Goal: Use online tool/utility: Utilize a website feature to perform a specific function

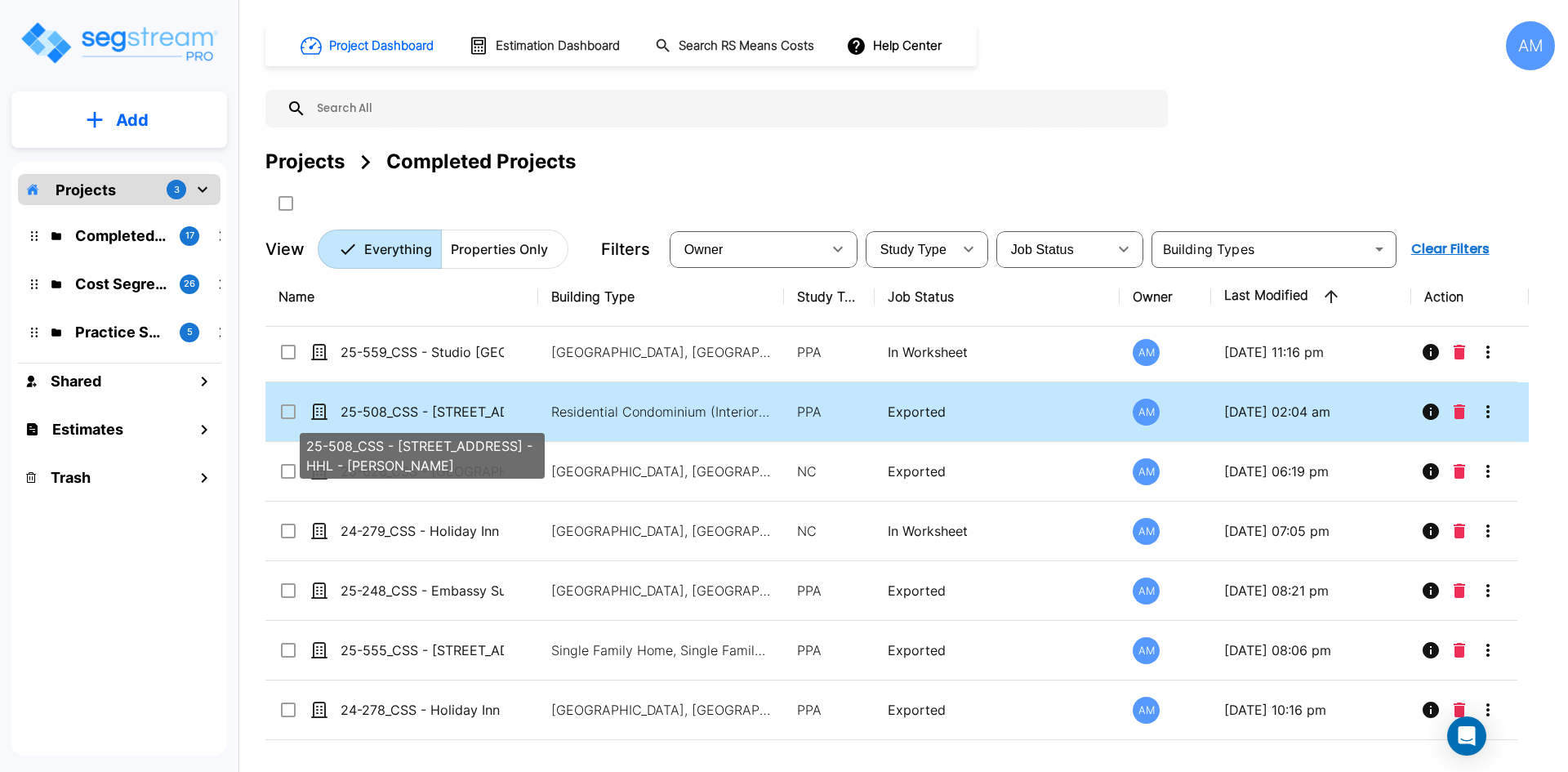
scroll to position [163, 0]
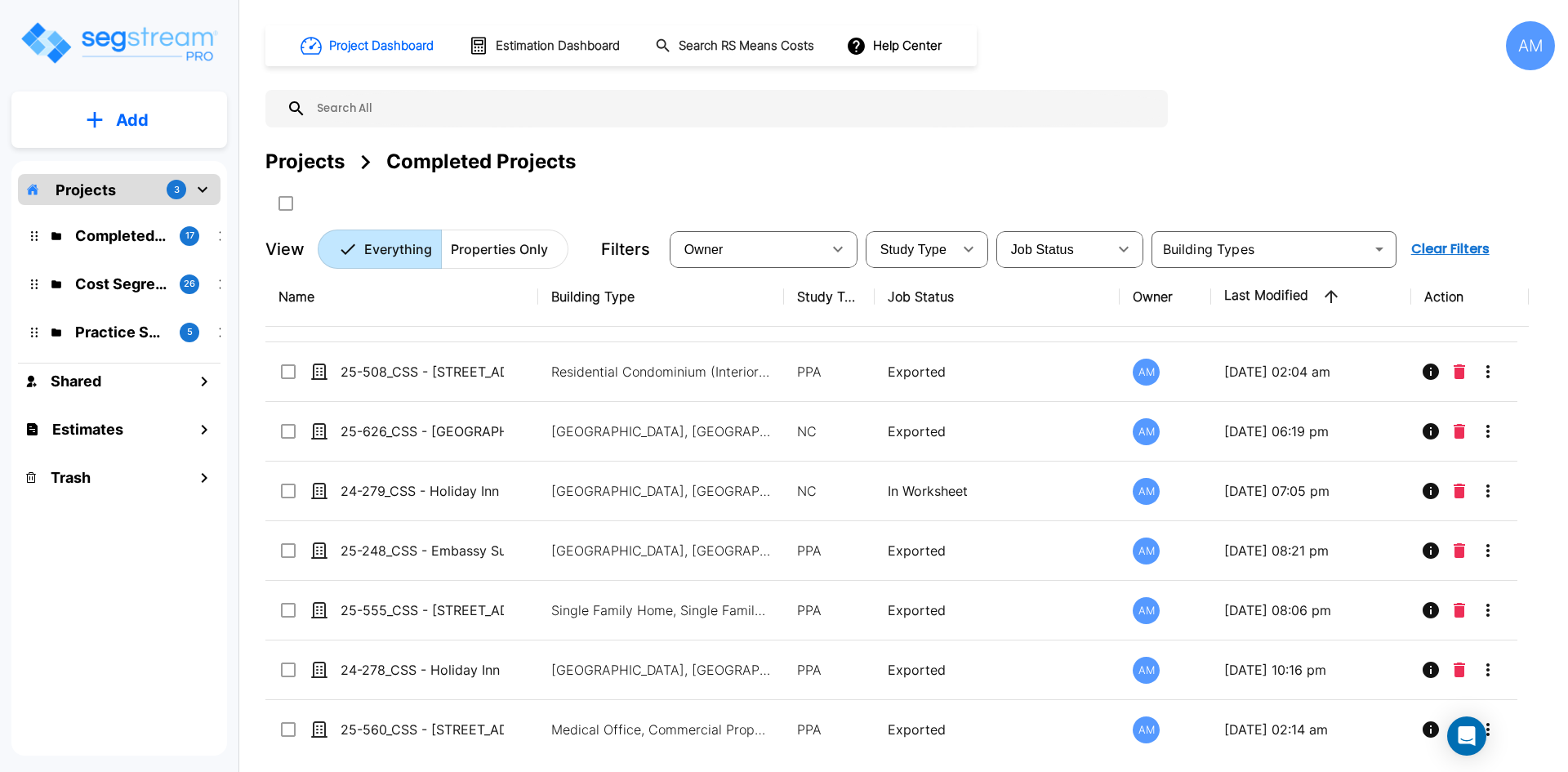
click at [133, 300] on div "Cost Segregation Studies 26" at bounding box center [131, 284] width 214 height 36
click at [139, 283] on p "Cost Segregation Studies" at bounding box center [121, 283] width 91 height 22
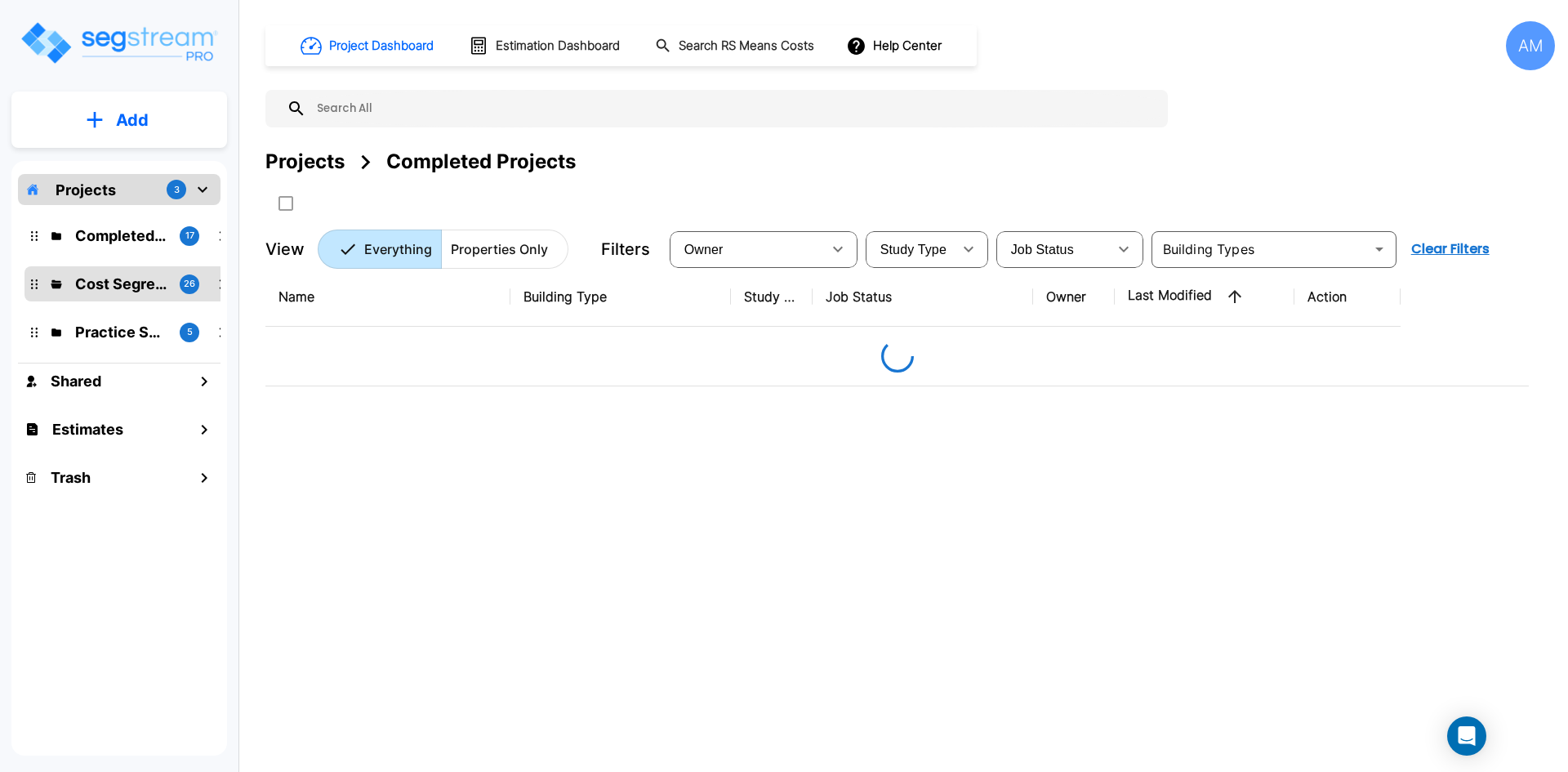
scroll to position [0, 0]
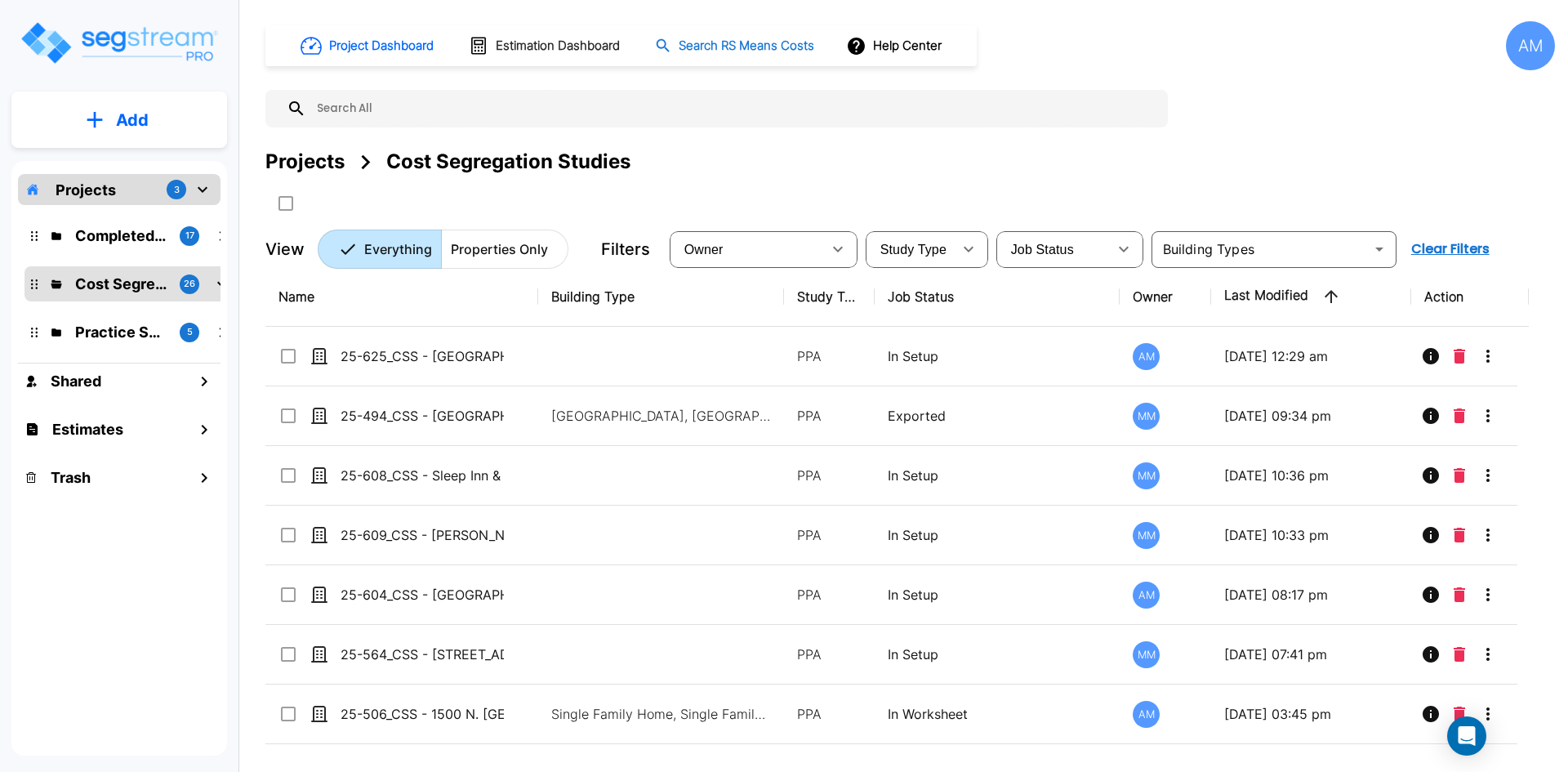
click at [666, 35] on button "Search RS Means Costs" at bounding box center [735, 46] width 175 height 32
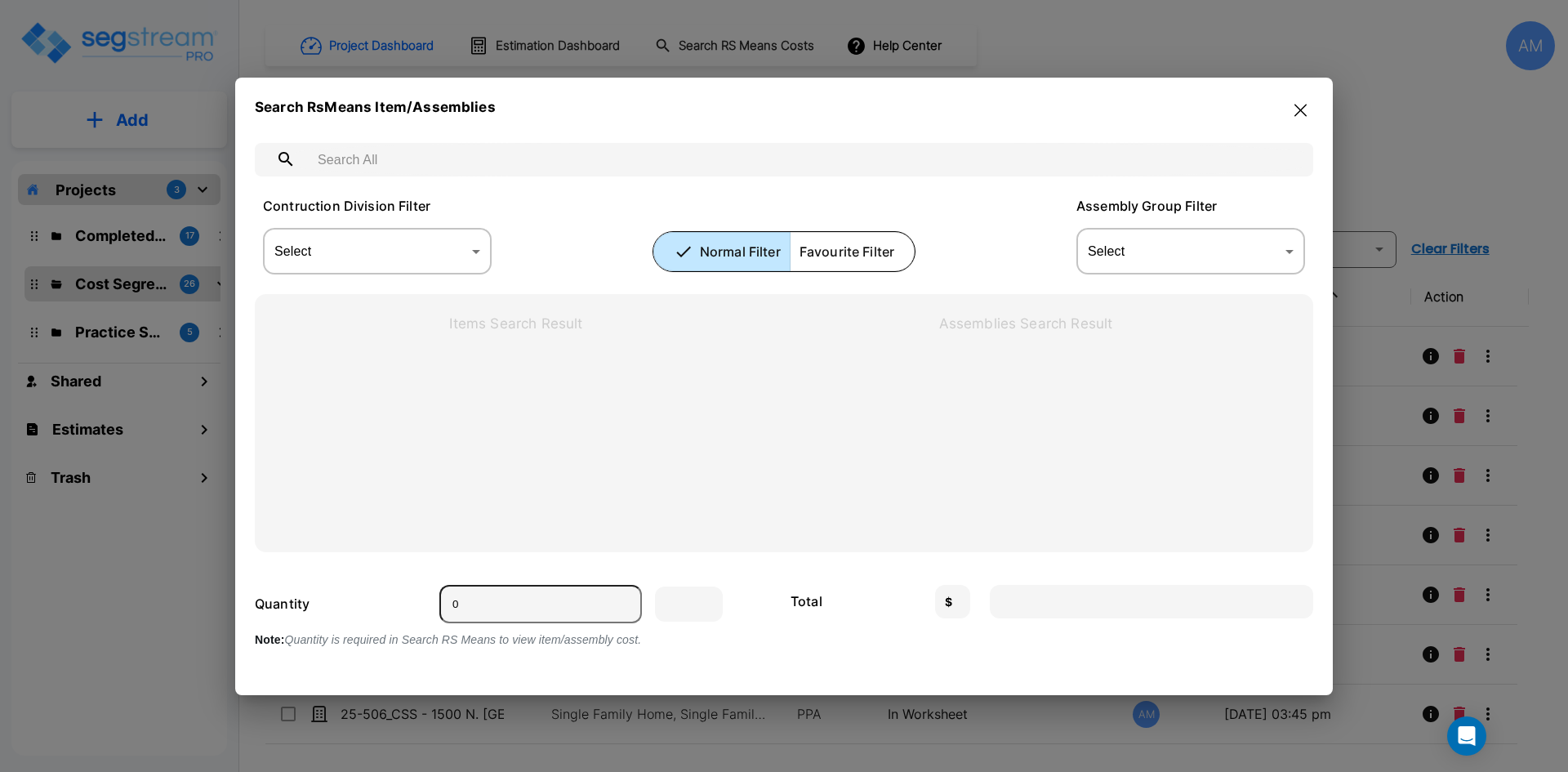
drag, startPoint x: 487, startPoint y: 138, endPoint x: 487, endPoint y: 153, distance: 15.0
click at [487, 145] on input "text" at bounding box center [800, 160] width 988 height 46
click at [487, 153] on input "text" at bounding box center [800, 160] width 988 height 46
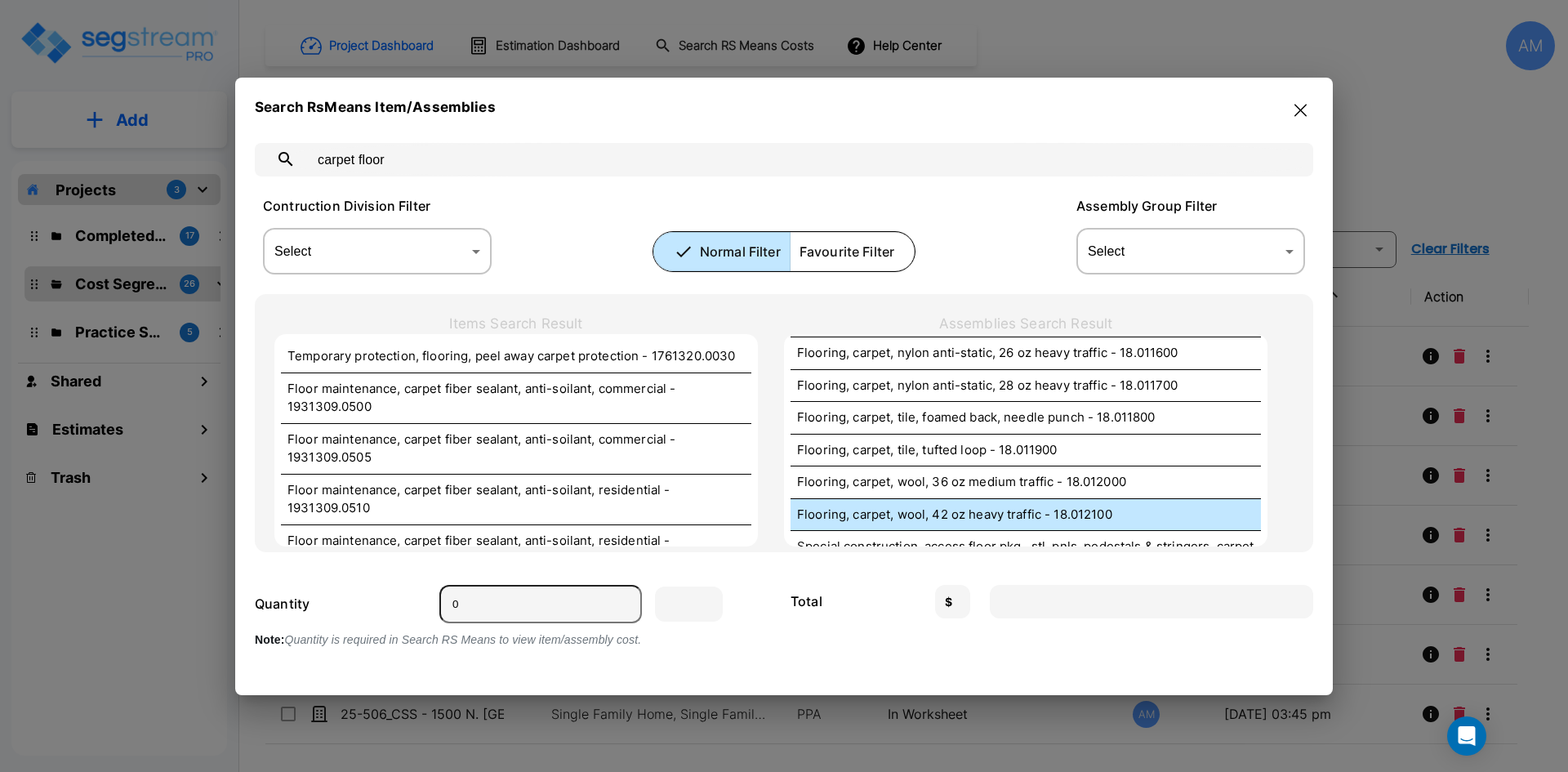
scroll to position [346, 0]
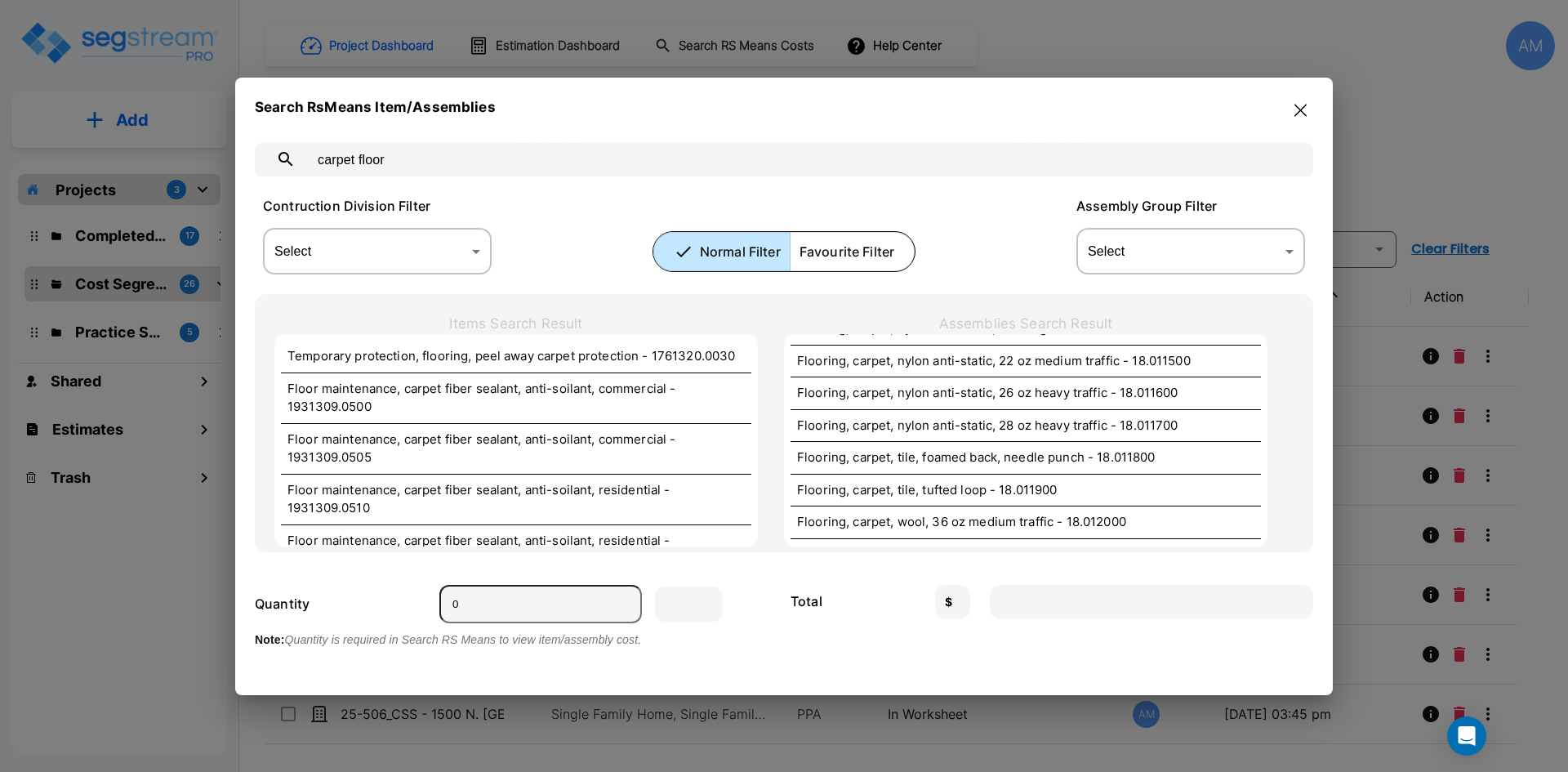
click at [398, 161] on input "carpet floor" at bounding box center [800, 160] width 988 height 46
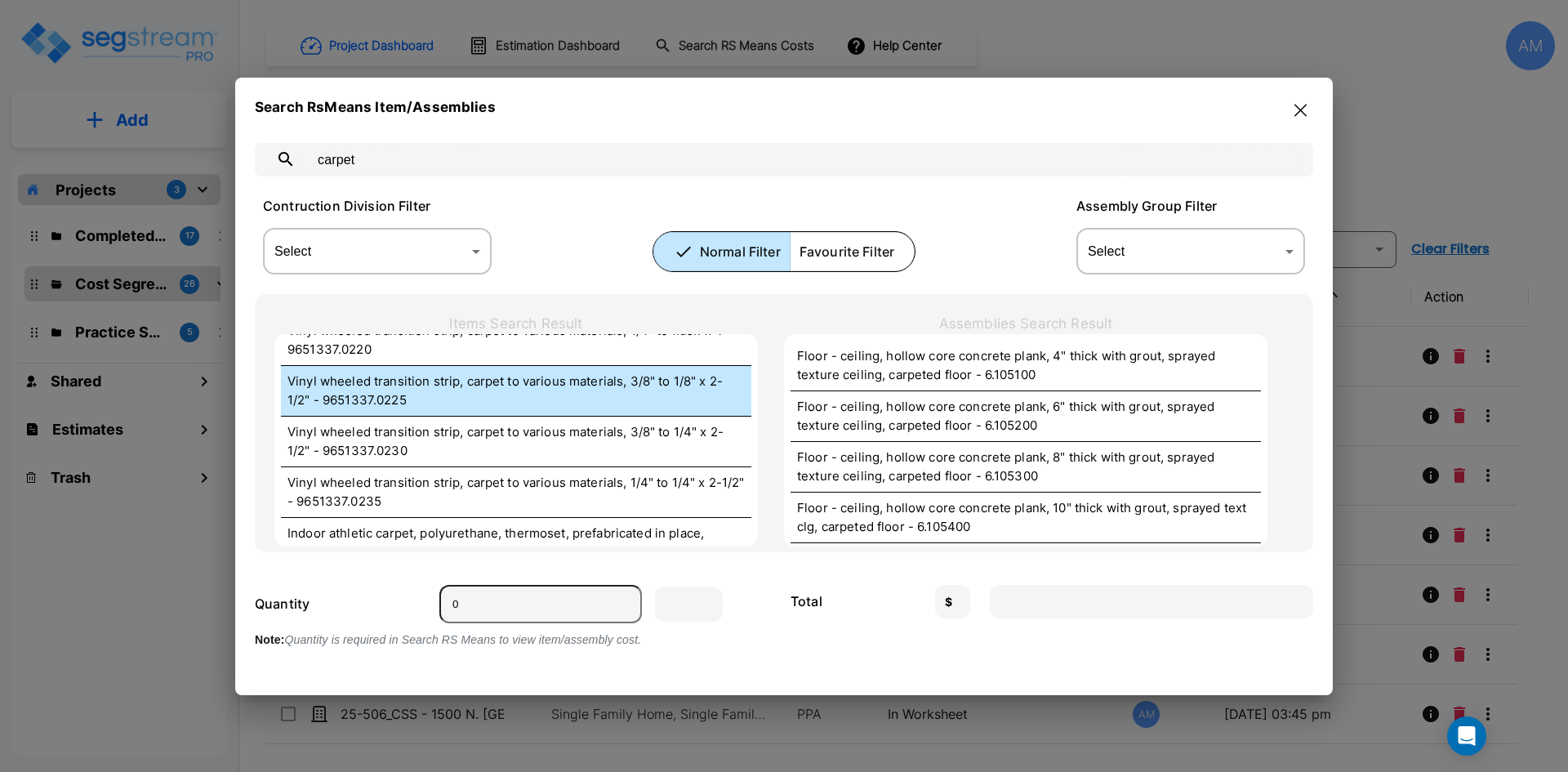
scroll to position [1798, 0]
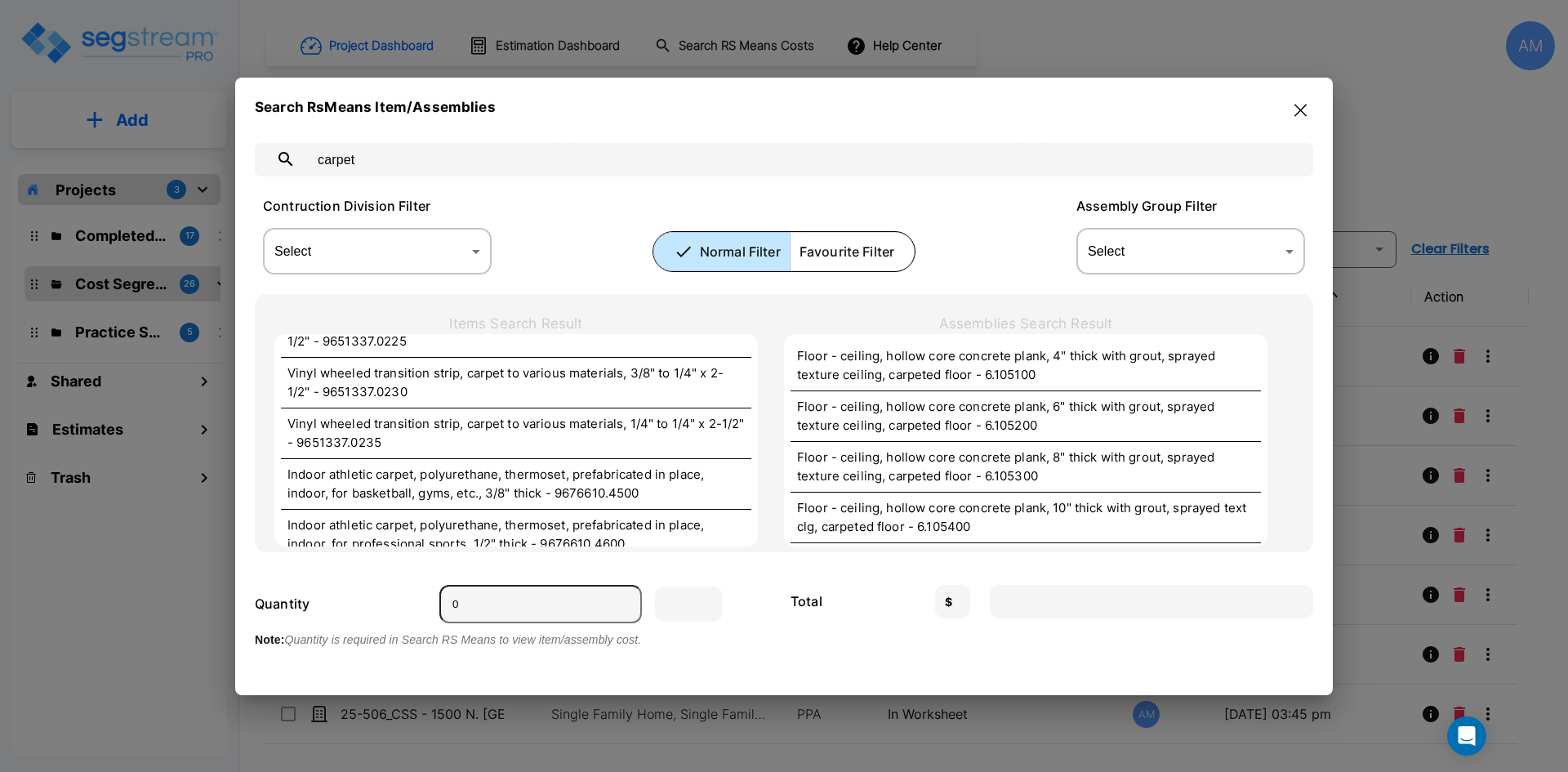
click at [421, 164] on input "carpet" at bounding box center [800, 160] width 988 height 46
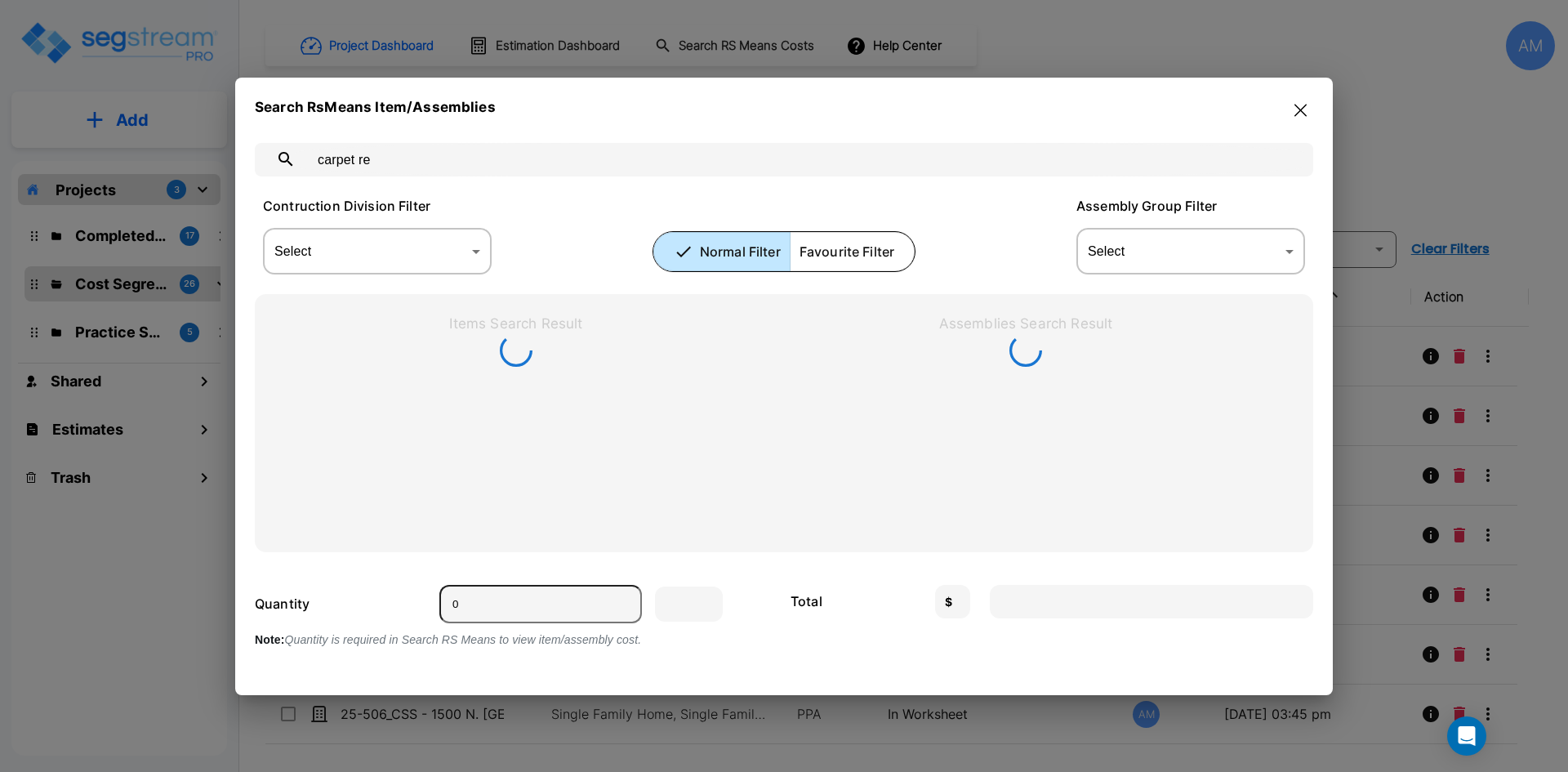
type input "carpet res"
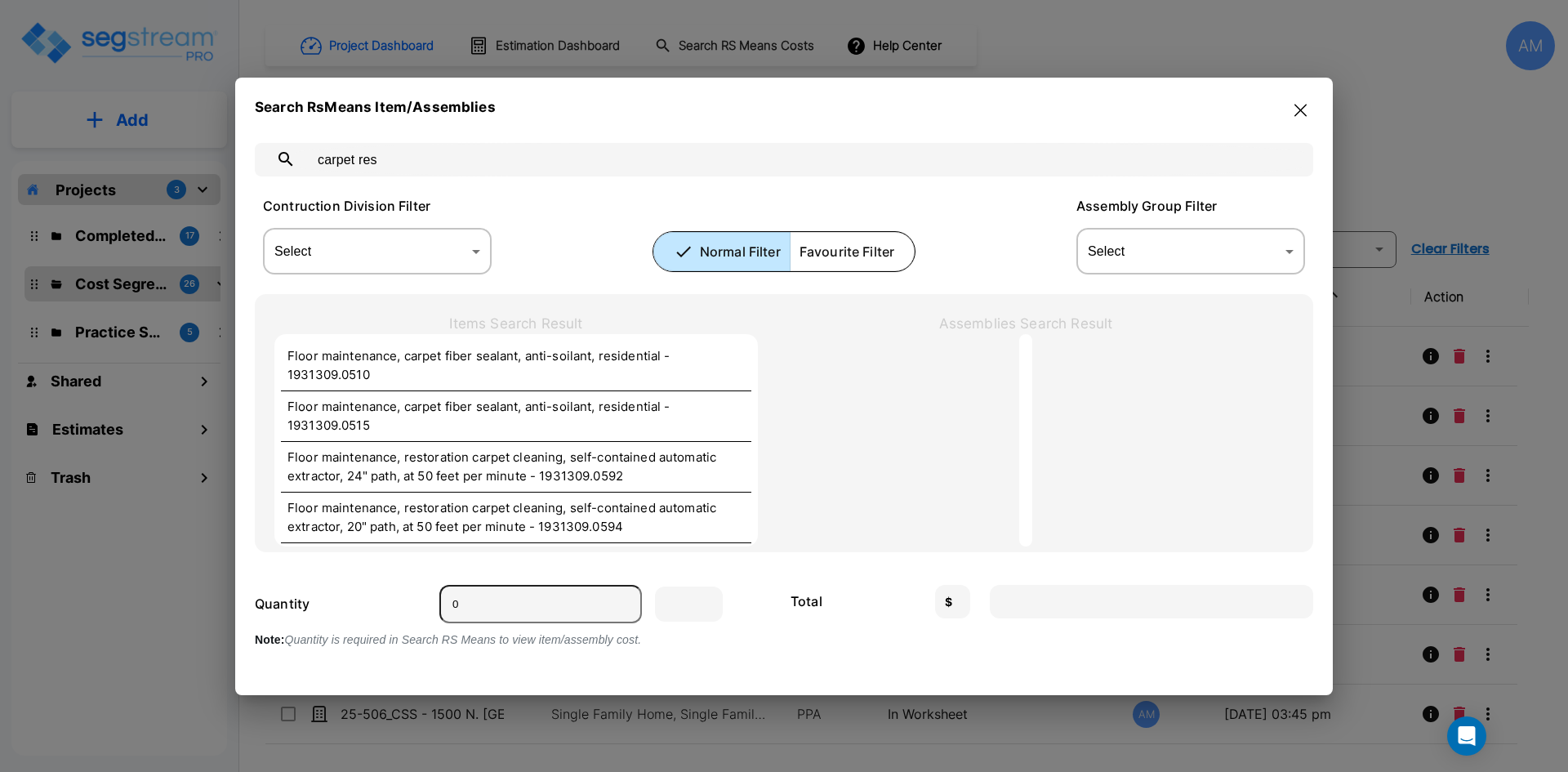
drag, startPoint x: 363, startPoint y: 165, endPoint x: 282, endPoint y: 166, distance: 81.0
click at [282, 166] on div "carpet res ​" at bounding box center [784, 160] width 1058 height 34
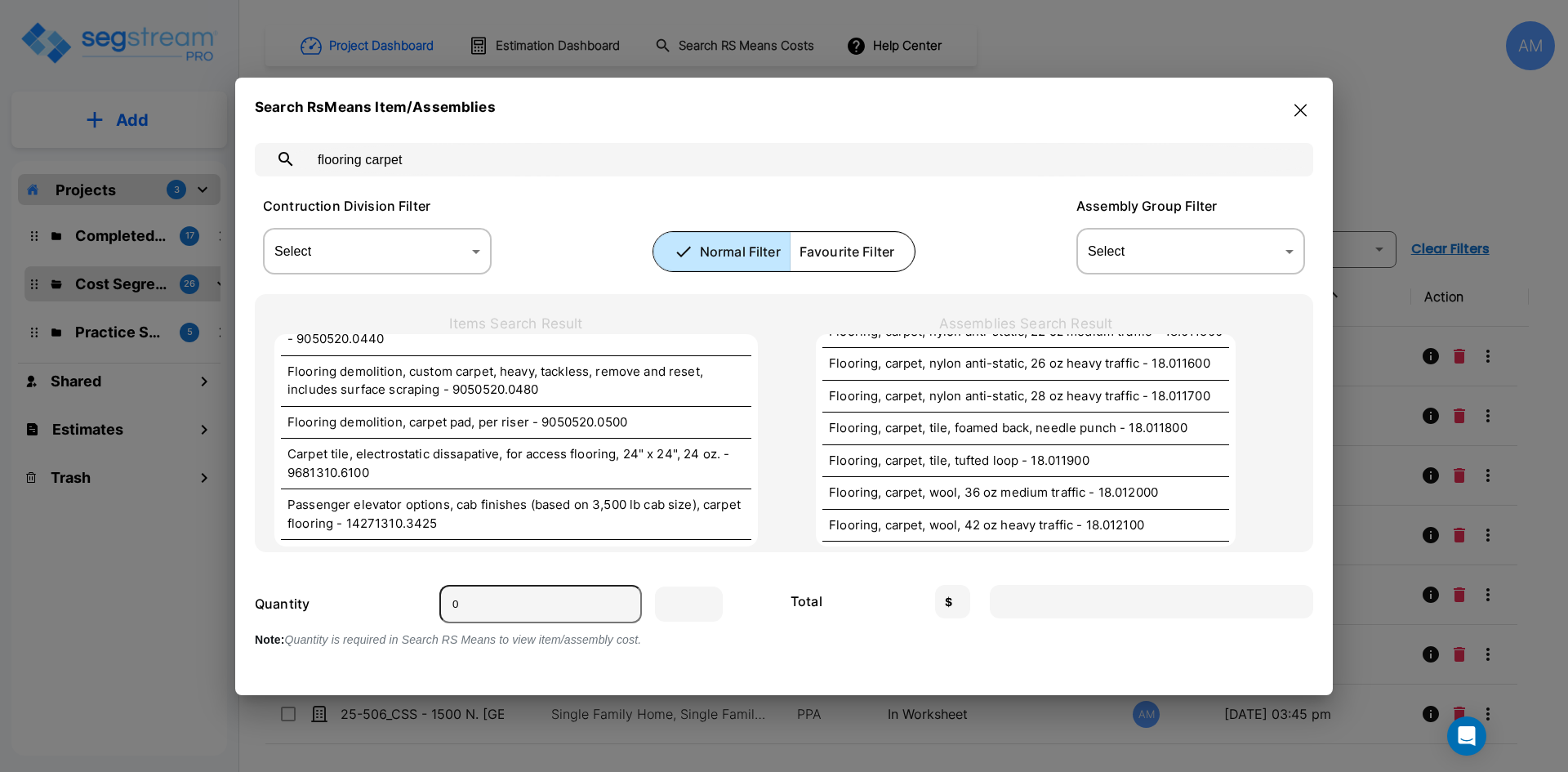
scroll to position [123, 0]
type input "flooring carpet"
click at [1012, 480] on div "Flooring, carpet, wool, 36 oz medium traffic - 18.012000" at bounding box center [1026, 491] width 407 height 33
type input "S.F."
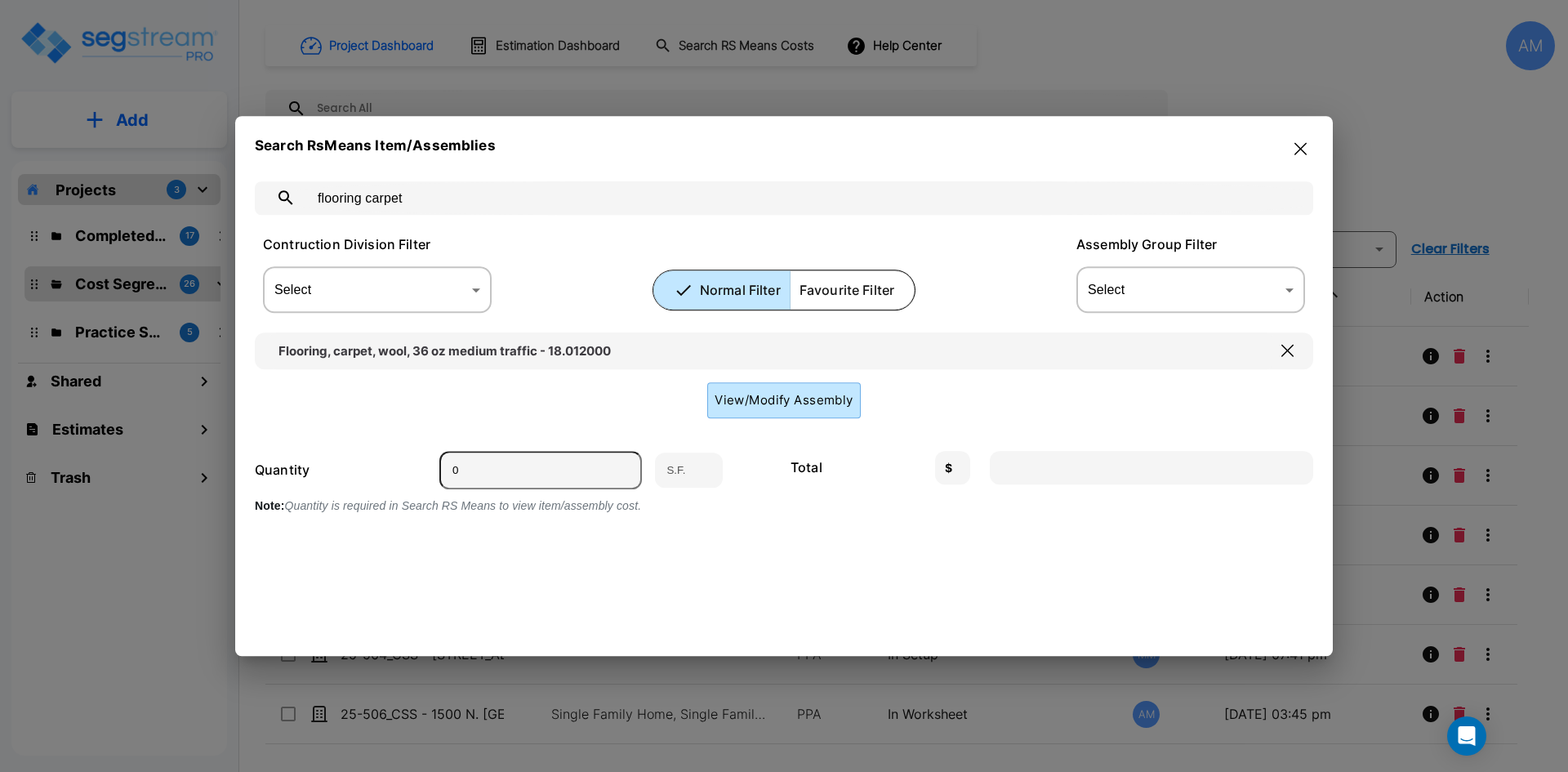
click at [471, 473] on input "0" at bounding box center [541, 470] width 202 height 38
type input "8"
type input "97.46"
type input "85"
type input "1035.49"
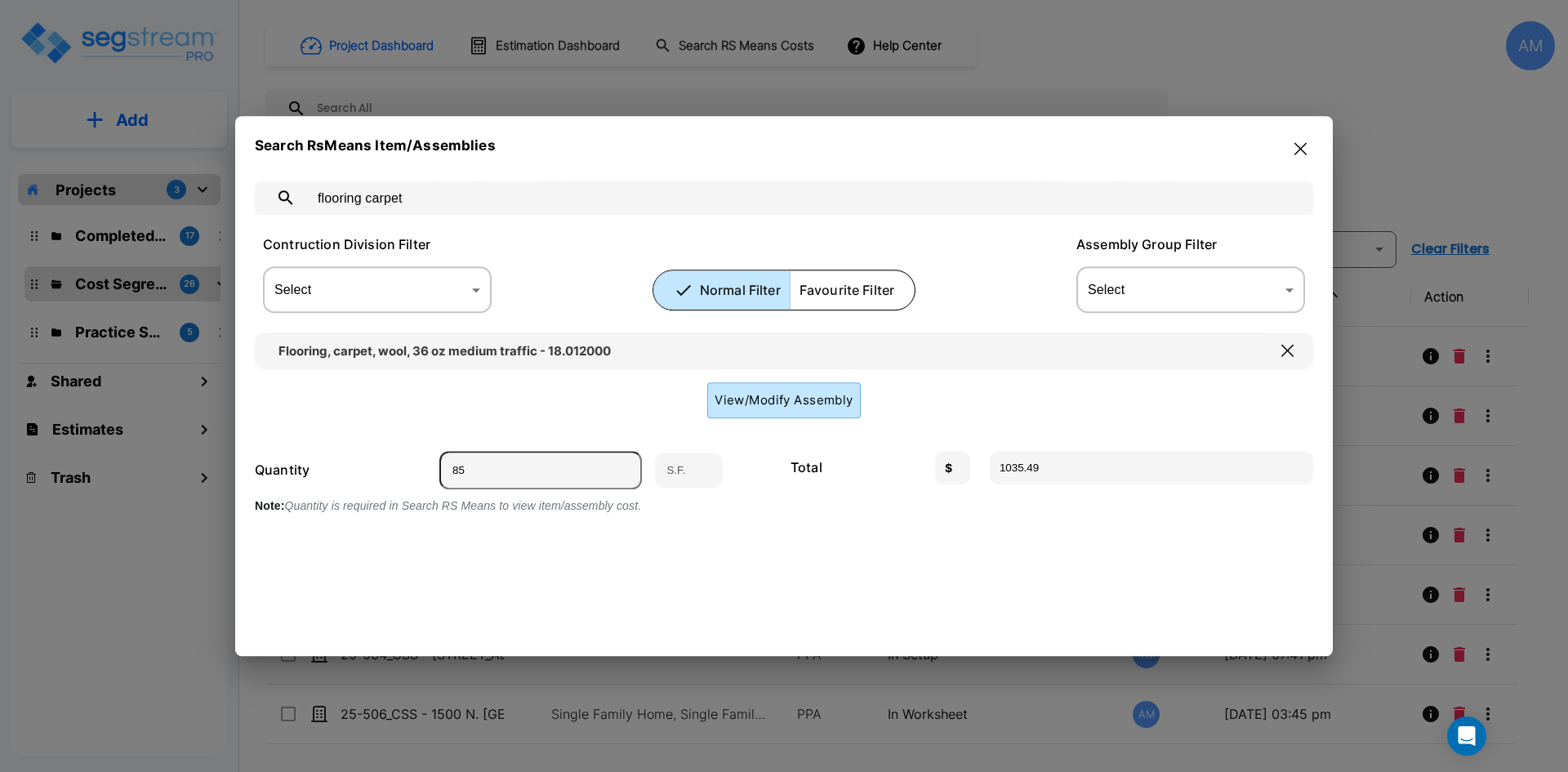
type input "857"
type input "10440.19"
type input "85"
type input "1035.49"
type input "8"
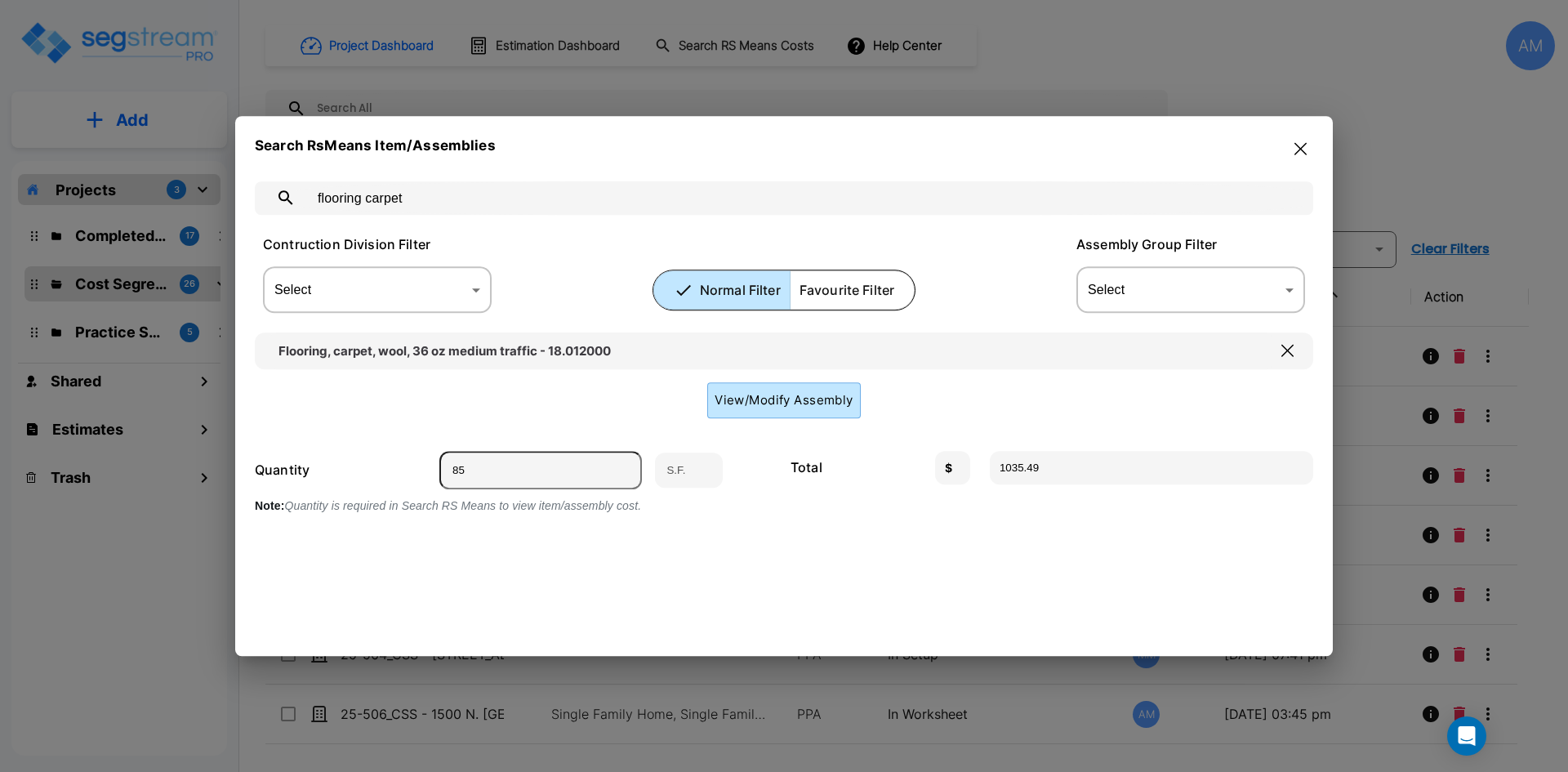
type input "97.46"
type input "1"
type input "12.18"
type input "1"
click at [455, 298] on body "× Your report is being generated. Be patient! × We're working on your Modificat…" at bounding box center [784, 386] width 1568 height 772
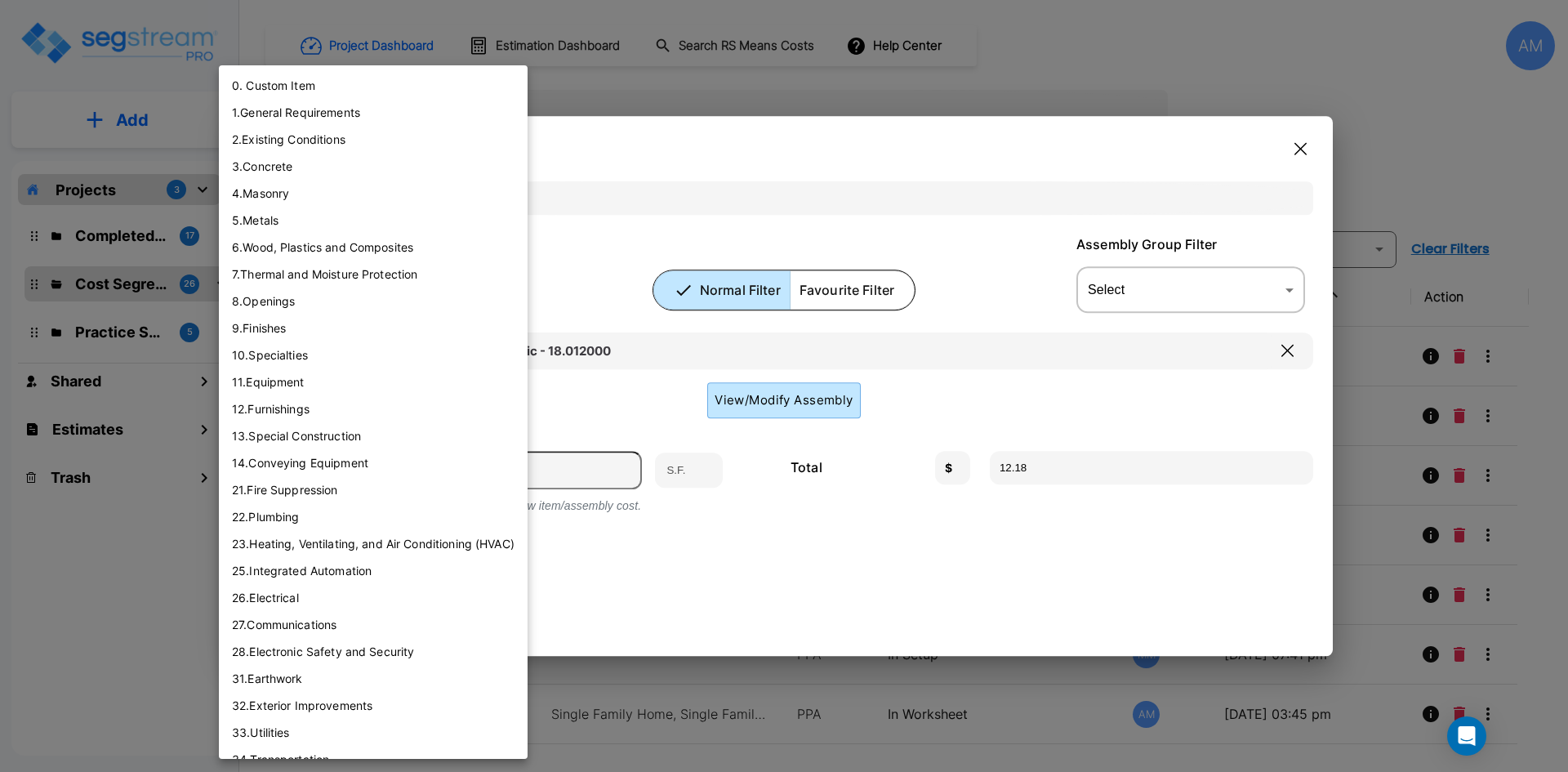
click at [694, 387] on div at bounding box center [784, 386] width 1568 height 772
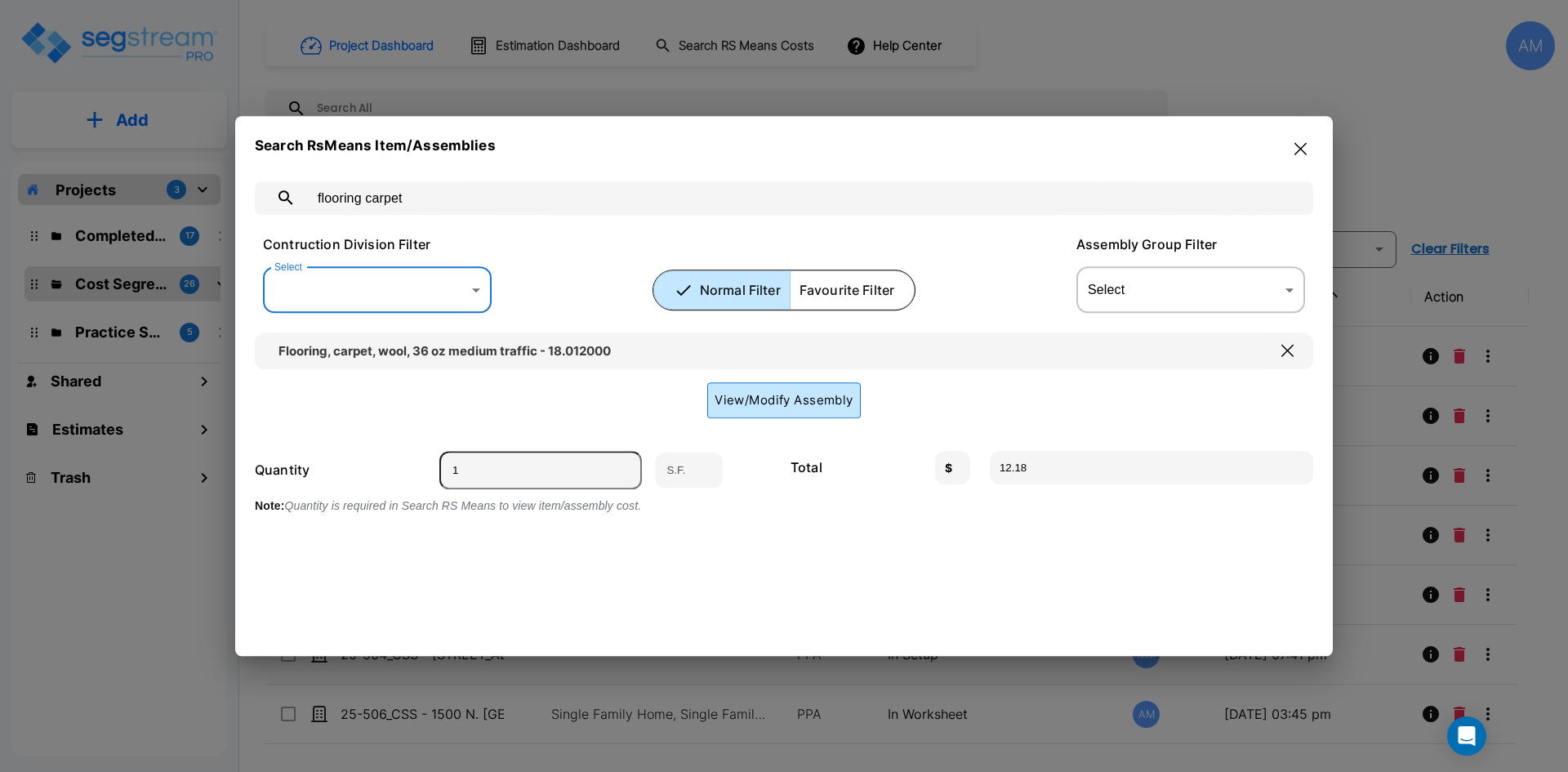
click at [821, 398] on button "View/Modify Assembly" at bounding box center [784, 401] width 154 height 36
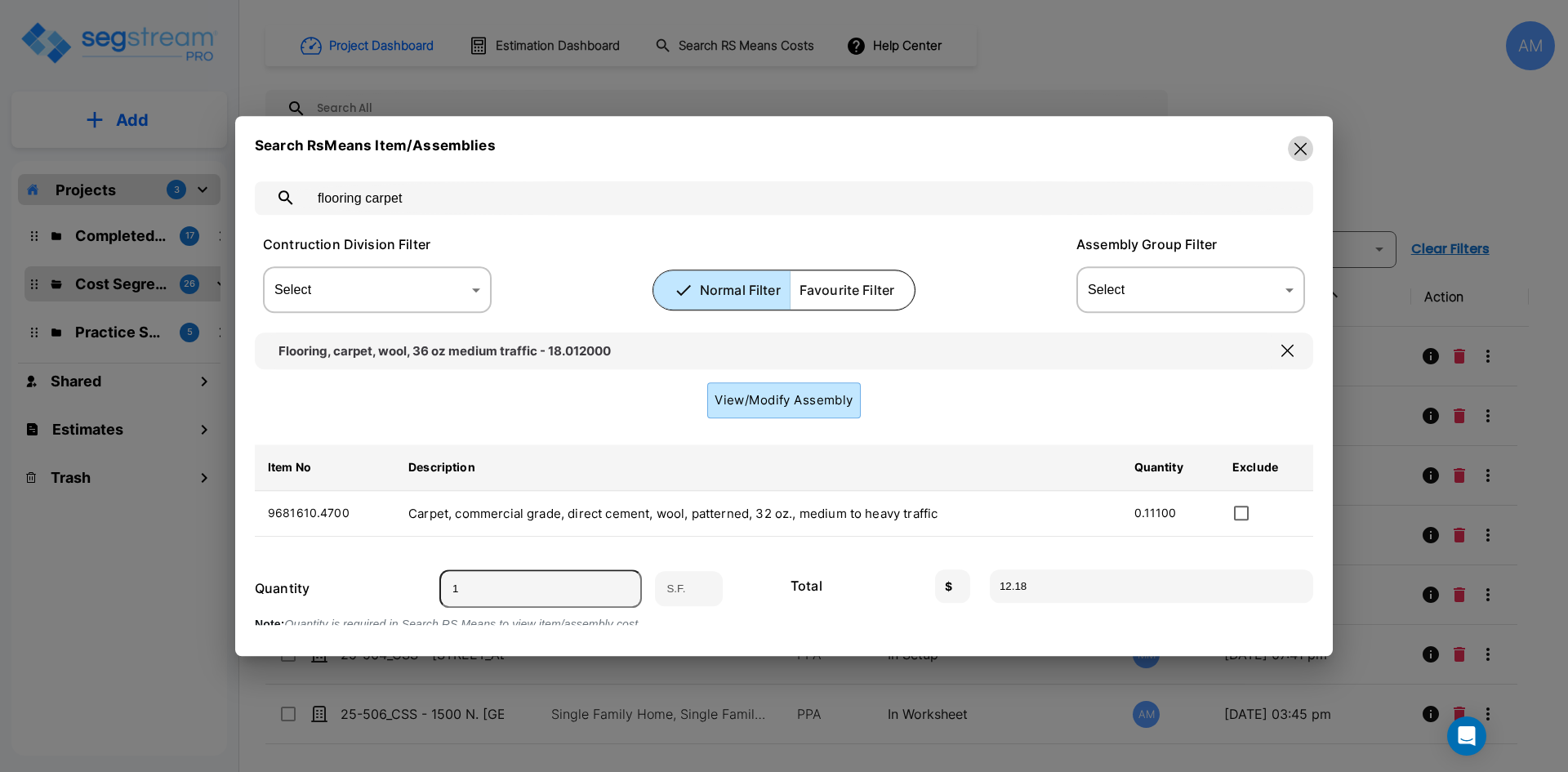
click at [1302, 149] on icon "button" at bounding box center [1301, 148] width 12 height 12
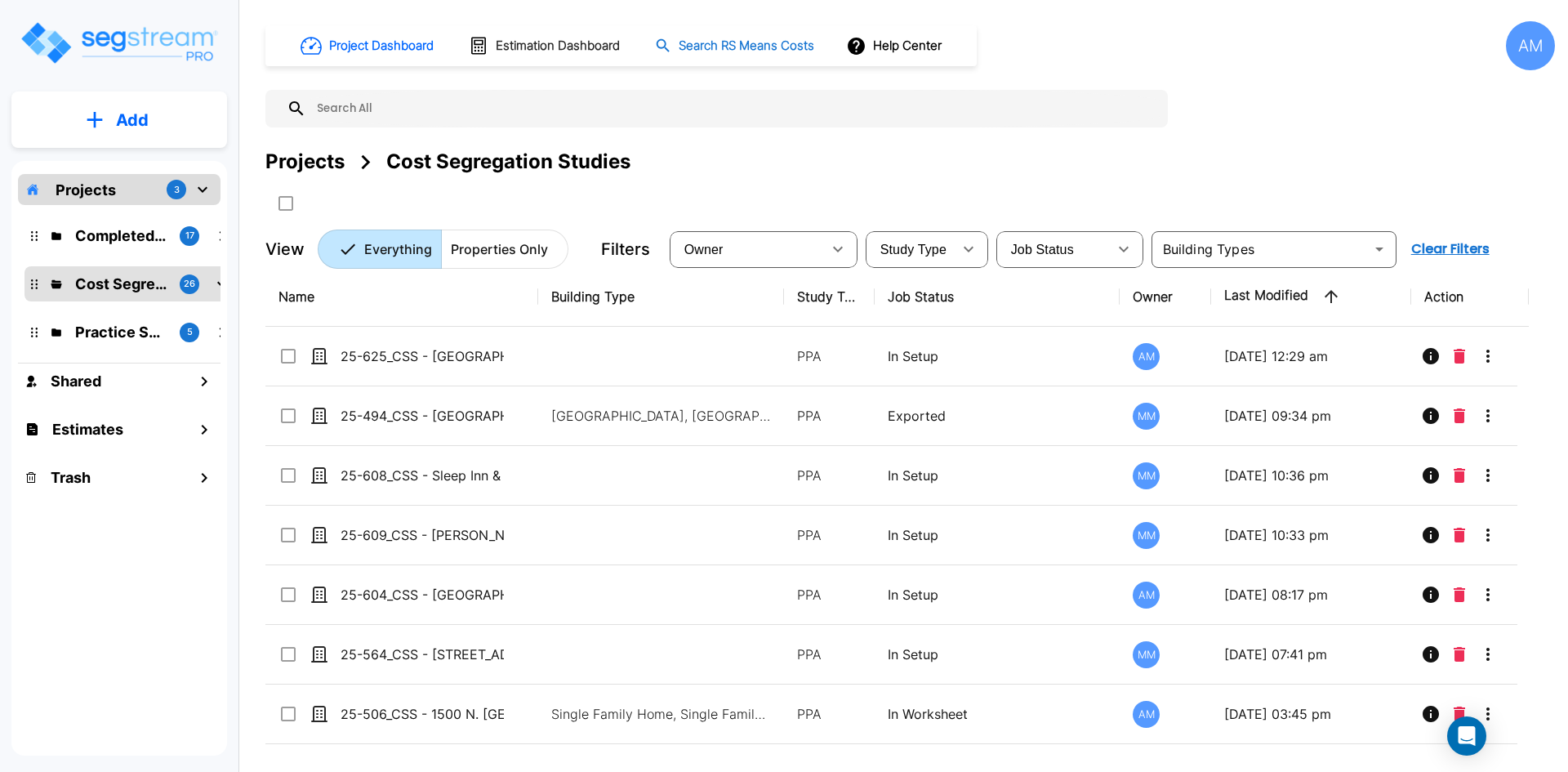
click at [713, 45] on h1 "Search RS Means Costs" at bounding box center [747, 45] width 136 height 19
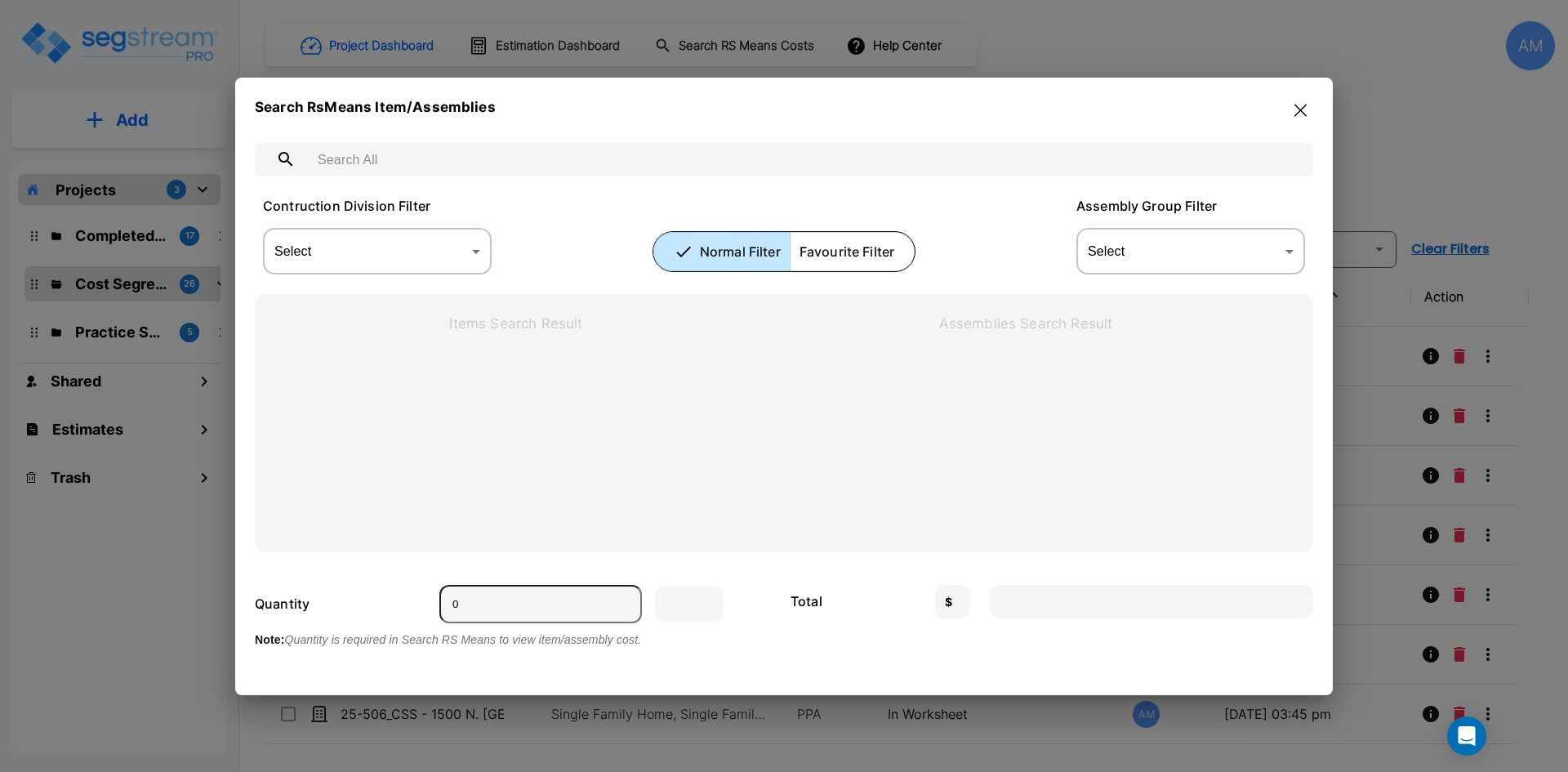
click at [461, 163] on input "text" at bounding box center [800, 160] width 988 height 46
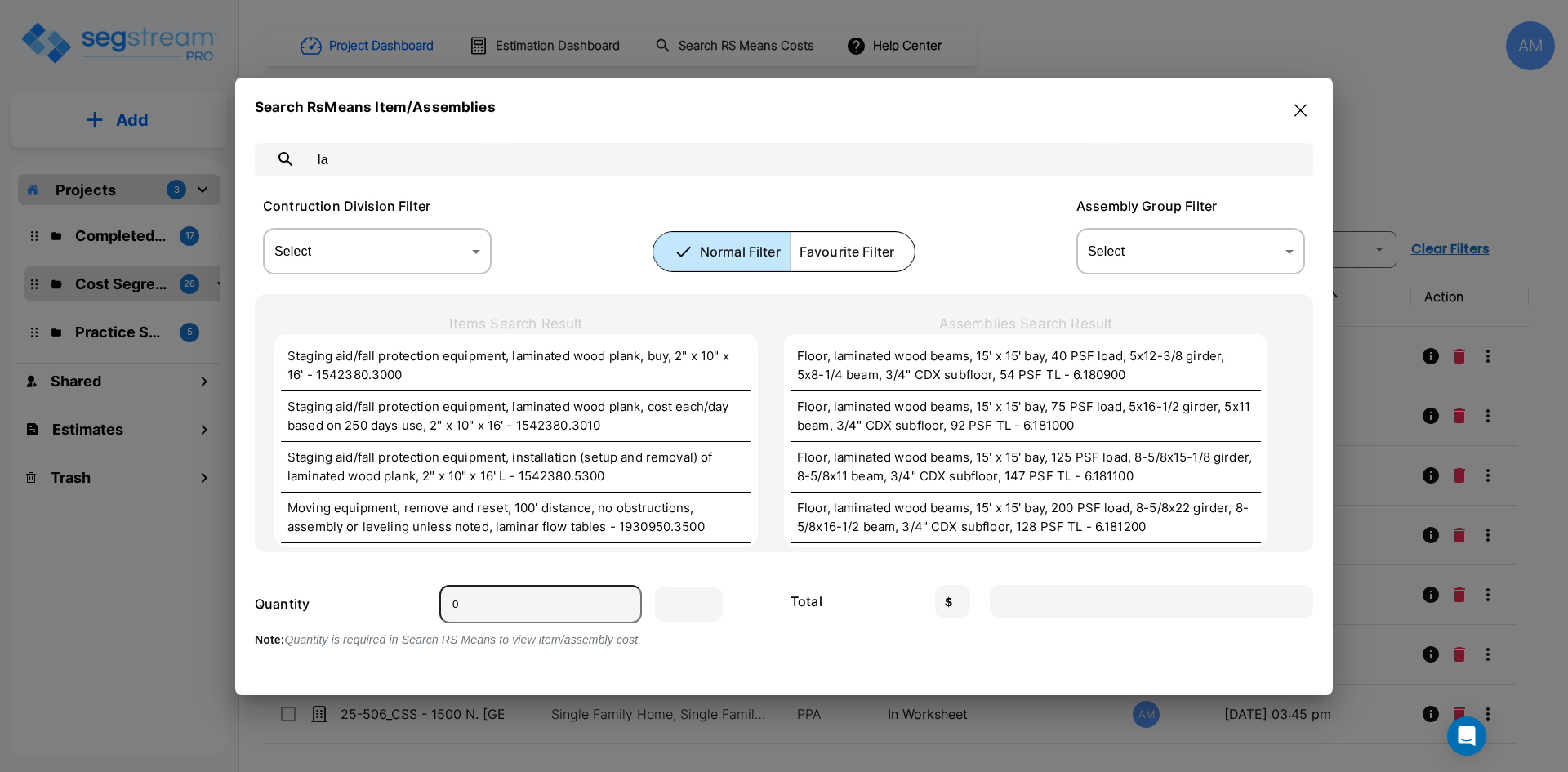
type input "l"
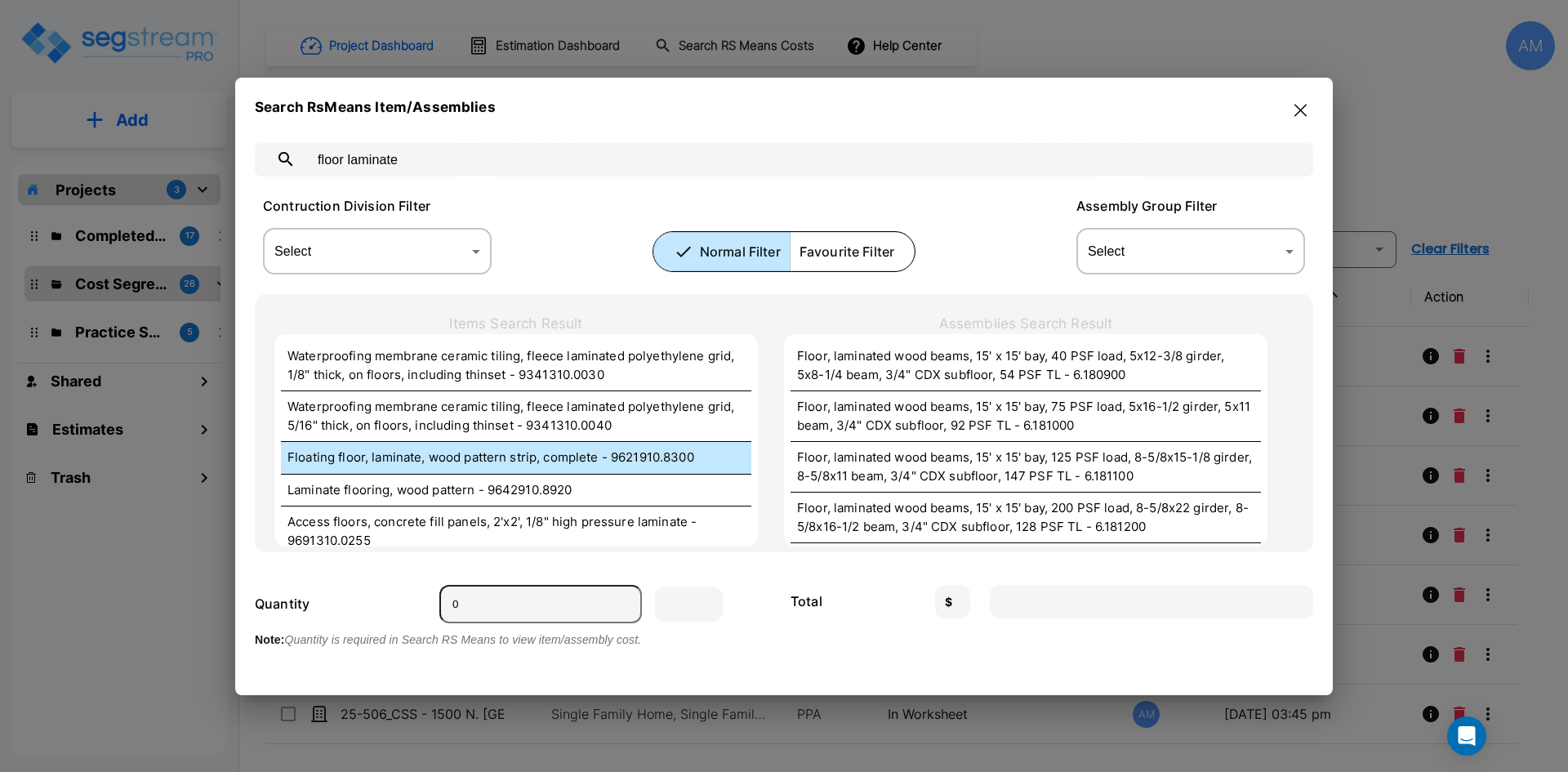
type input "floor laminate"
click at [689, 465] on p "Floating floor, laminate, wood pattern strip, complete - 9621910.8300" at bounding box center [516, 458] width 457 height 19
type input "S.F."
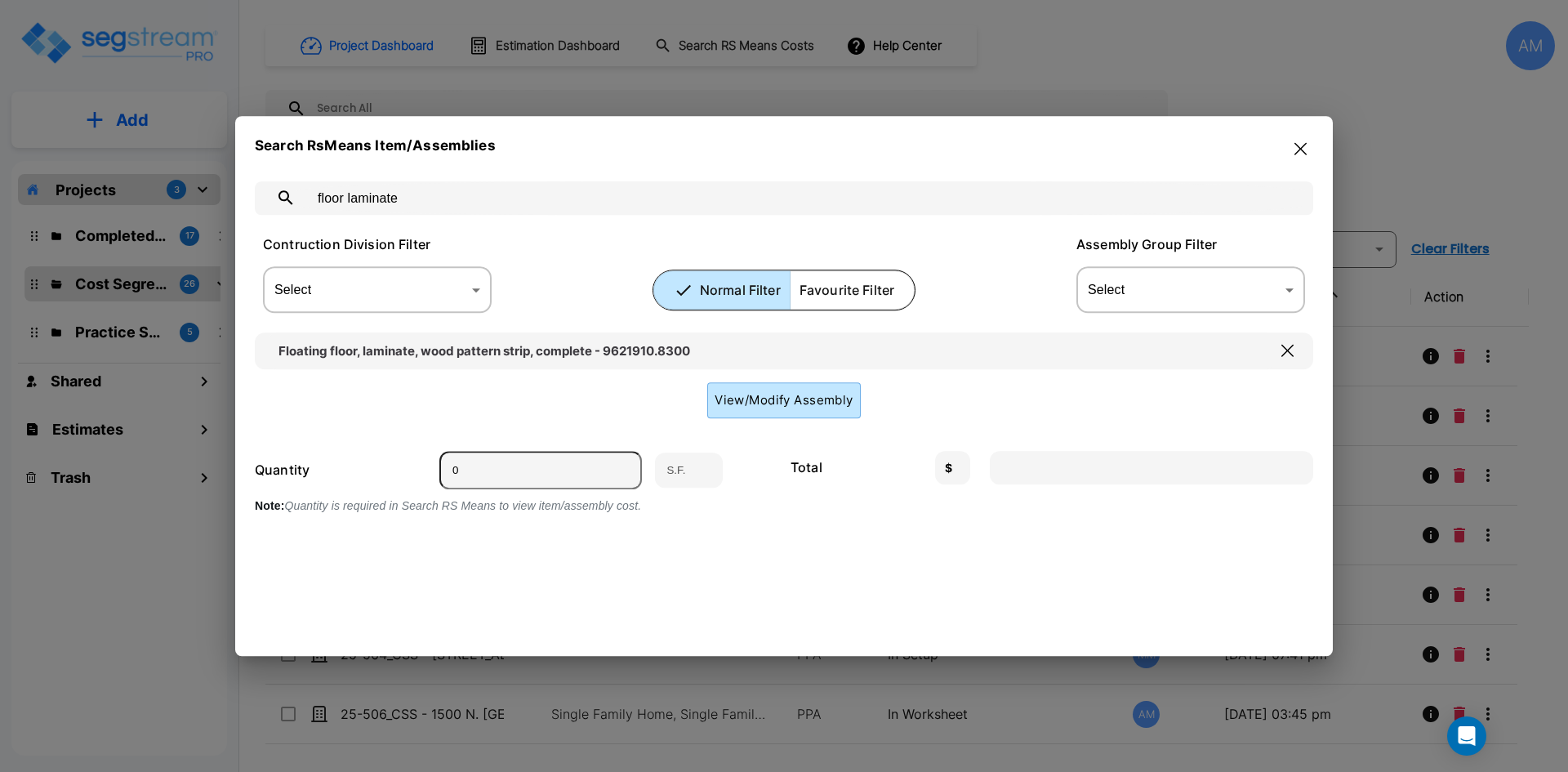
click at [530, 479] on input "0" at bounding box center [541, 470] width 202 height 38
type input "4"
type input "42.28"
type input "40"
type input "422.80"
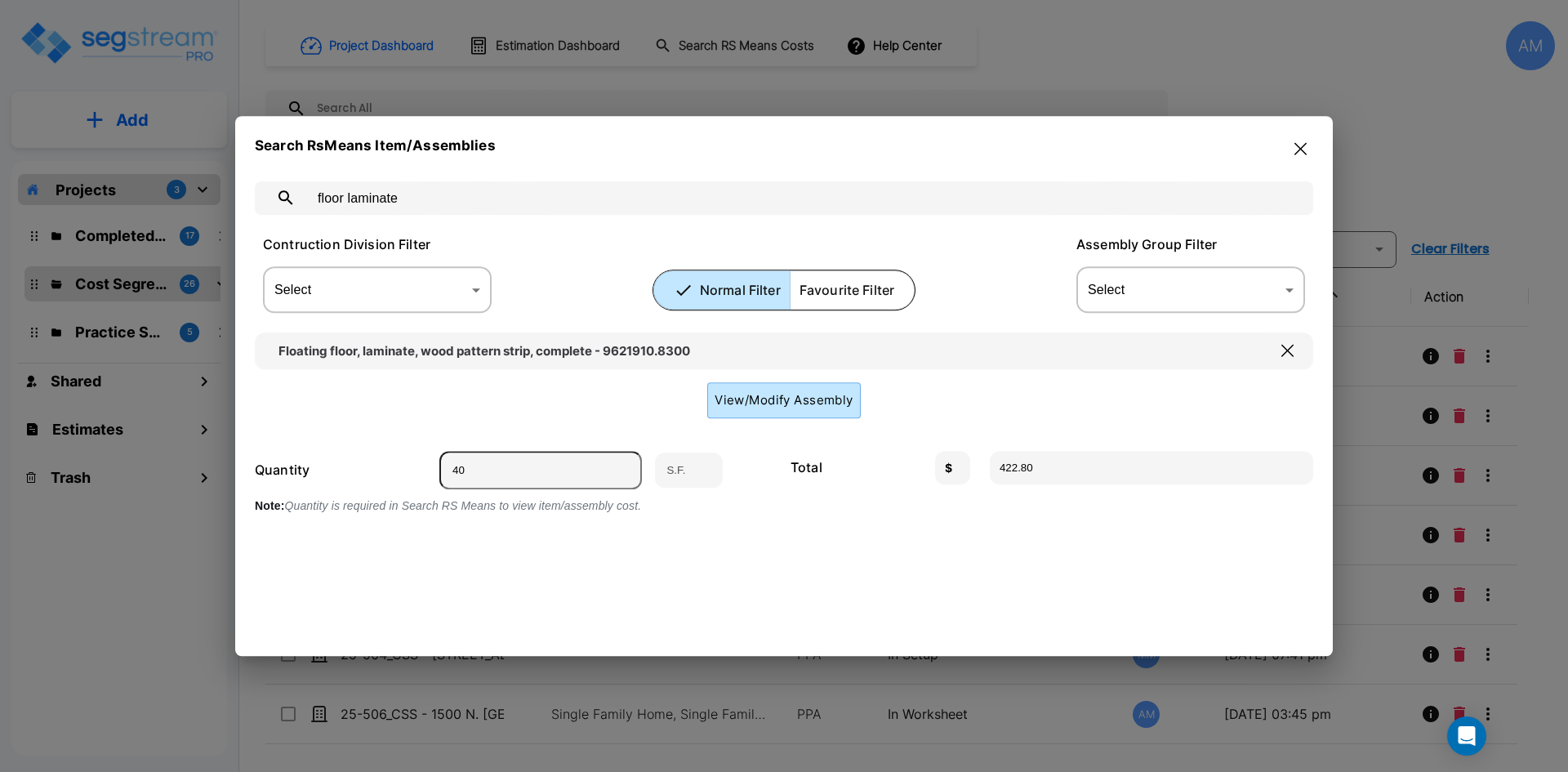
type input "40"
drag, startPoint x: 424, startPoint y: 202, endPoint x: 310, endPoint y: 197, distance: 114.1
click at [310, 197] on input "floor laminate" at bounding box center [800, 198] width 988 height 46
type input "floor carpet"
click at [289, 195] on icon at bounding box center [286, 197] width 14 height 14
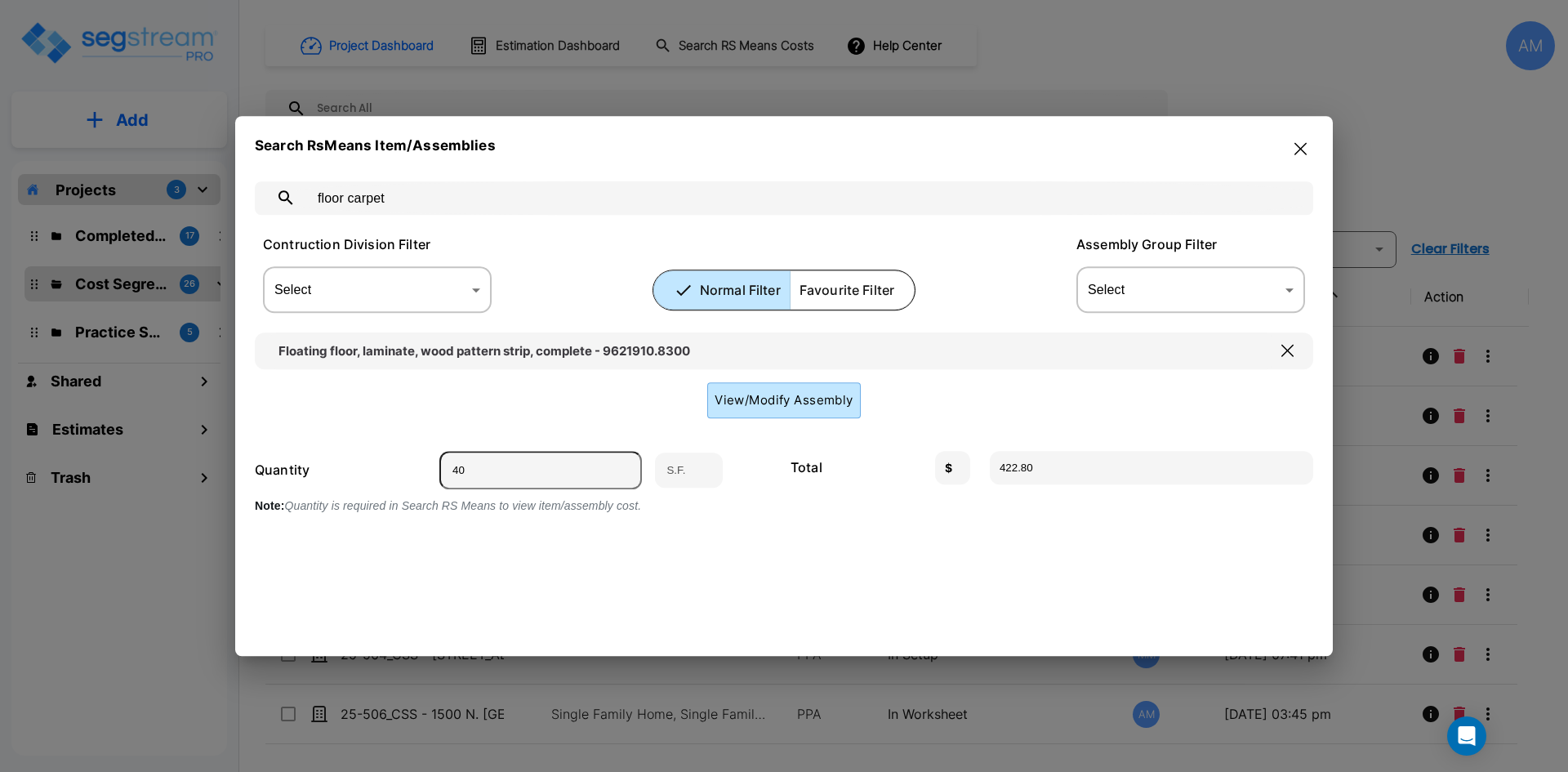
click at [282, 195] on icon at bounding box center [286, 198] width 20 height 20
click at [1313, 150] on div "Search RsMeans Item/Assemblies floor carpet ​ Contruction Division Filter Selec…" at bounding box center [784, 386] width 1097 height 541
click at [1308, 149] on button "button" at bounding box center [1301, 148] width 26 height 26
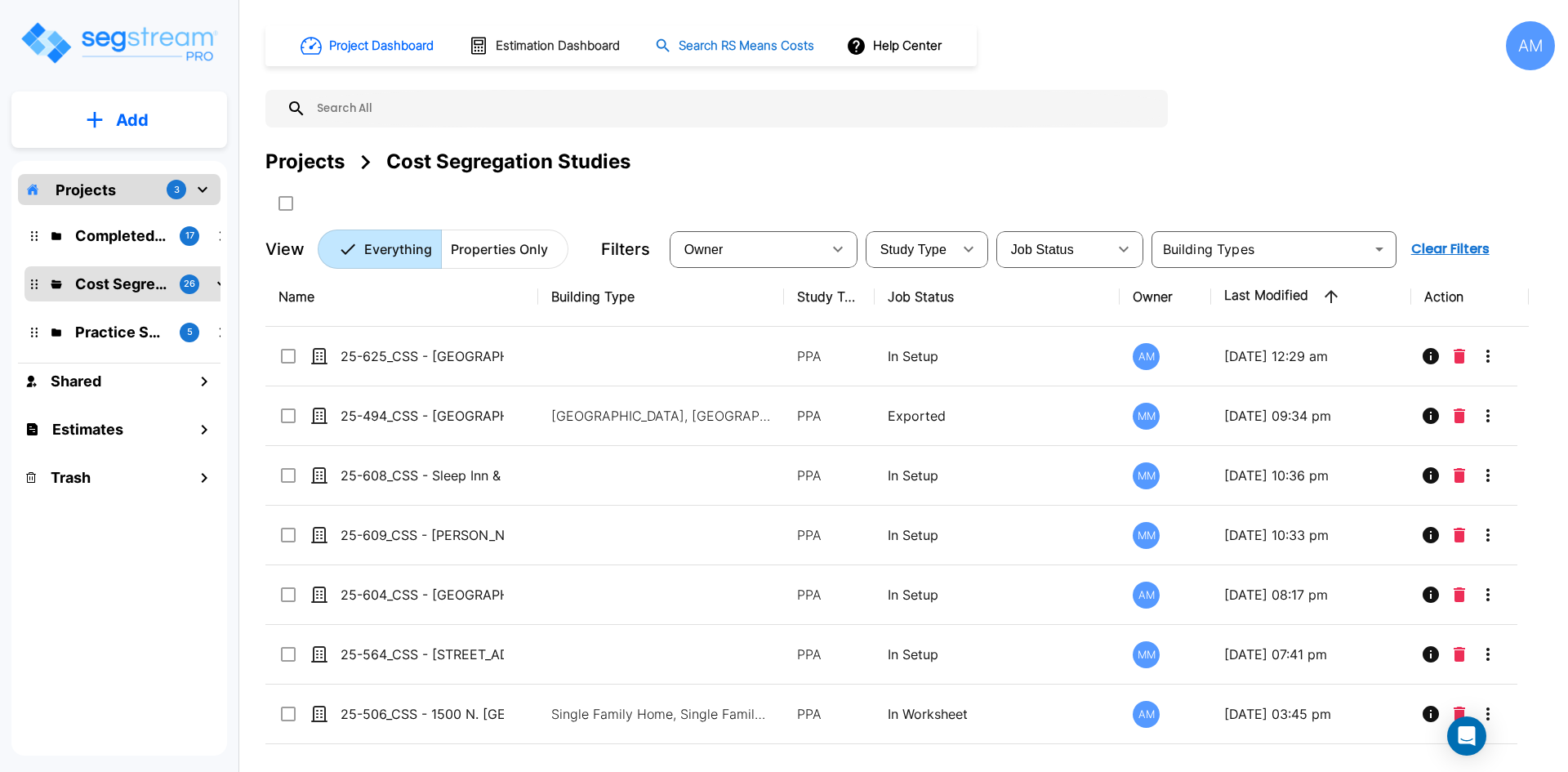
click at [700, 53] on h1 "Search RS Means Costs" at bounding box center [747, 45] width 136 height 19
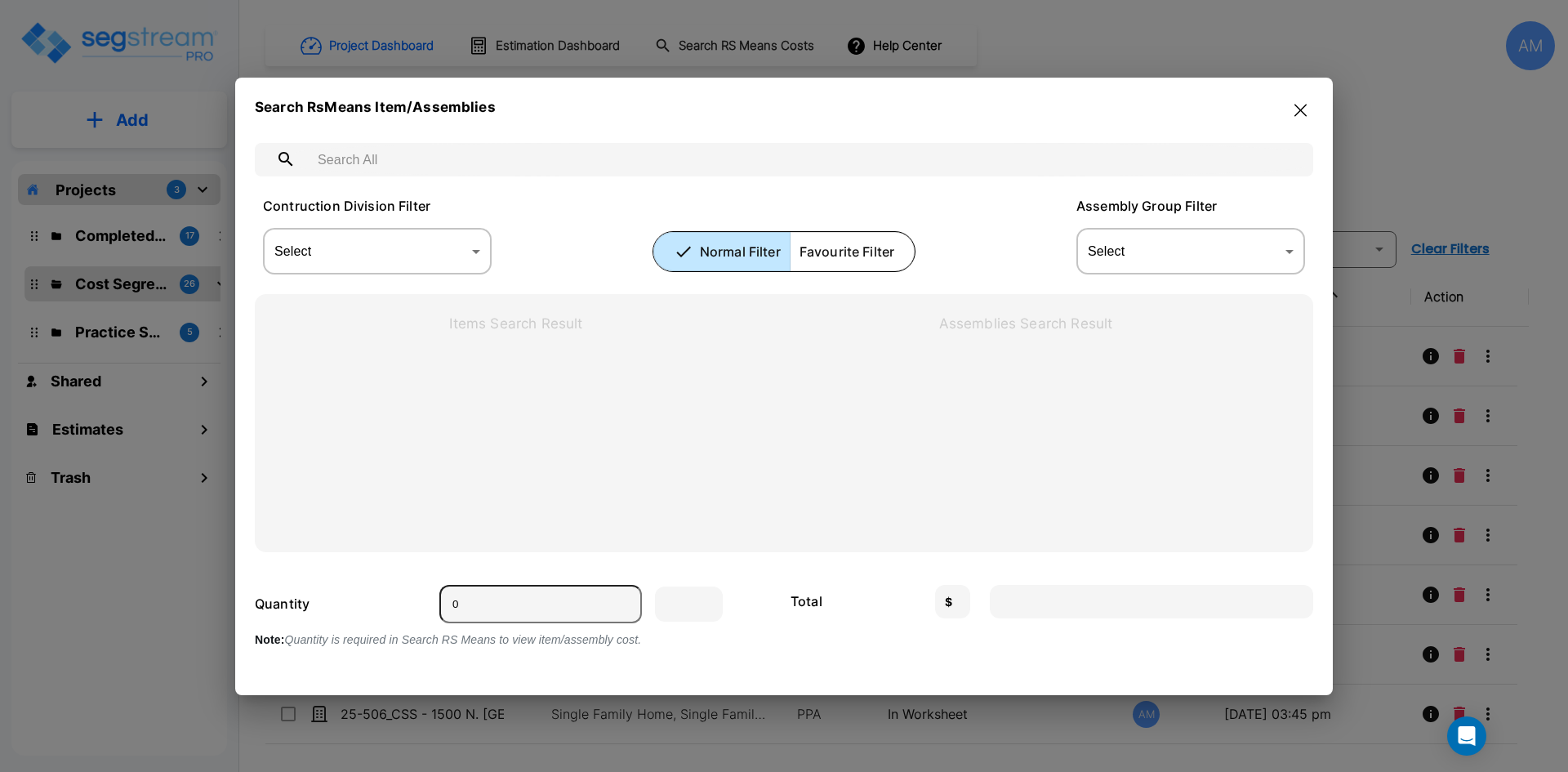
click at [428, 158] on input "text" at bounding box center [800, 160] width 988 height 46
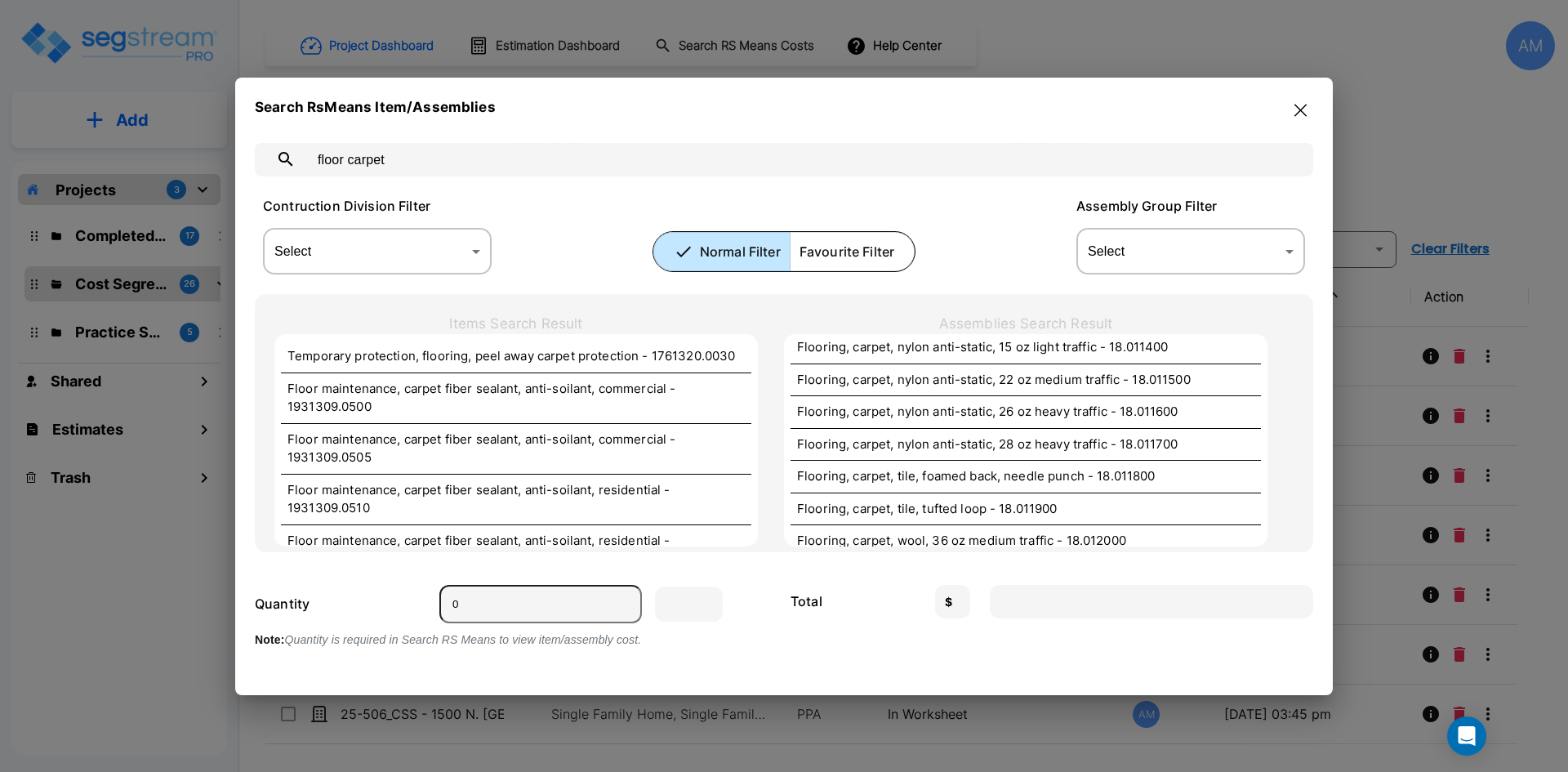
scroll to position [409, 0]
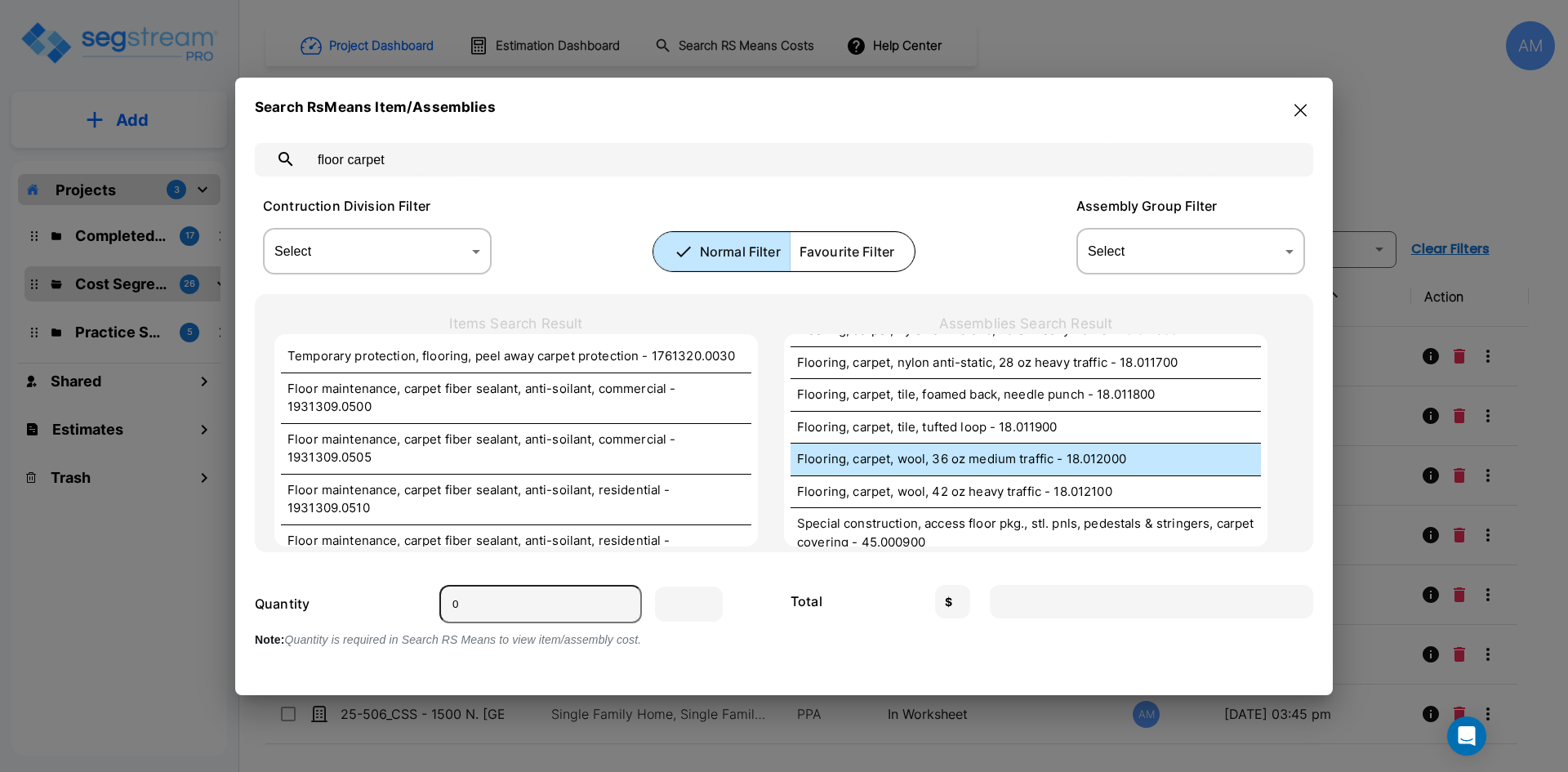
type input "floor carpet"
click at [1031, 459] on p "Flooring, carpet, wool, 36 oz medium traffic - 18.012000" at bounding box center [1026, 459] width 457 height 19
type input "S.F."
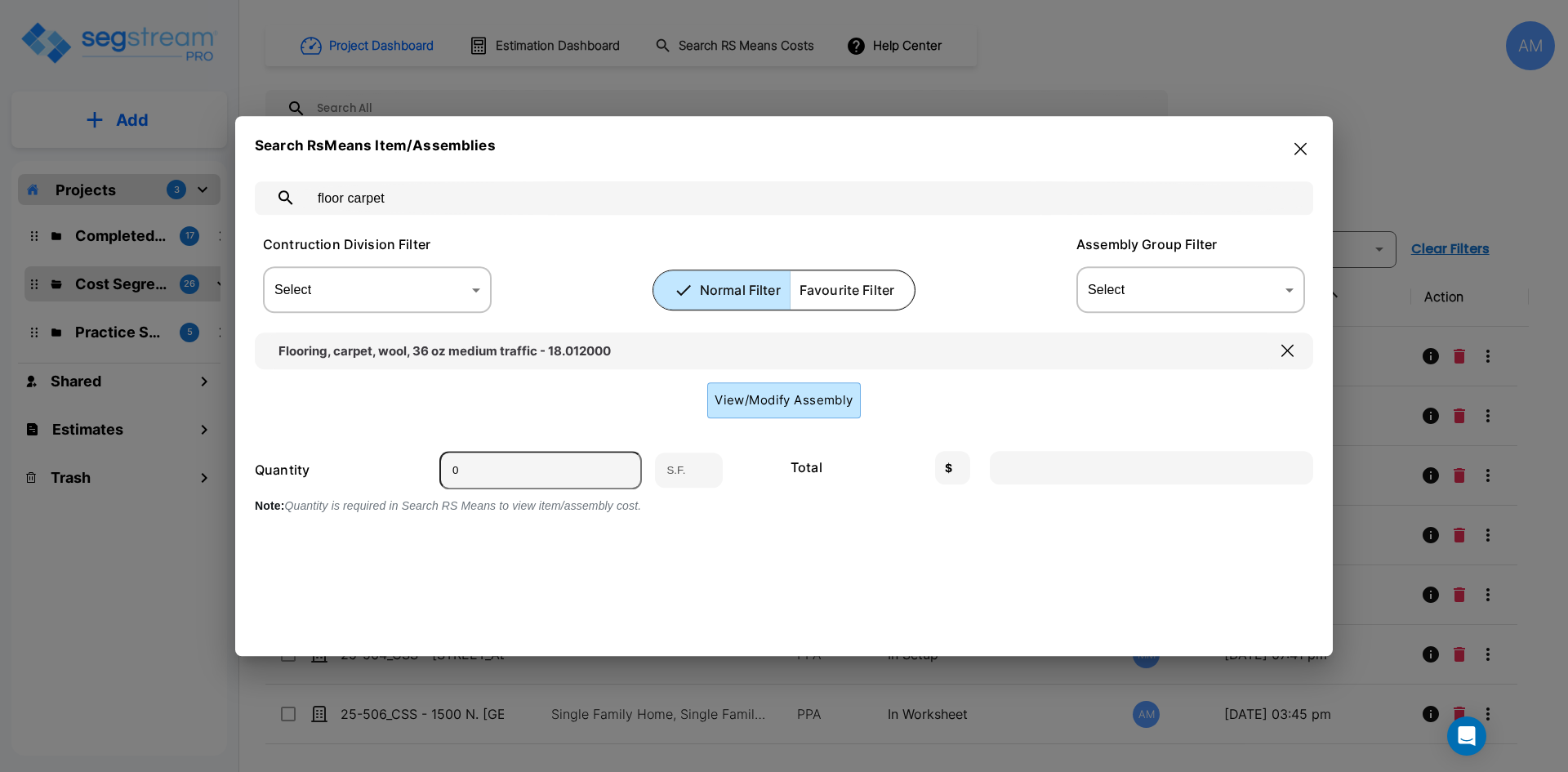
click at [523, 468] on input "0" at bounding box center [541, 470] width 202 height 38
type input "8"
type input "97.46"
type input "85"
type input "1035.49"
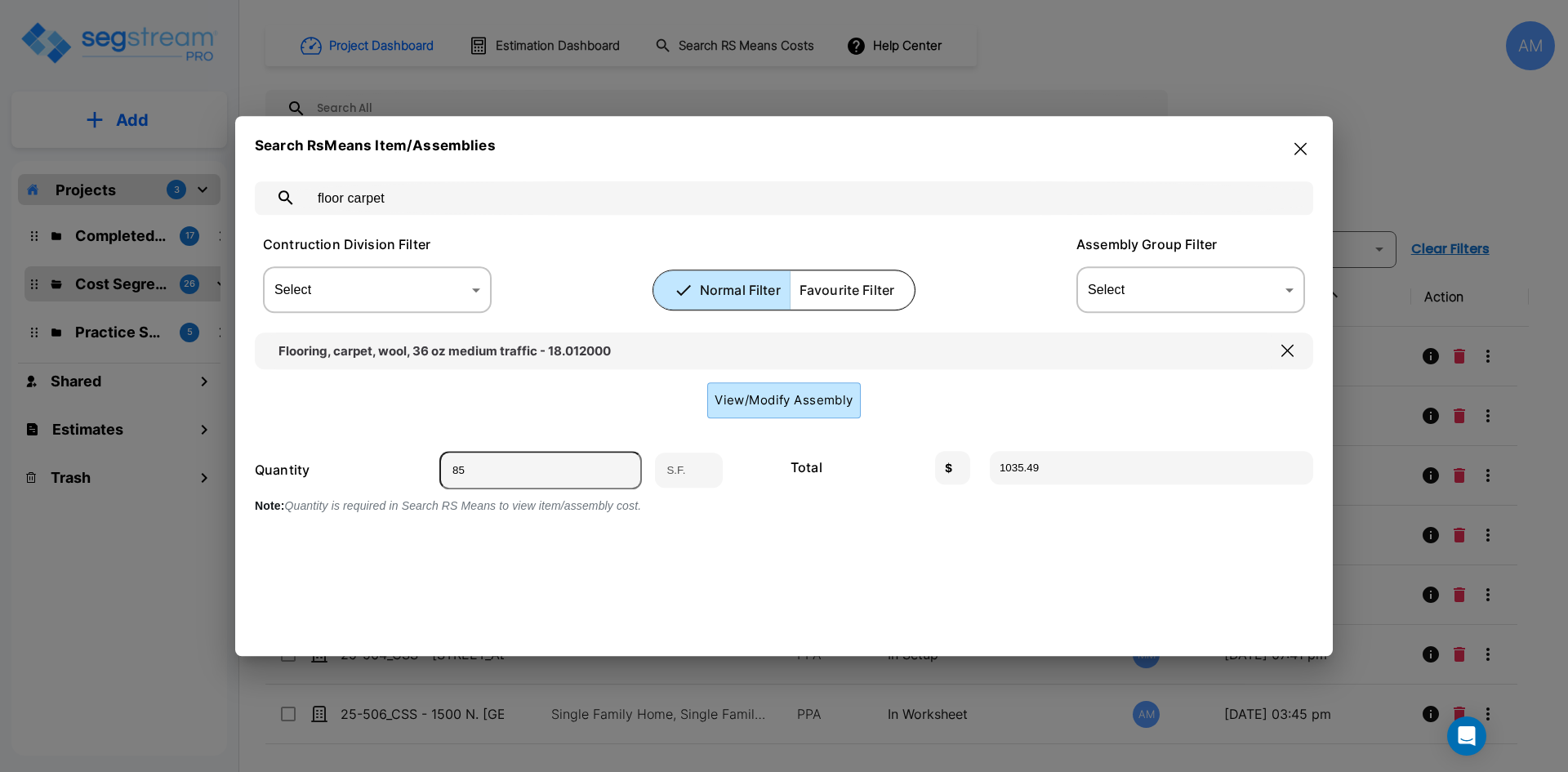
type input "857"
type input "10440.19"
type input "857"
drag, startPoint x: 1298, startPoint y: 147, endPoint x: 1060, endPoint y: 97, distance: 243.2
click at [1298, 147] on icon "button" at bounding box center [1301, 148] width 12 height 12
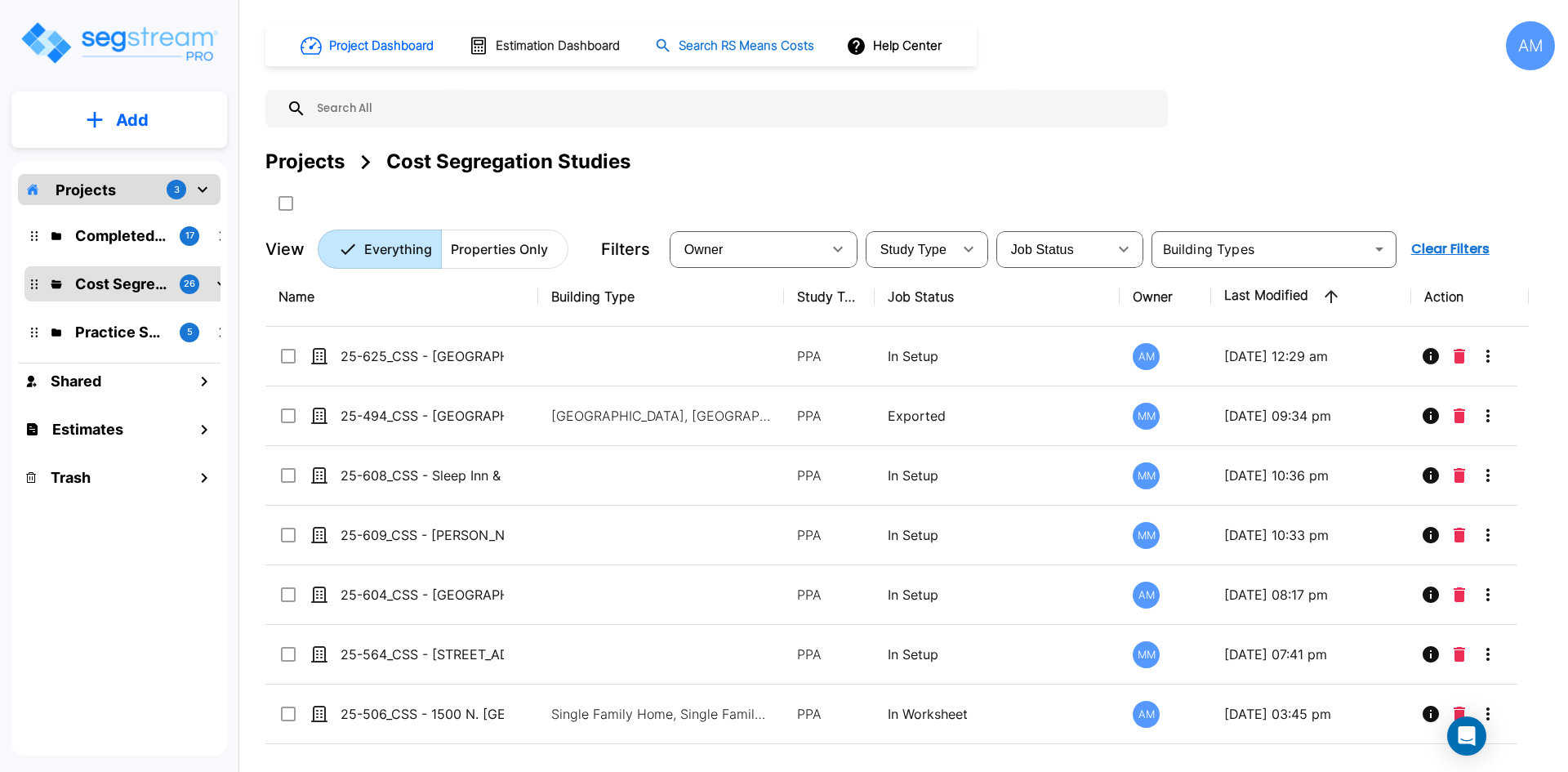
click at [695, 46] on h1 "Search RS Means Costs" at bounding box center [747, 45] width 136 height 19
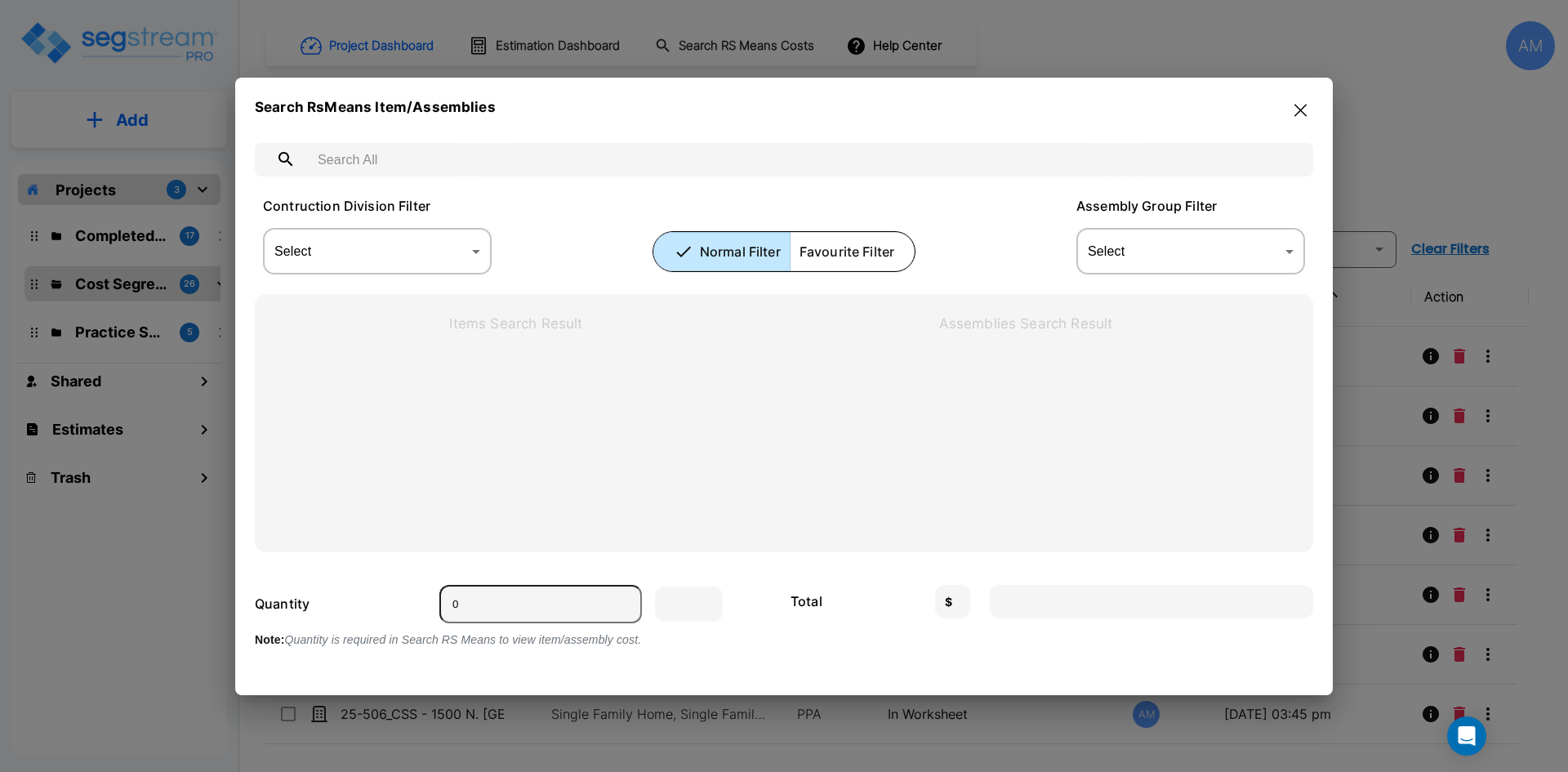
click at [535, 159] on input "text" at bounding box center [800, 160] width 988 height 46
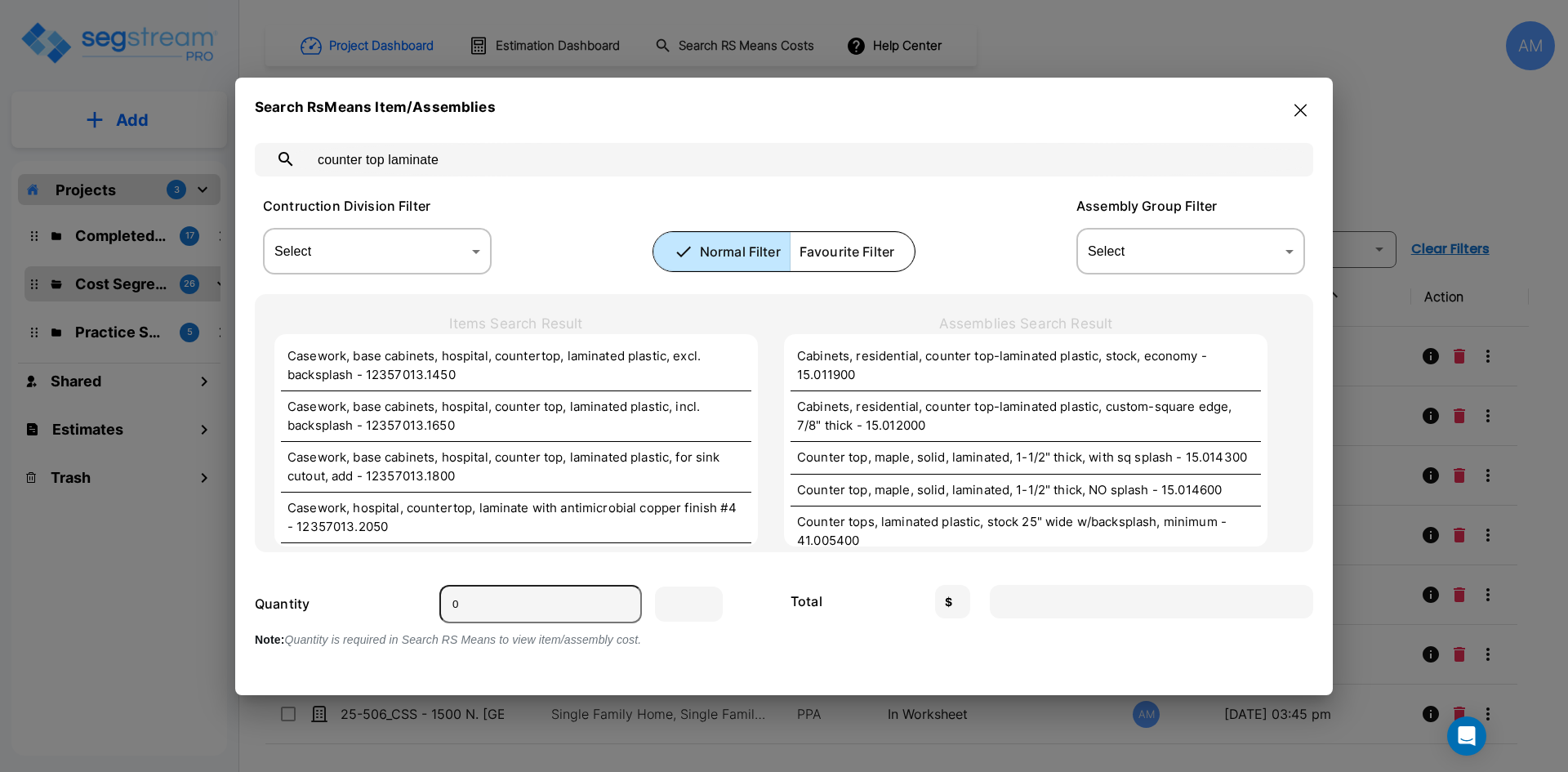
type input "counter top laminate"
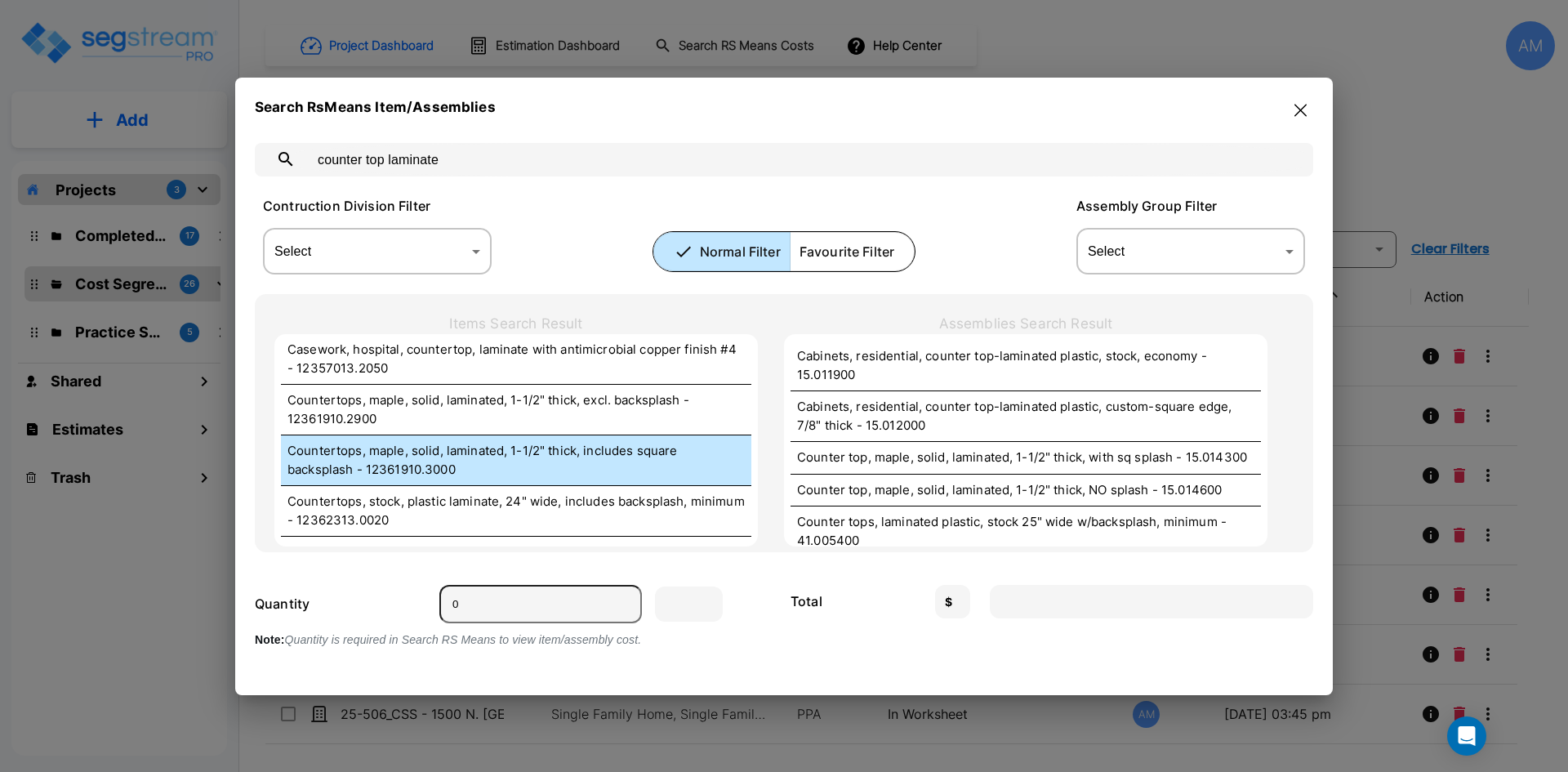
scroll to position [163, 0]
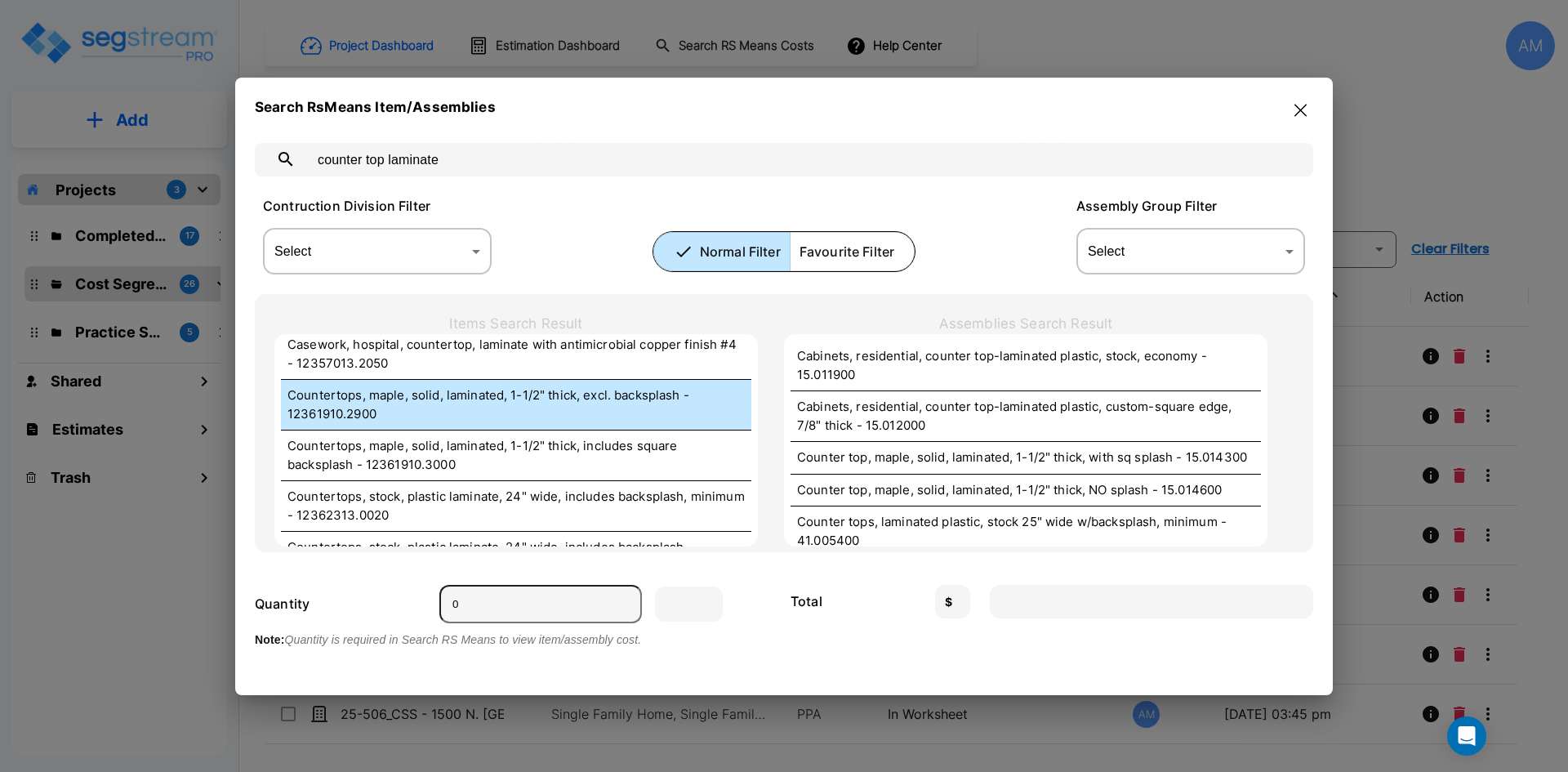
click at [418, 418] on p "Countertops, maple, solid, laminated, 1-1/2" thick, excl. backsplash - 12361910…" at bounding box center [516, 404] width 457 height 36
type input "L.F."
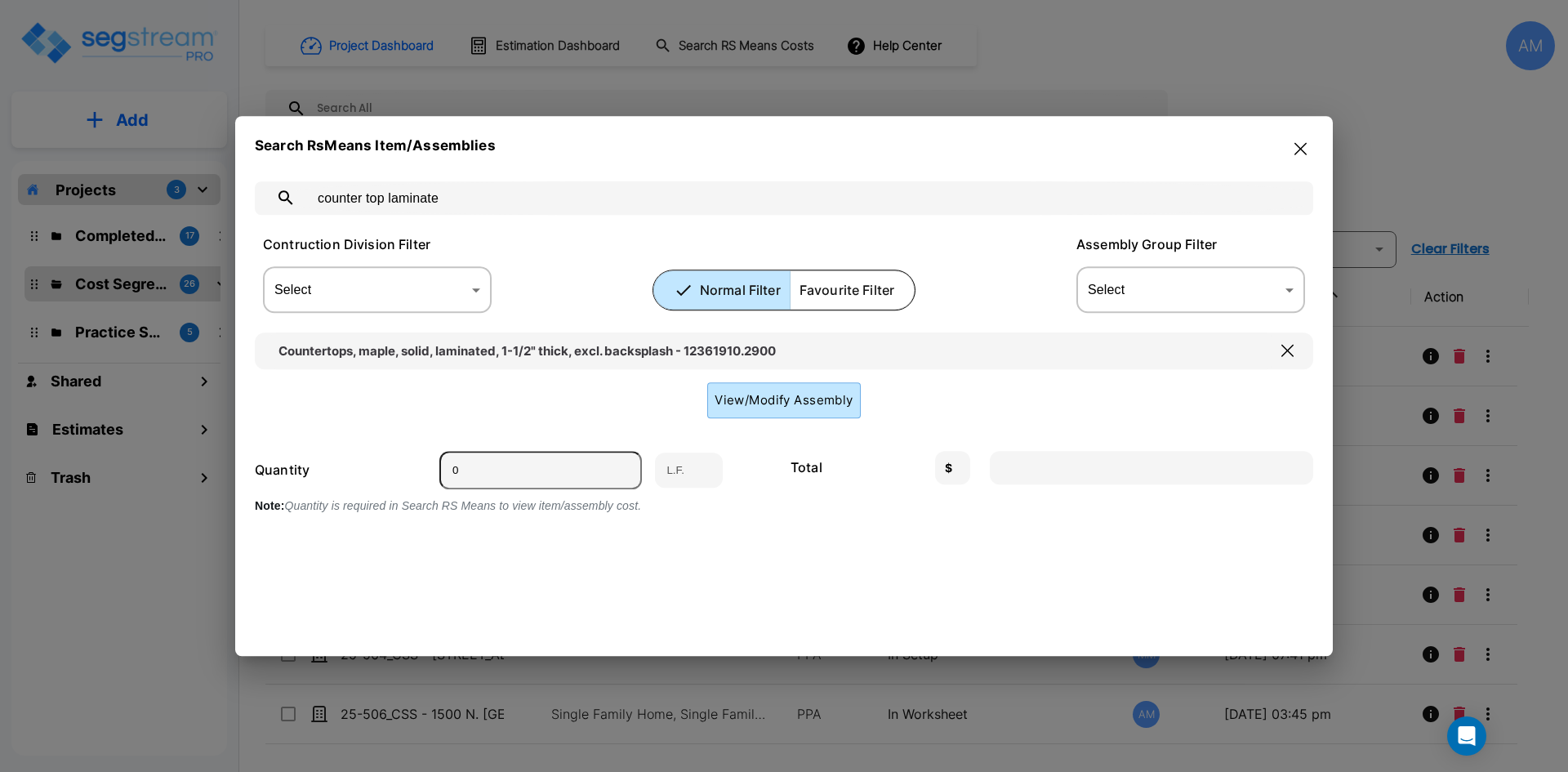
click at [543, 477] on input "0" at bounding box center [541, 470] width 202 height 38
type input "6"
type input "632.10"
type input "6"
drag, startPoint x: 446, startPoint y: 195, endPoint x: 295, endPoint y: 199, distance: 151.1
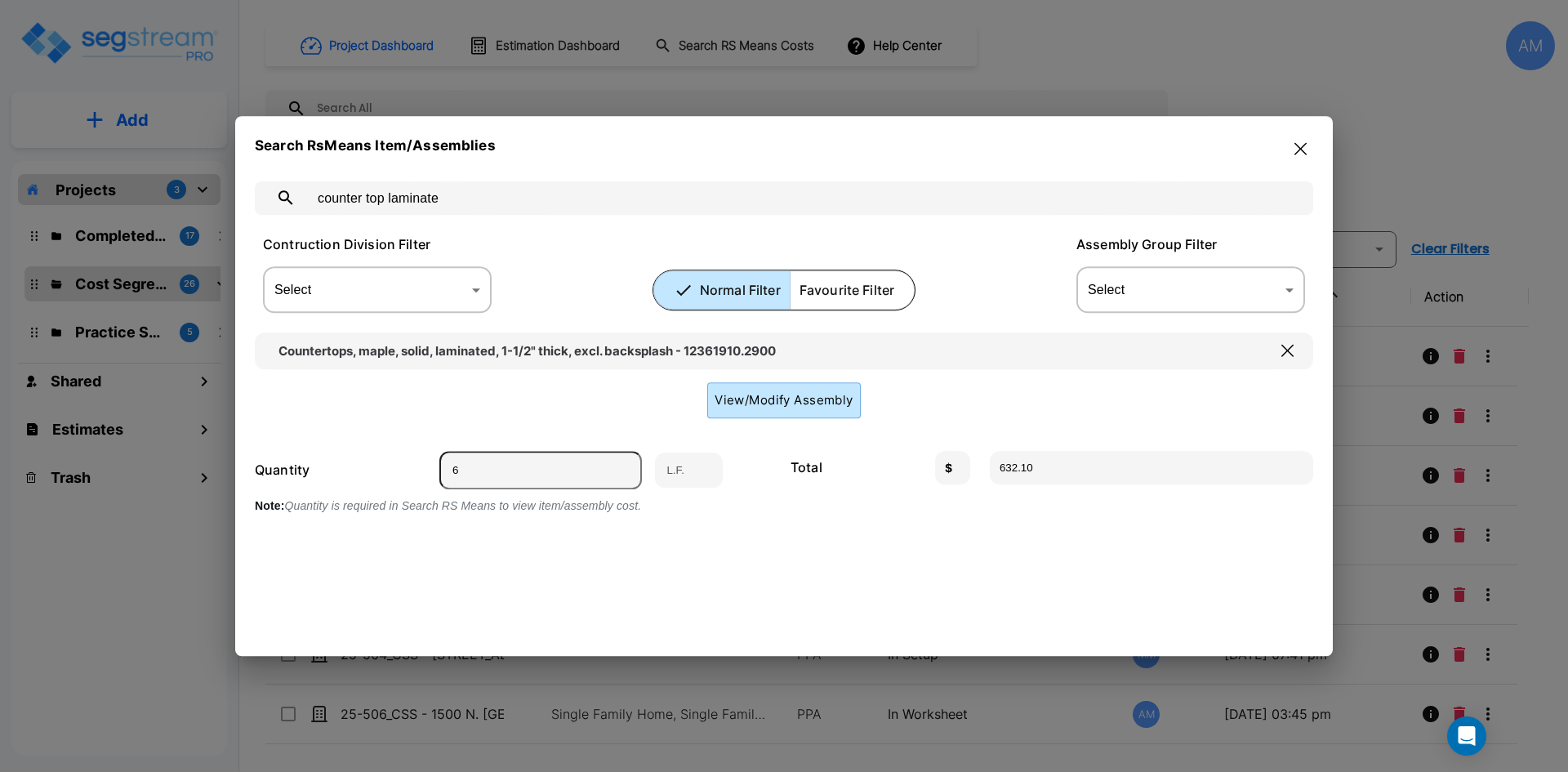
click at [295, 199] on div "counter top laminate ​" at bounding box center [784, 198] width 1058 height 34
type input "h"
type input "window treatment horizonatl blinds"
click at [1308, 146] on button "button" at bounding box center [1301, 148] width 26 height 26
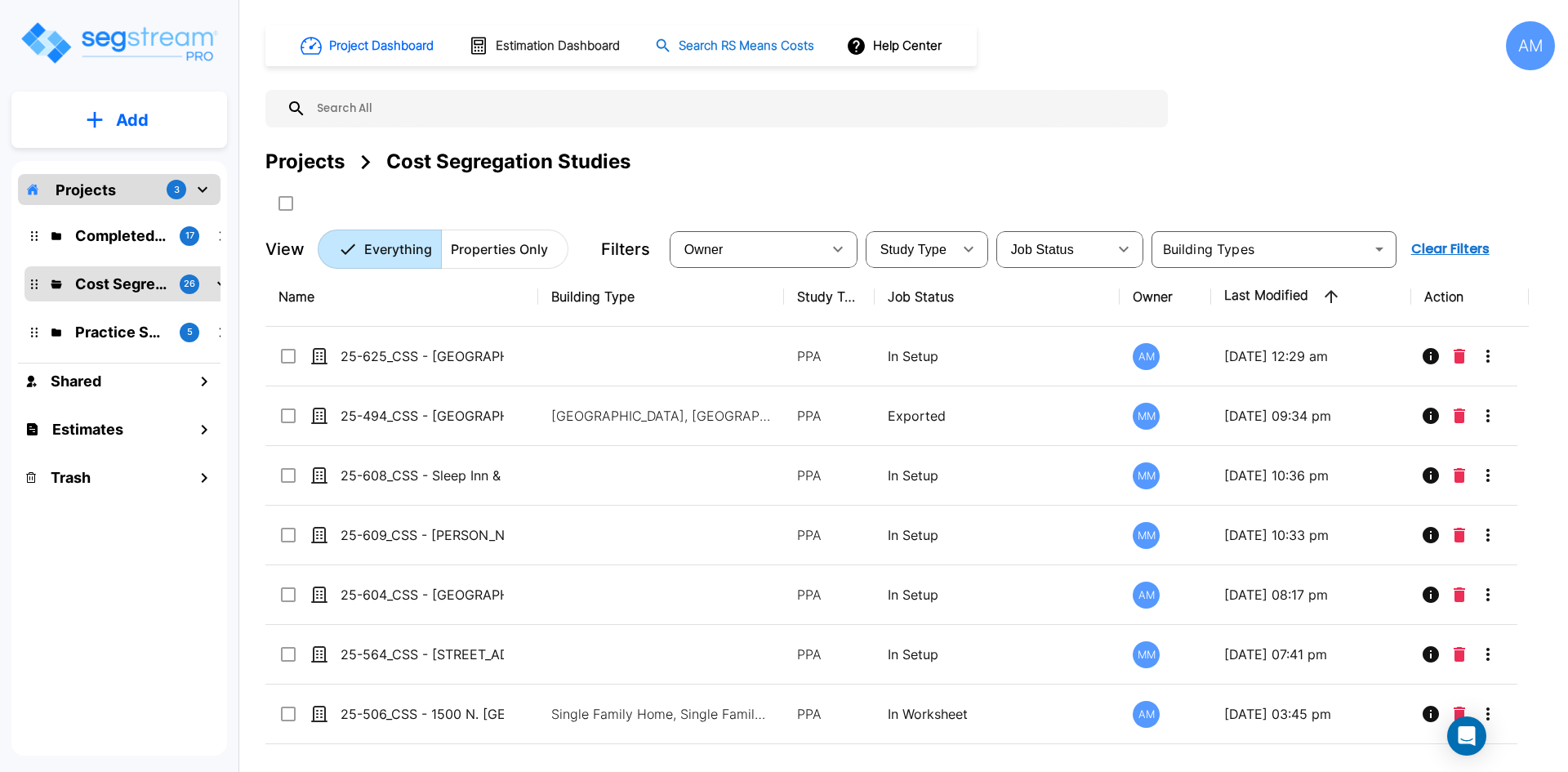
click at [699, 44] on h1 "Search RS Means Costs" at bounding box center [747, 45] width 136 height 19
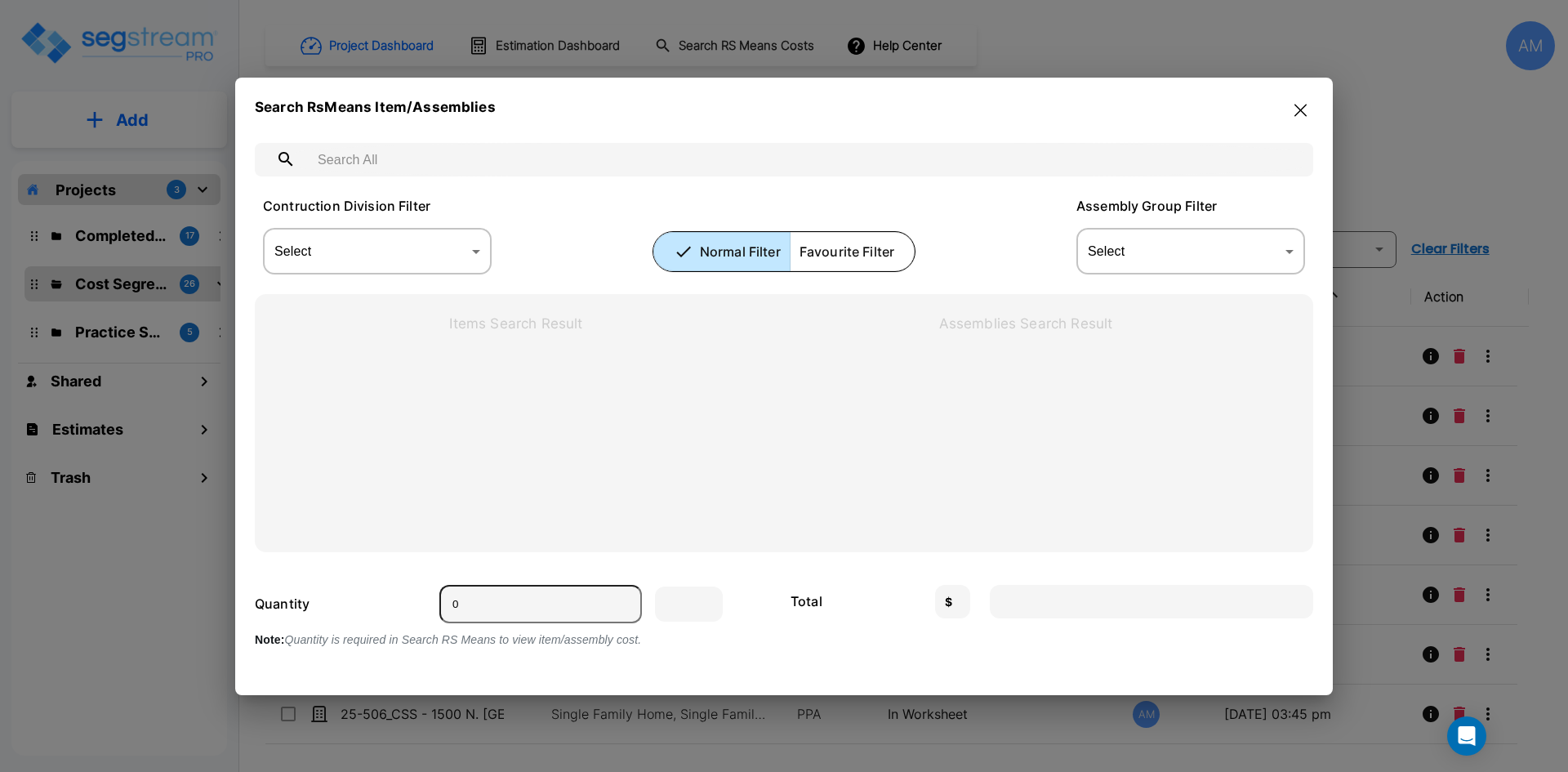
click at [582, 167] on input "text" at bounding box center [800, 160] width 988 height 46
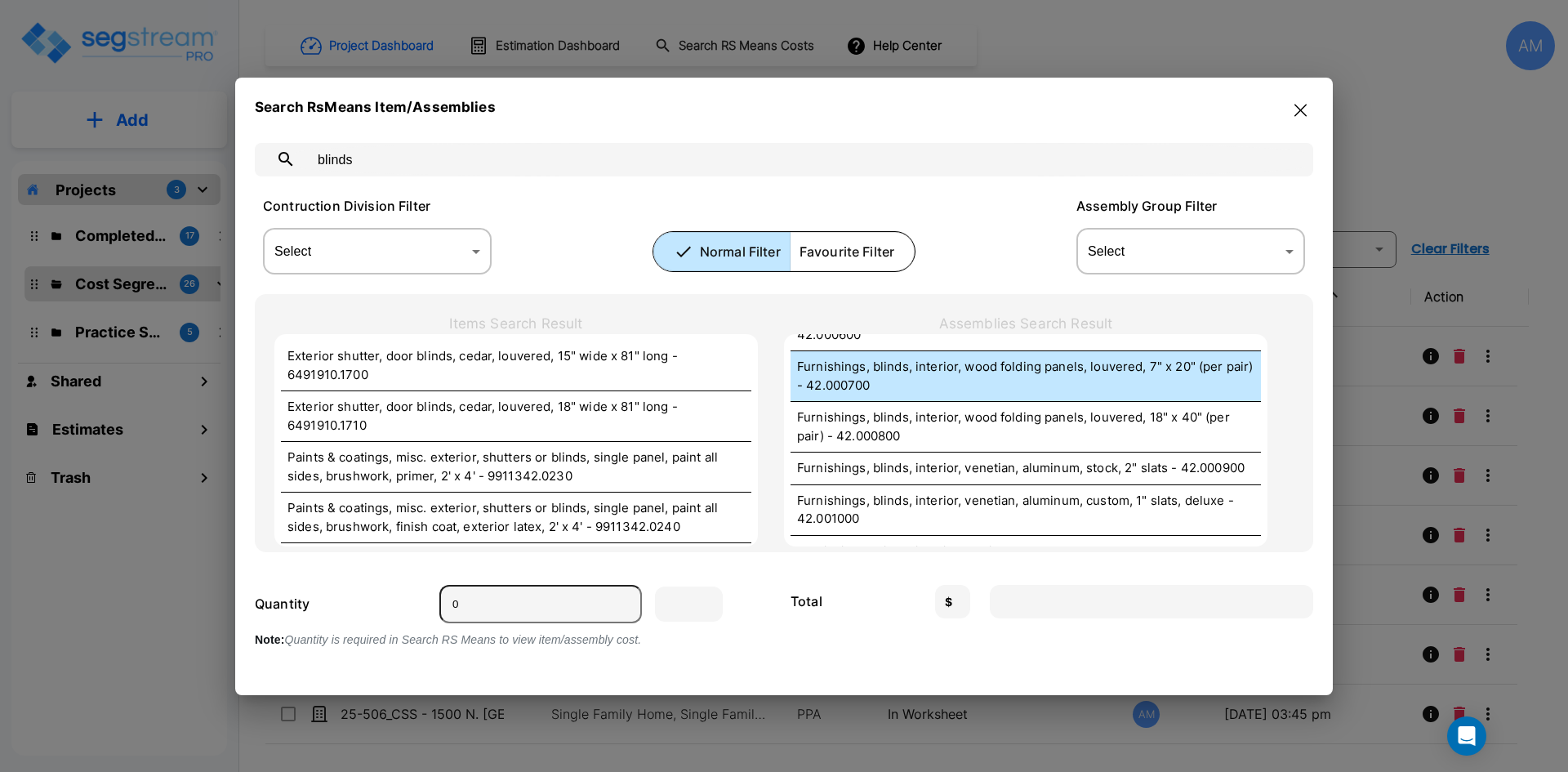
scroll to position [327, 0]
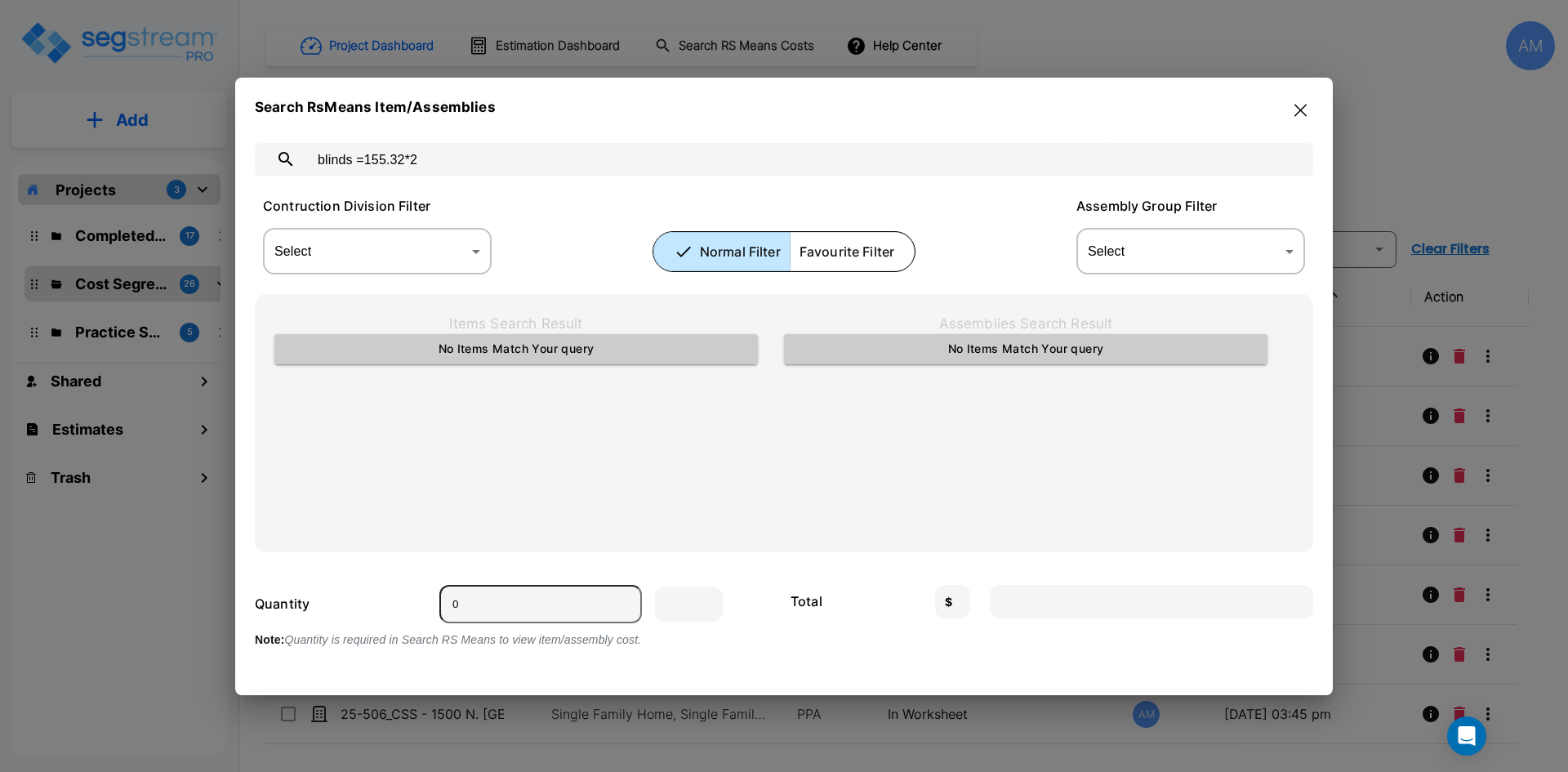
drag, startPoint x: 431, startPoint y: 158, endPoint x: 358, endPoint y: 162, distance: 73.1
click at [358, 162] on input "blinds =155.32*2" at bounding box center [800, 160] width 988 height 46
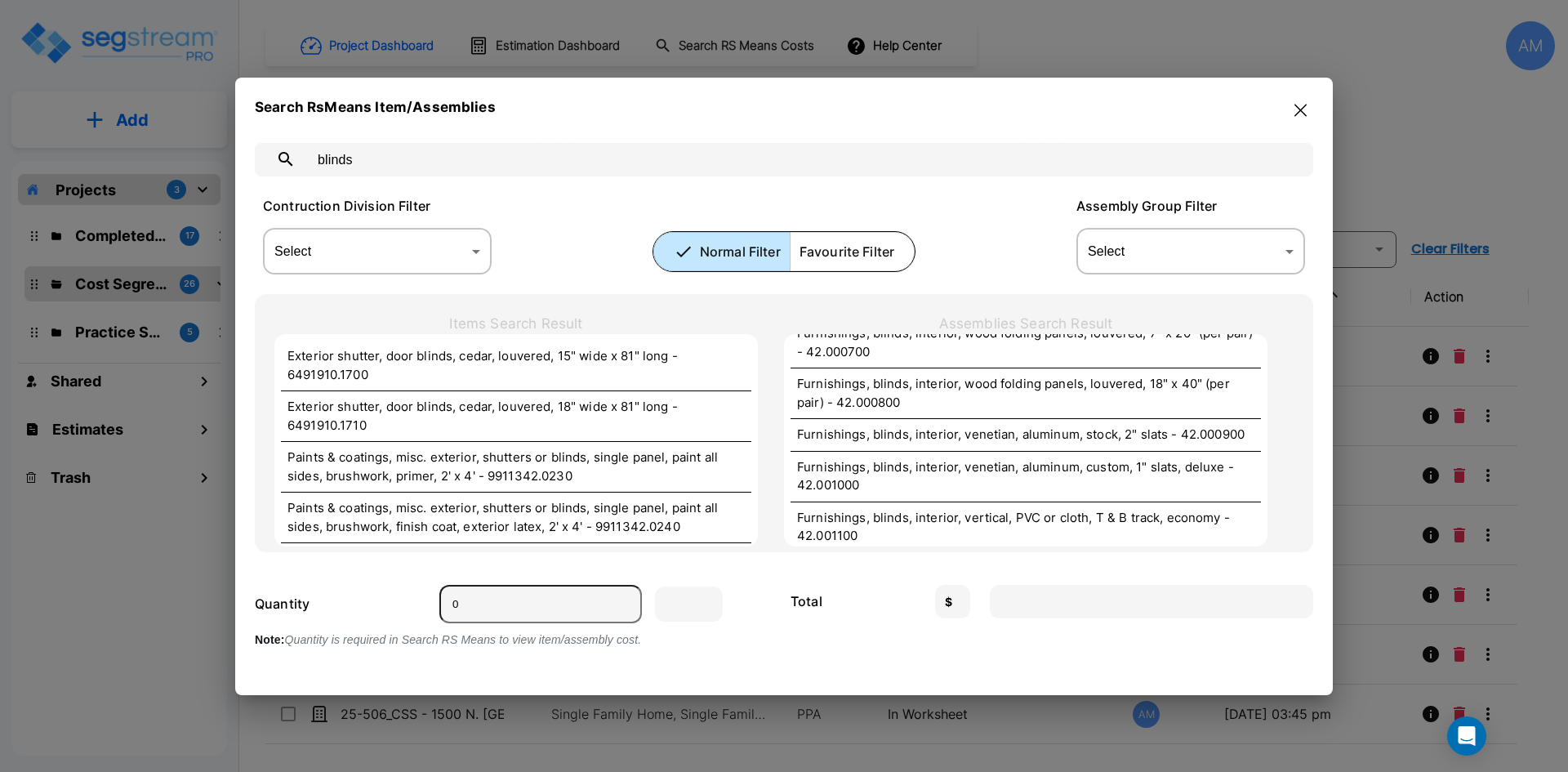
scroll to position [391, 0]
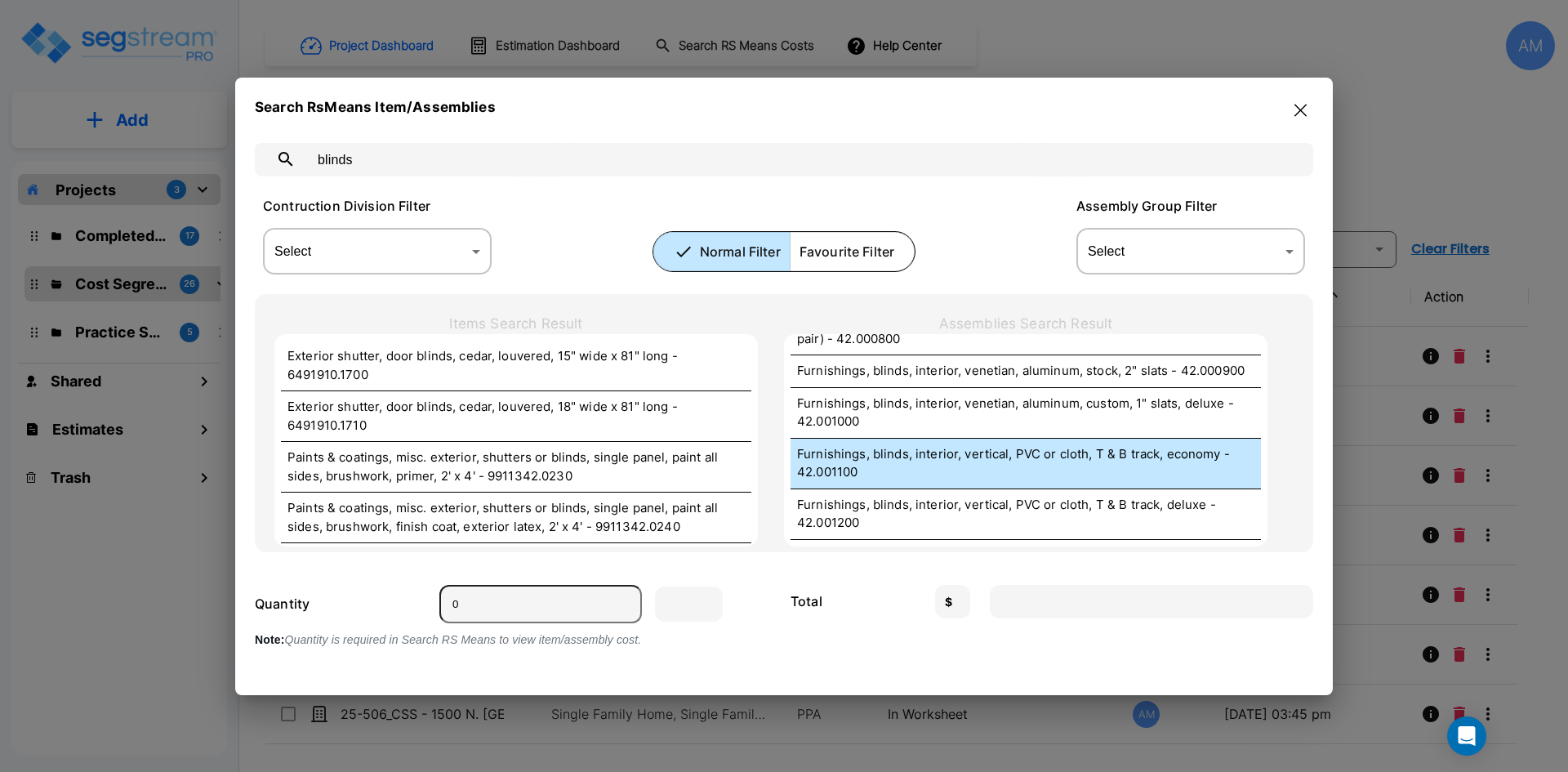
type input "blinds"
click at [889, 450] on p "Furnishings, blinds, interior, vertical, PVC or cloth, T & B track, economy - 4…" at bounding box center [1026, 463] width 457 height 36
type input "S.F."
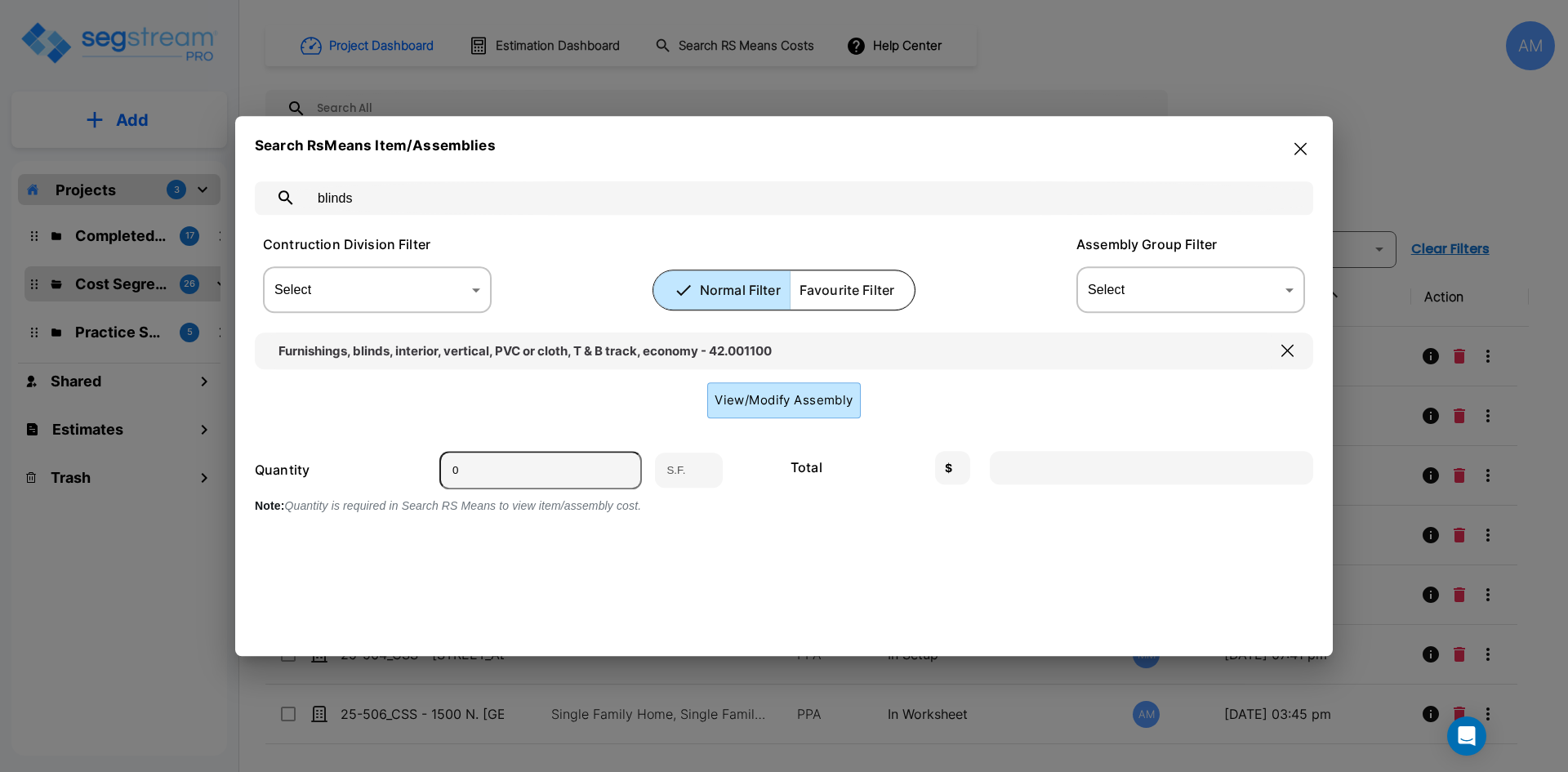
click at [484, 471] on input "0" at bounding box center [541, 470] width 202 height 38
click at [505, 489] on input "number" at bounding box center [541, 470] width 202 height 38
type input "1"
type input "5.93"
type input "18"
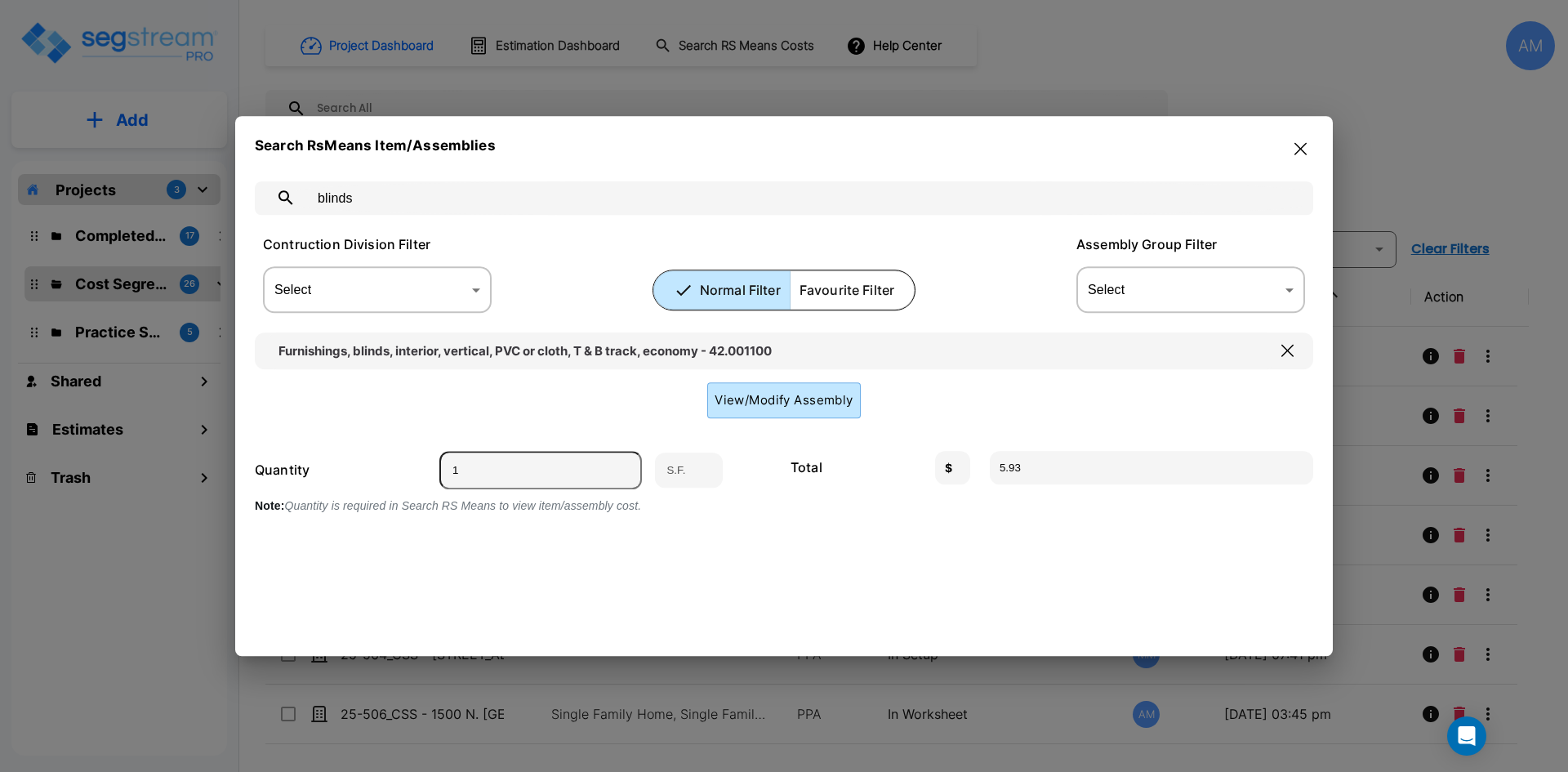
type input "106.74"
type input "180"
type input "1067.40"
type input "180"
click at [1298, 143] on icon "button" at bounding box center [1301, 148] width 12 height 13
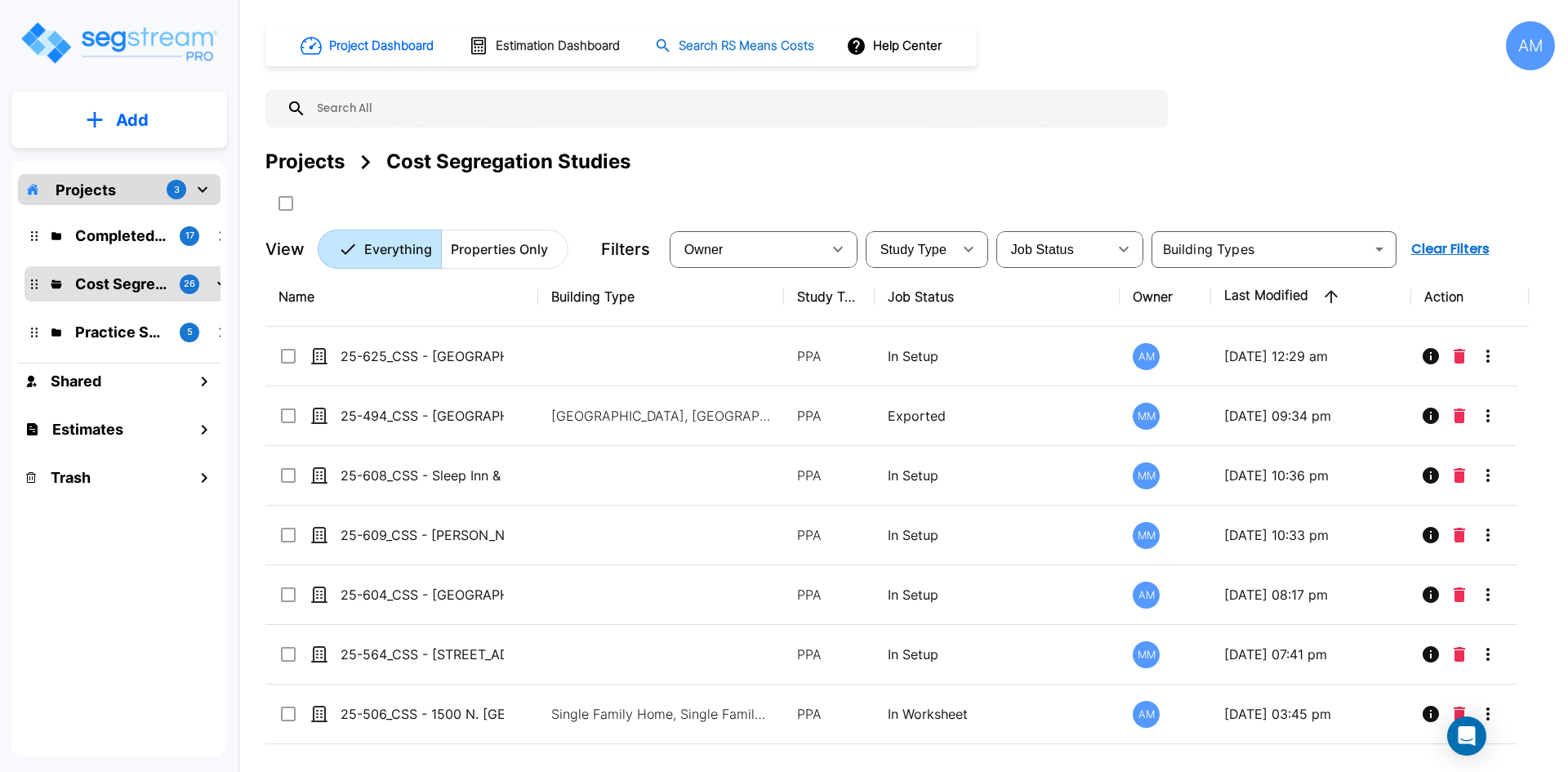
click at [777, 46] on h1 "Search RS Means Costs" at bounding box center [747, 45] width 136 height 19
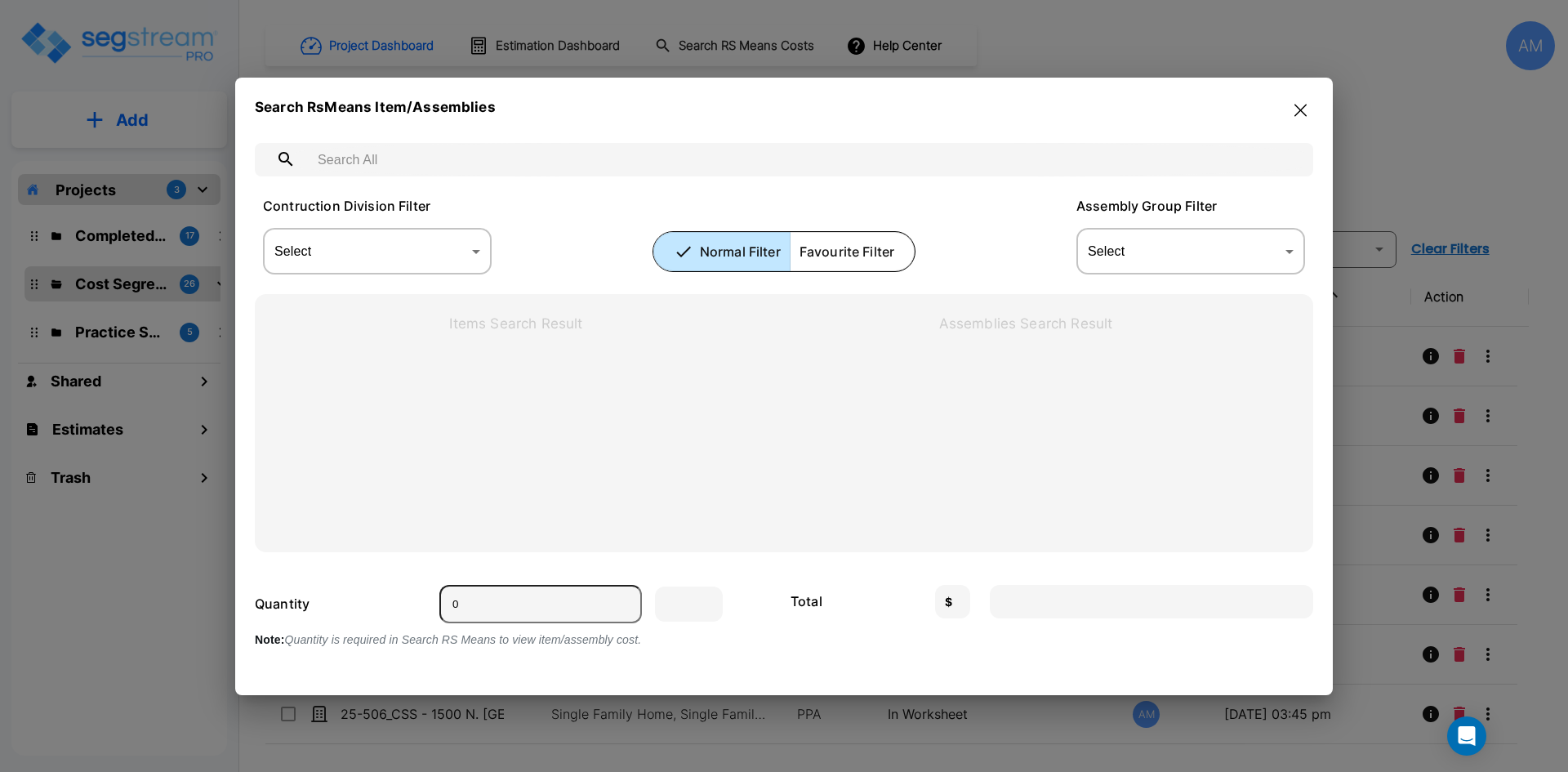
click at [488, 164] on input "text" at bounding box center [800, 160] width 988 height 46
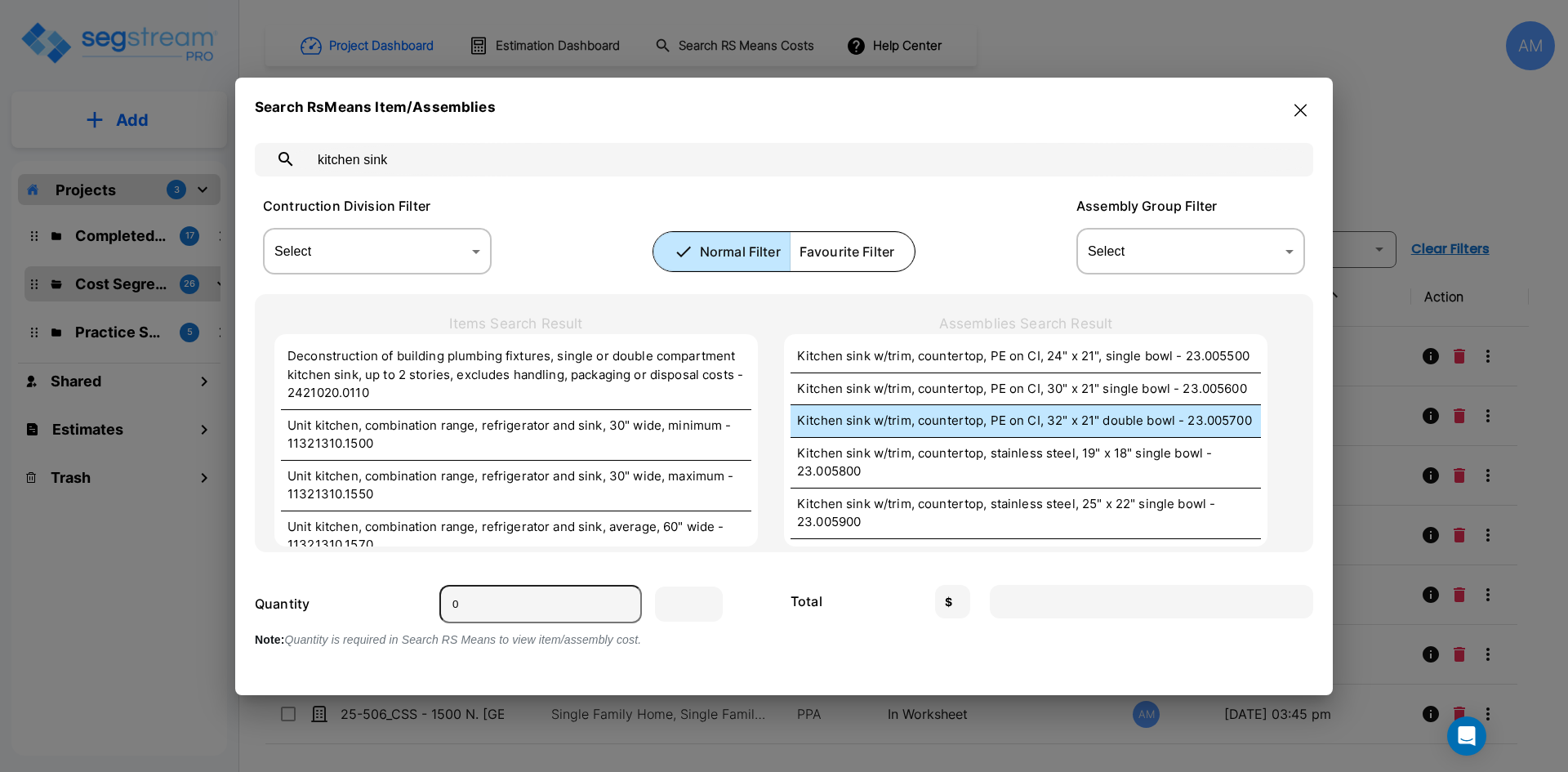
type input "kitchen sink"
click at [960, 422] on p "Kitchen sink w/trim, countertop, PE on CI, 32" x 21" double bowl - 23.005700" at bounding box center [1026, 421] width 457 height 19
type input "Ea."
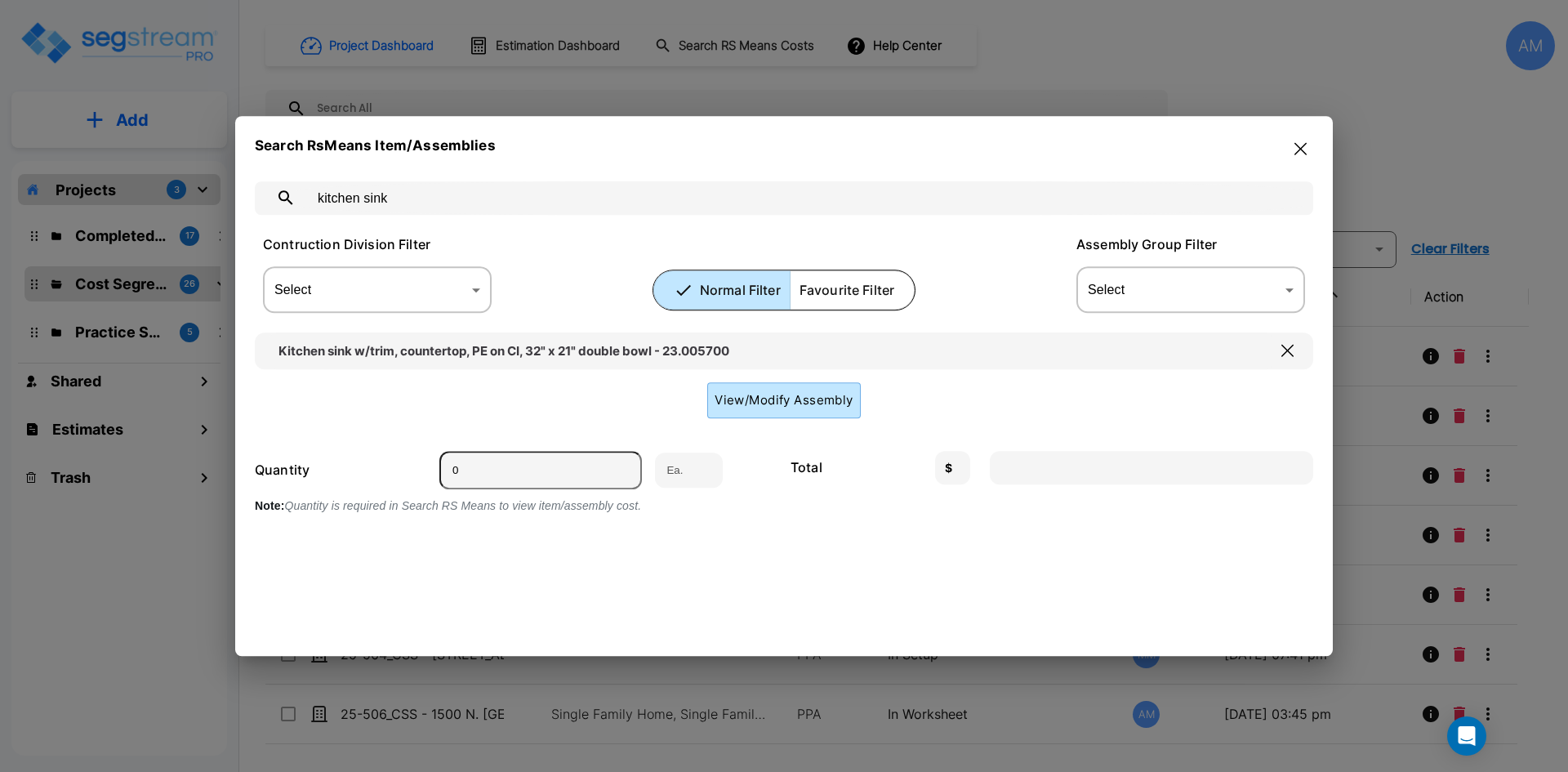
click at [544, 472] on input "0" at bounding box center [541, 470] width 202 height 38
type input "1"
type input "1651.20"
type input "1"
click at [1292, 158] on button "button" at bounding box center [1301, 148] width 26 height 26
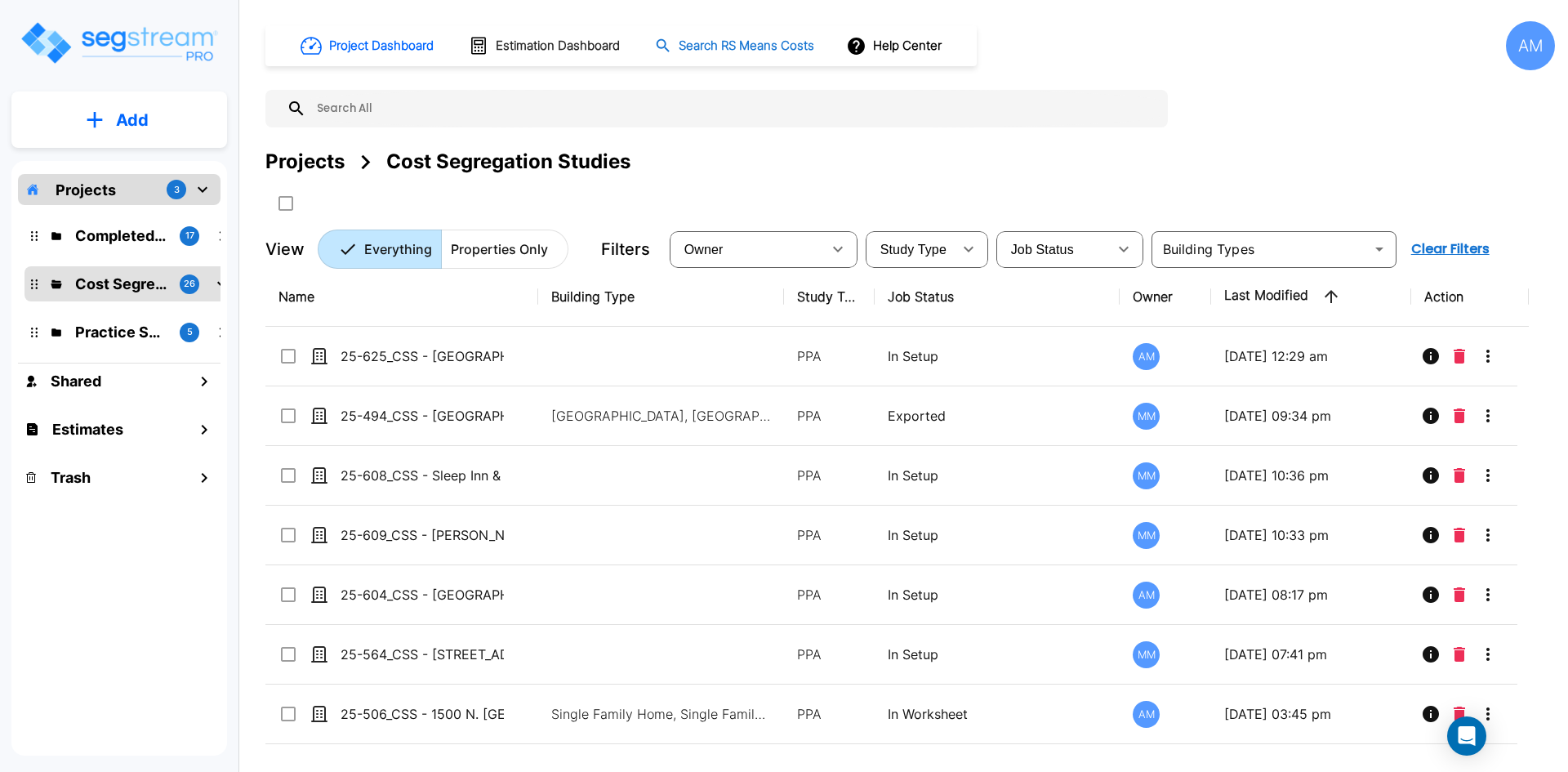
click at [791, 55] on h1 "Search RS Means Costs" at bounding box center [747, 45] width 136 height 19
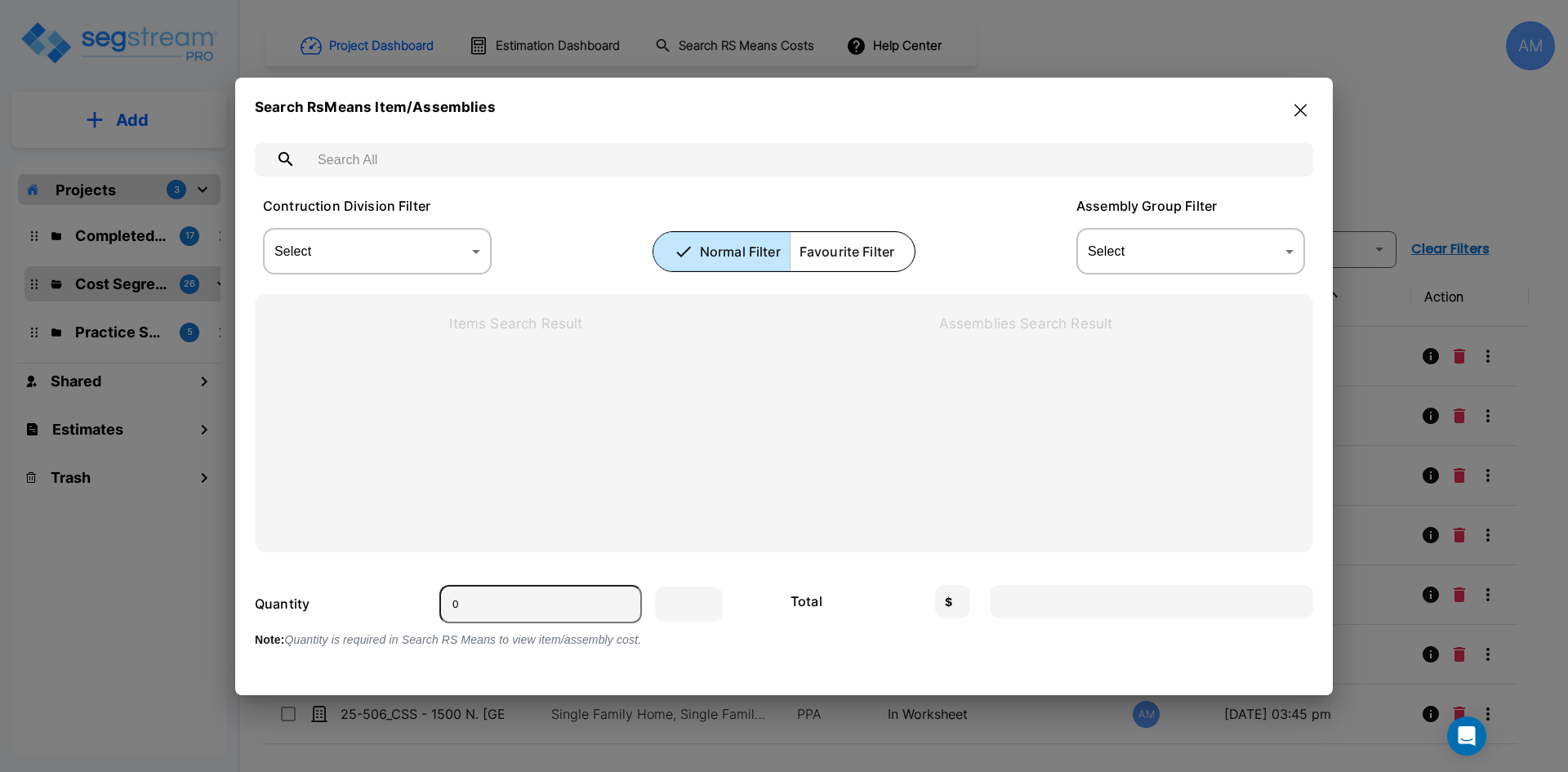
click at [539, 163] on input "text" at bounding box center [800, 160] width 988 height 46
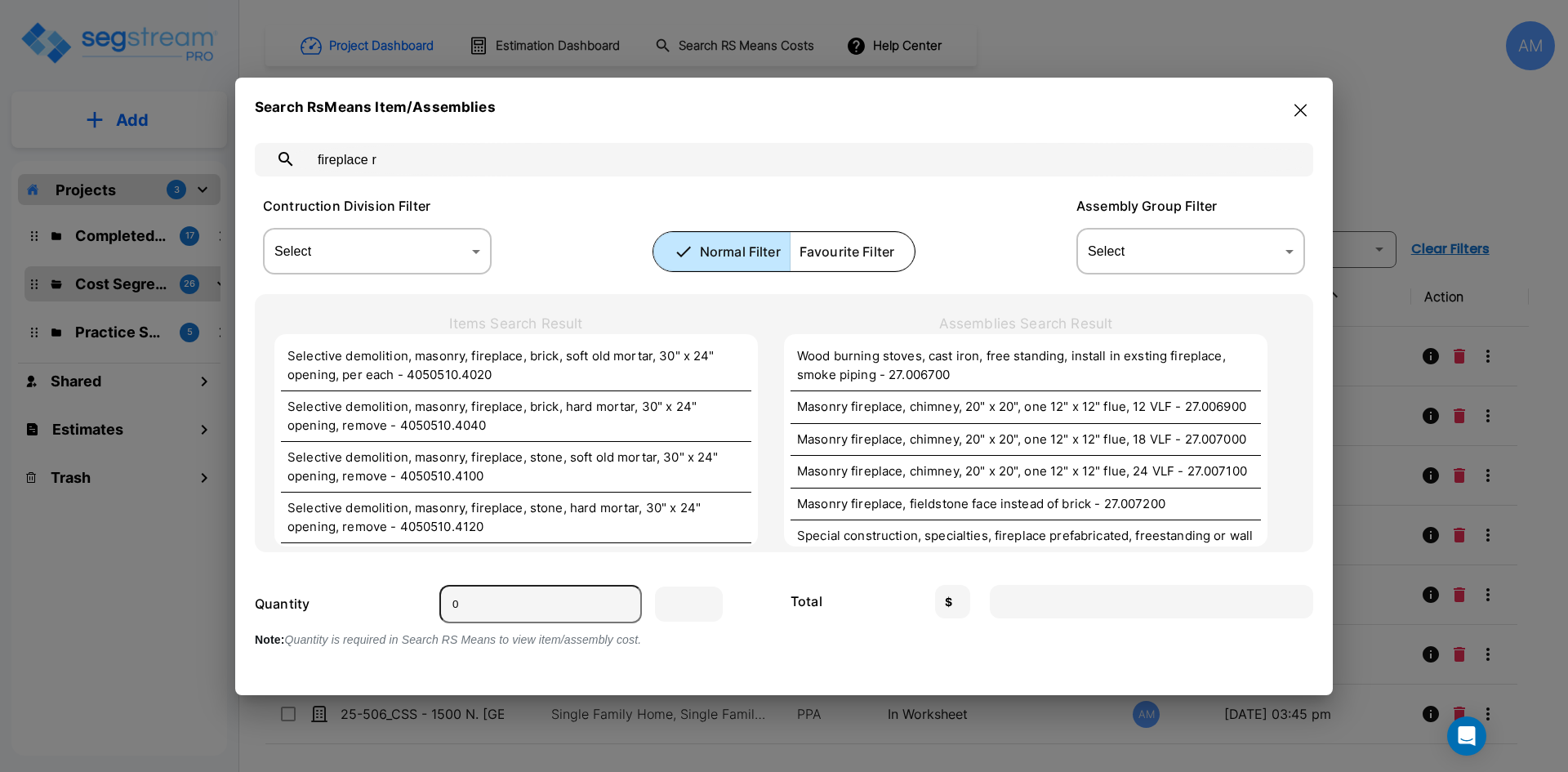
type input "fireplace"
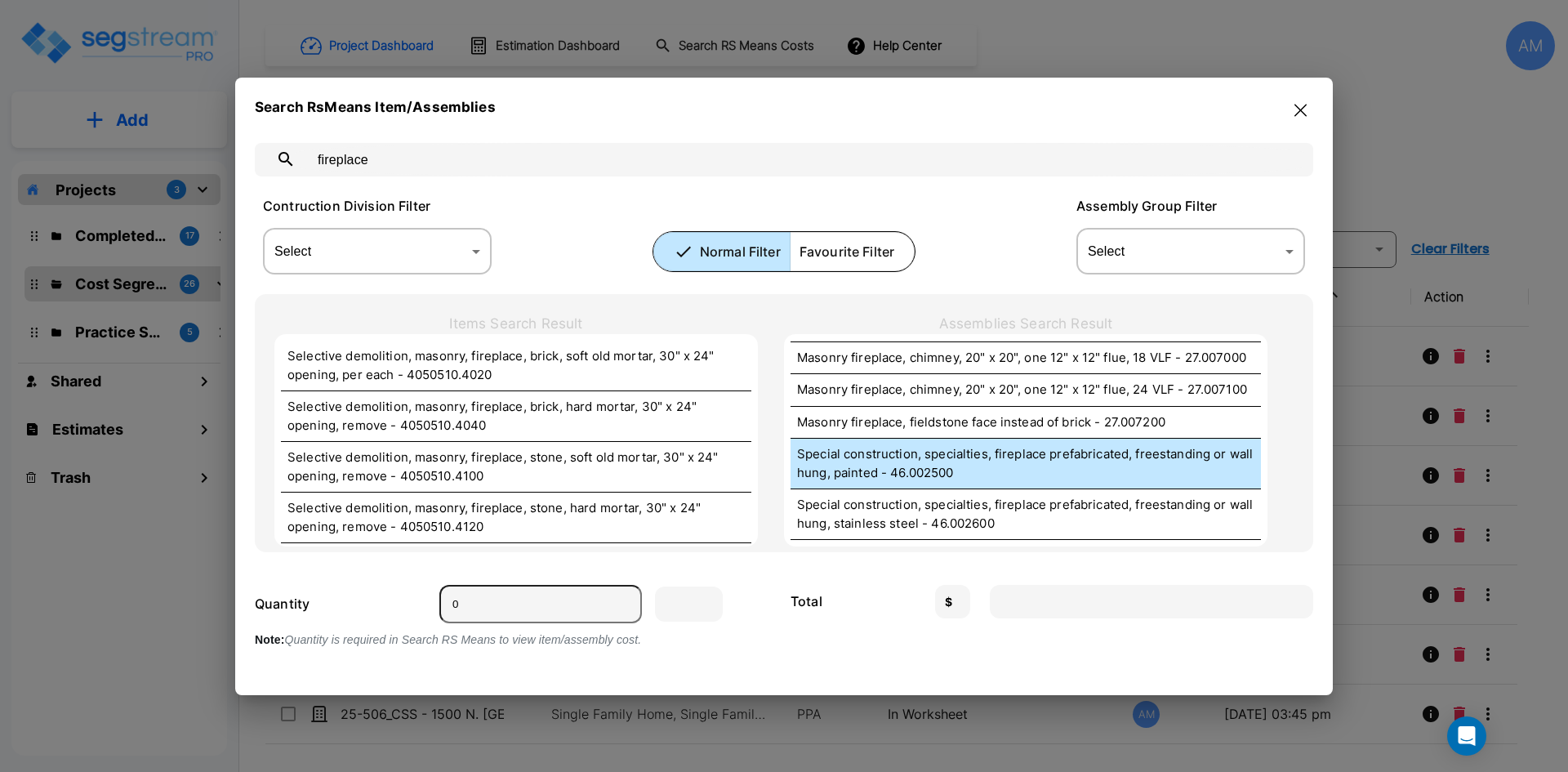
scroll to position [163, 0]
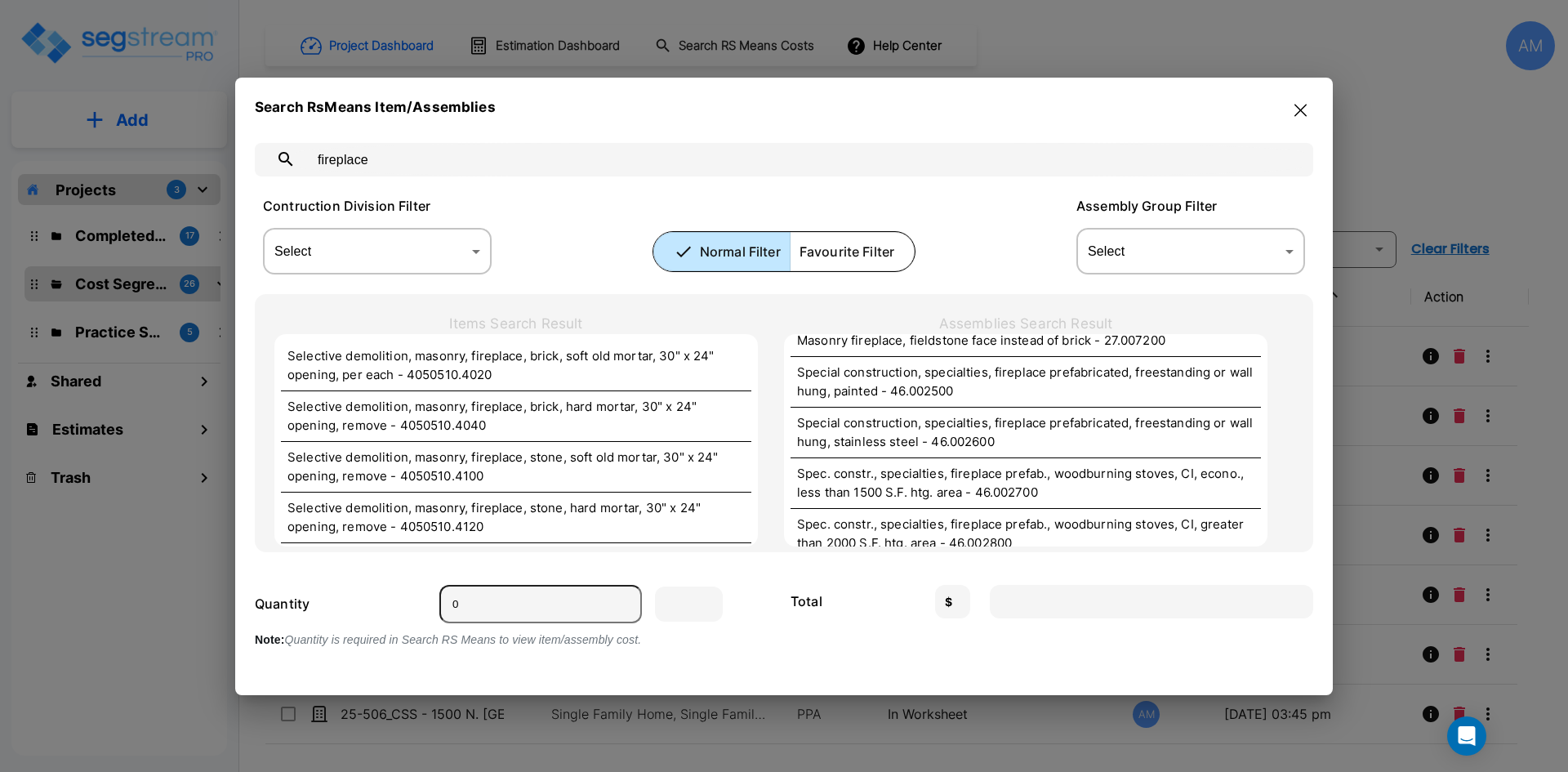
drag, startPoint x: 378, startPoint y: 162, endPoint x: 284, endPoint y: 162, distance: 94.0
click at [284, 162] on div "fireplace ​" at bounding box center [784, 160] width 1058 height 34
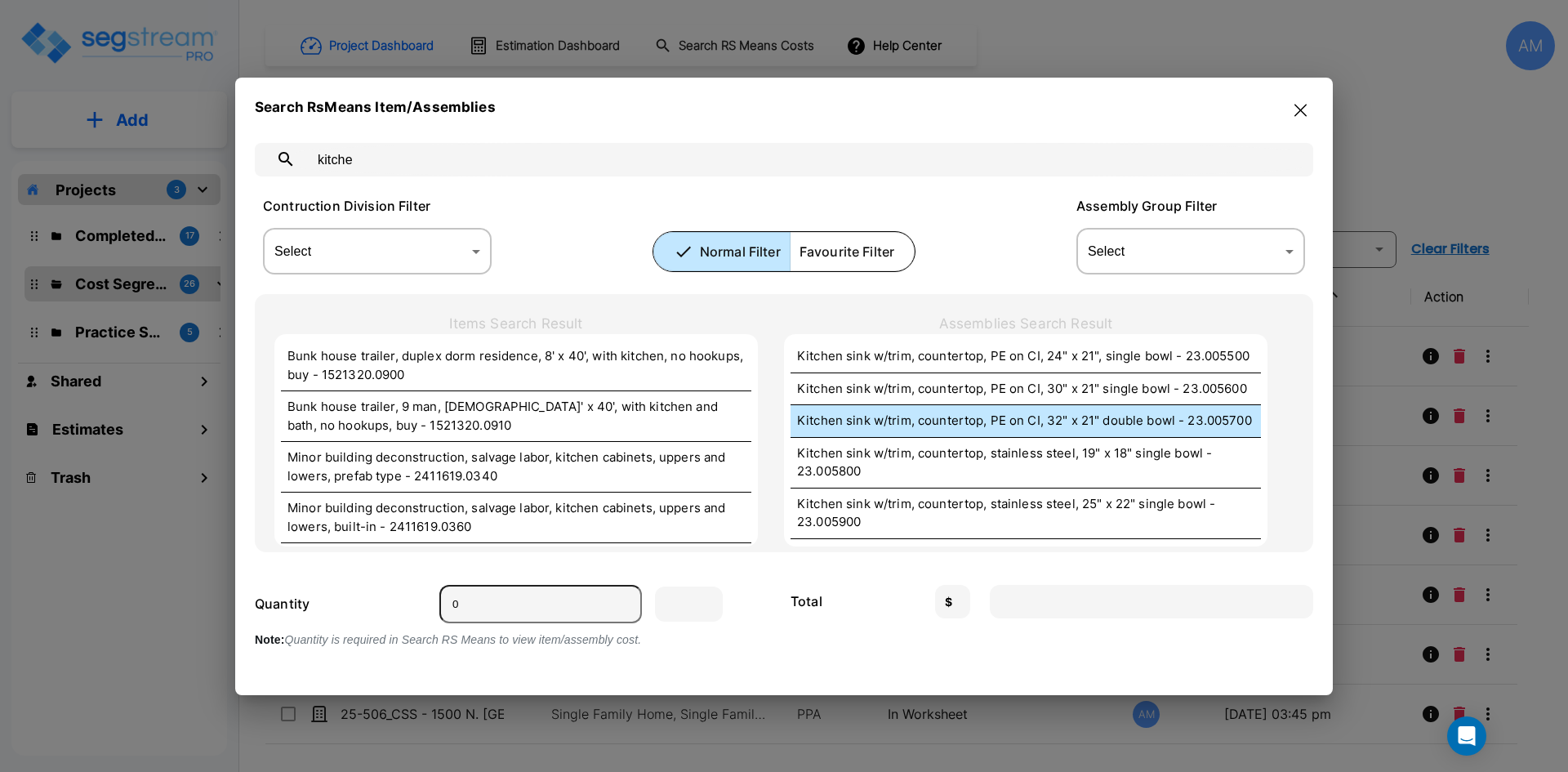
type input "kitche"
click at [1036, 418] on p "Kitchen sink w/trim, countertop, PE on CI, 32" x 21" double bowl - 23.005700" at bounding box center [1026, 421] width 457 height 19
type input "Ea."
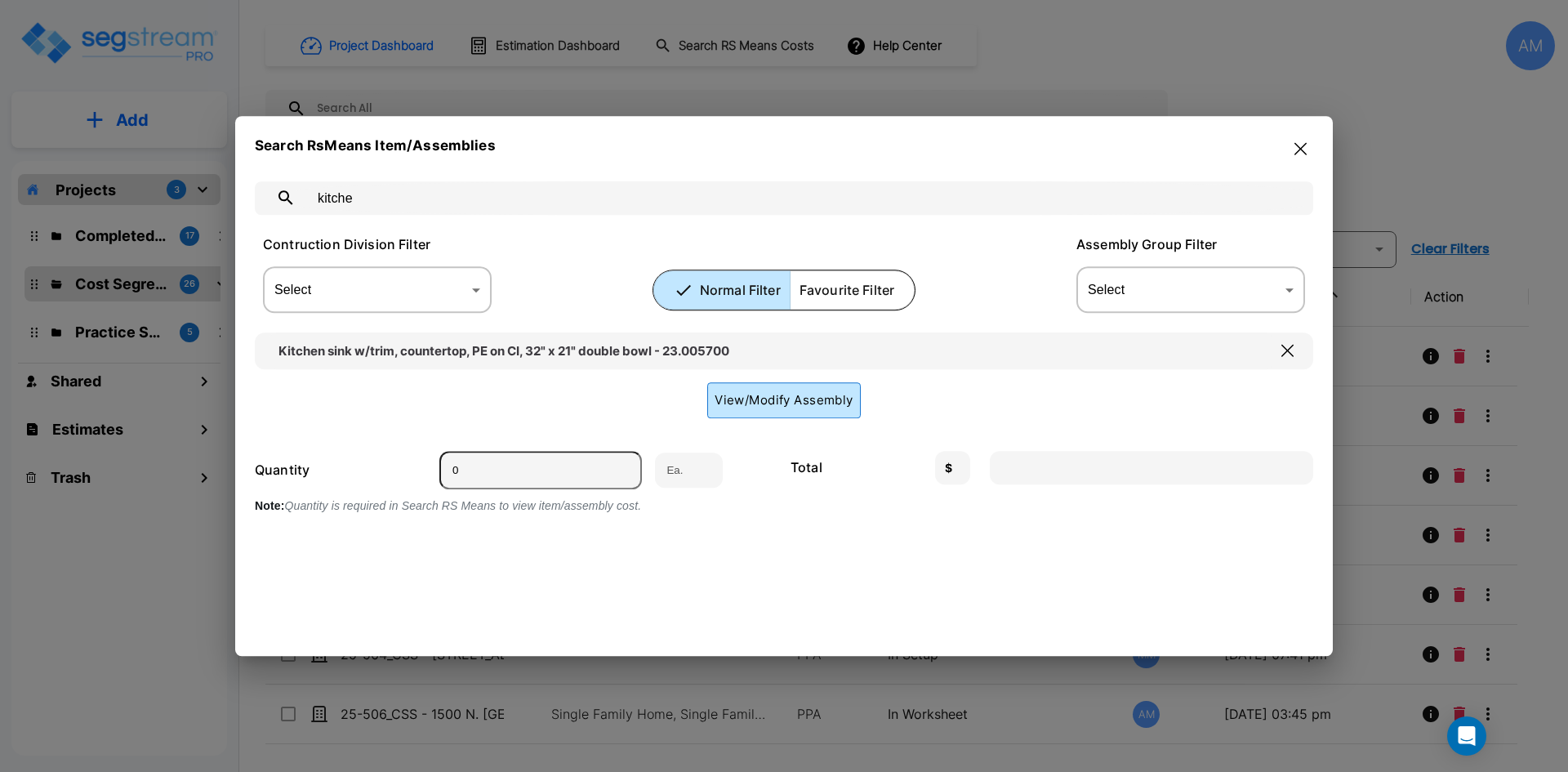
click at [761, 401] on button "View/Modify Assembly" at bounding box center [784, 401] width 154 height 36
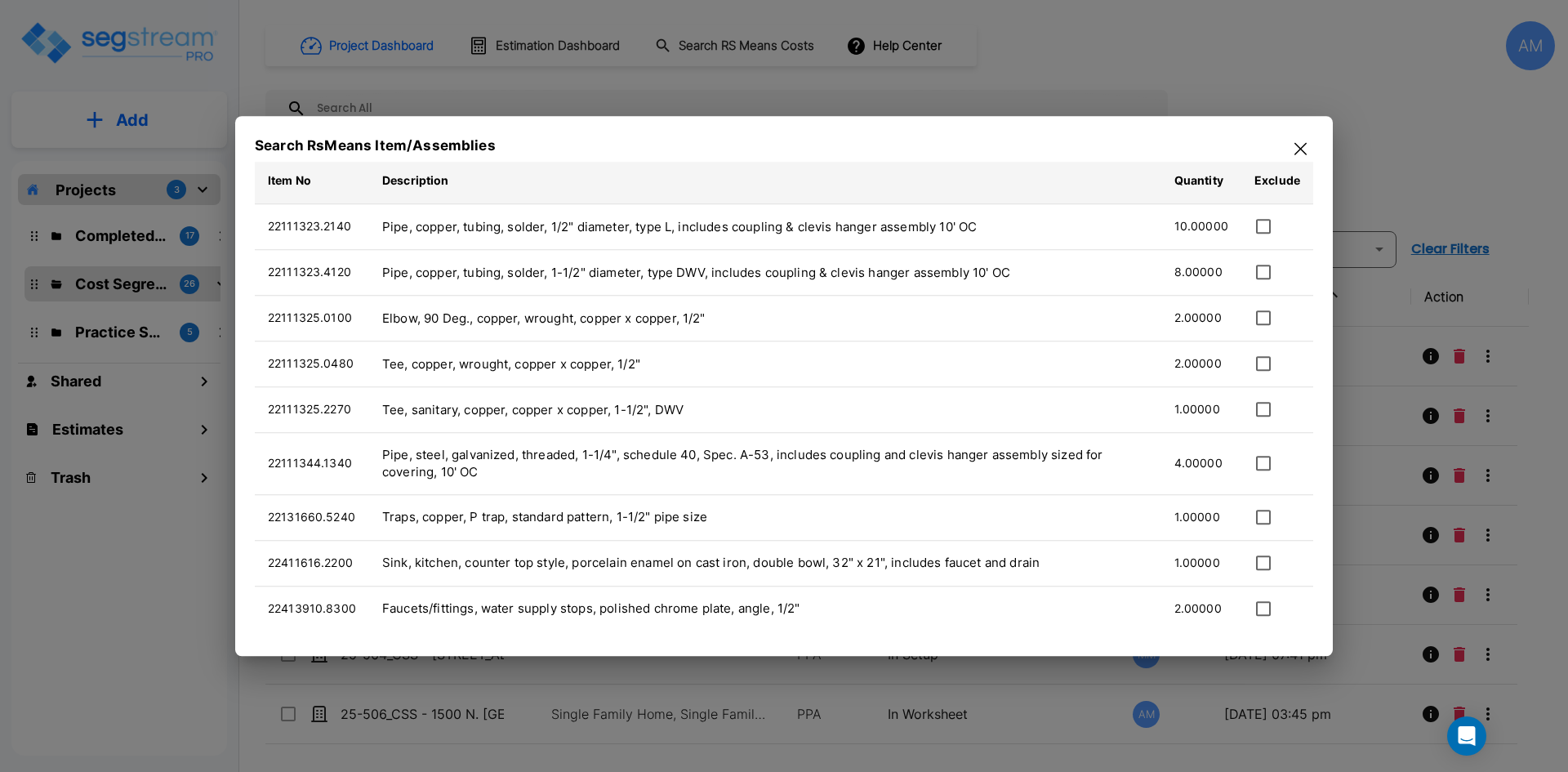
scroll to position [391, 0]
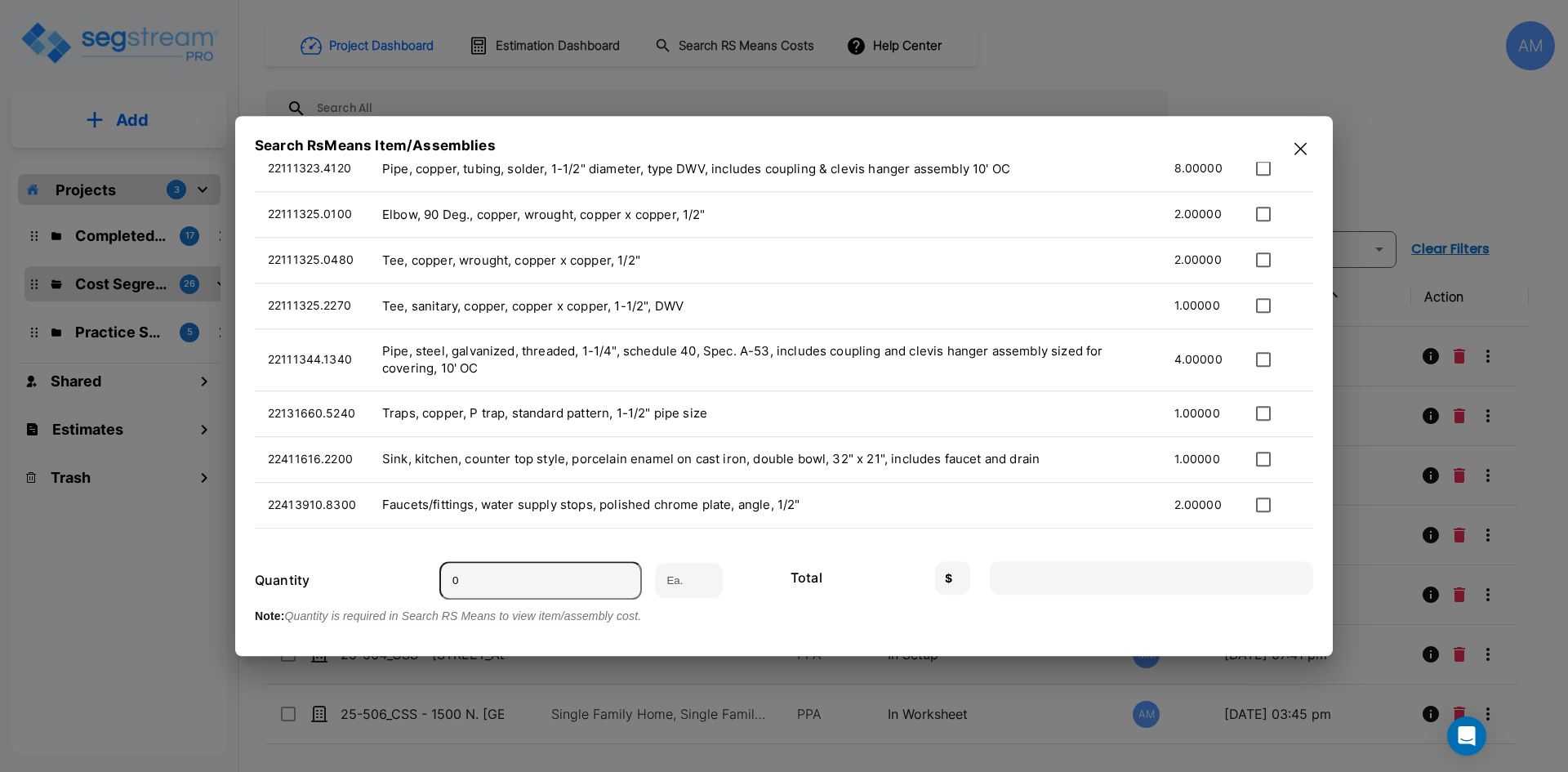
click at [1303, 142] on icon "button" at bounding box center [1301, 148] width 12 height 13
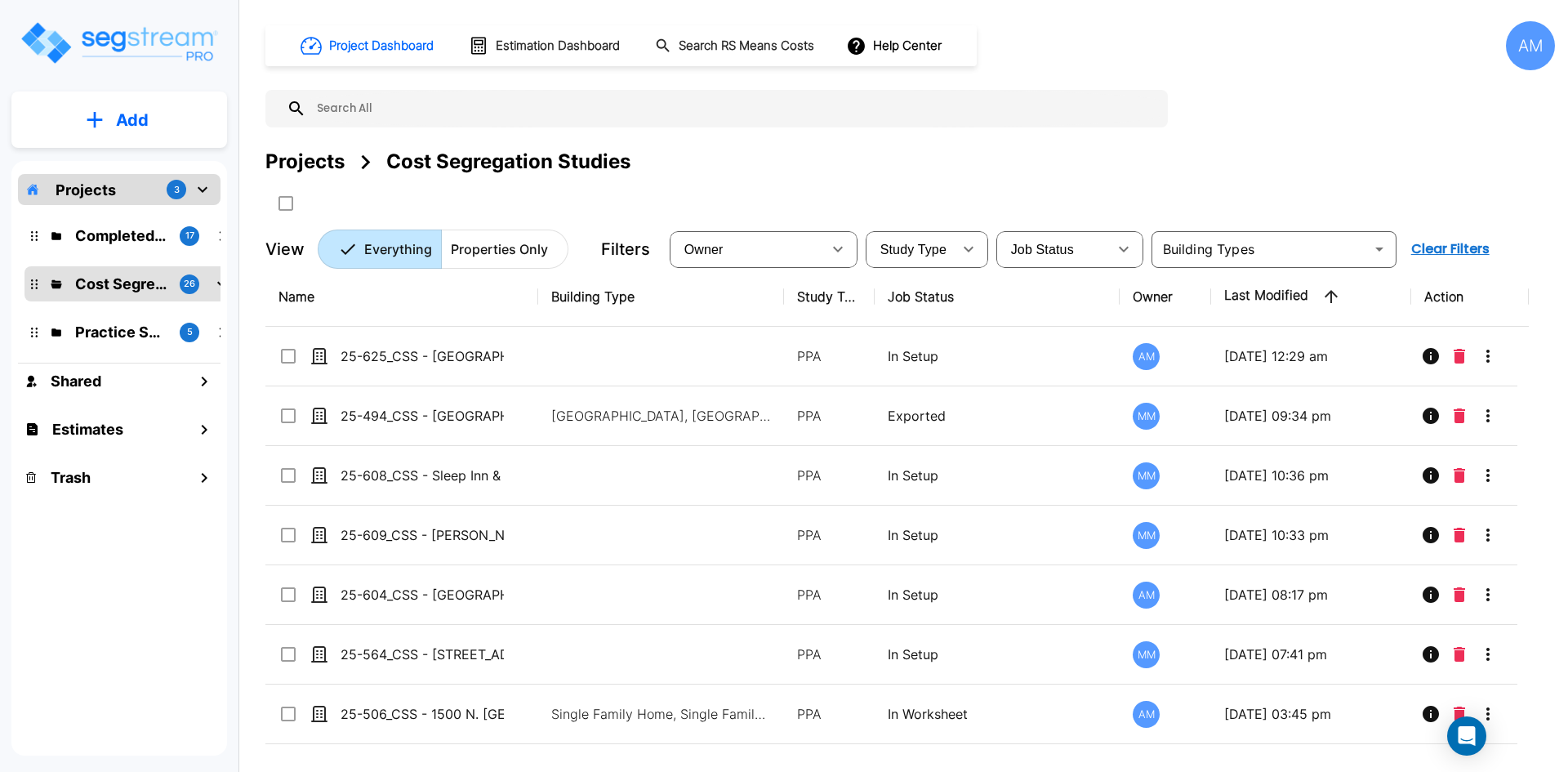
click at [347, 102] on input "text" at bounding box center [733, 108] width 853 height 37
click at [761, 43] on h1 "Search RS Means Costs" at bounding box center [747, 45] width 136 height 19
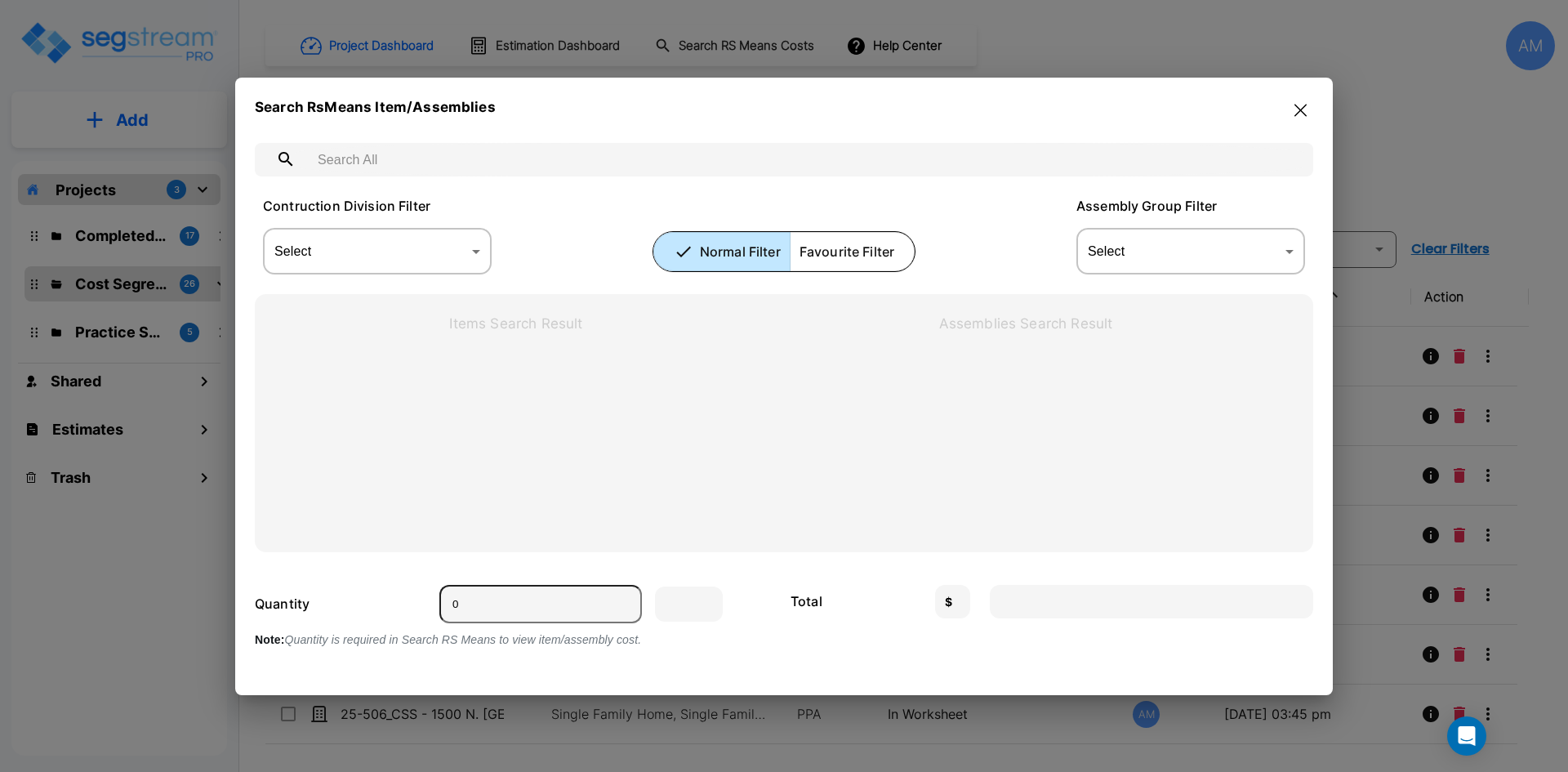
click at [453, 165] on input "text" at bounding box center [800, 160] width 988 height 46
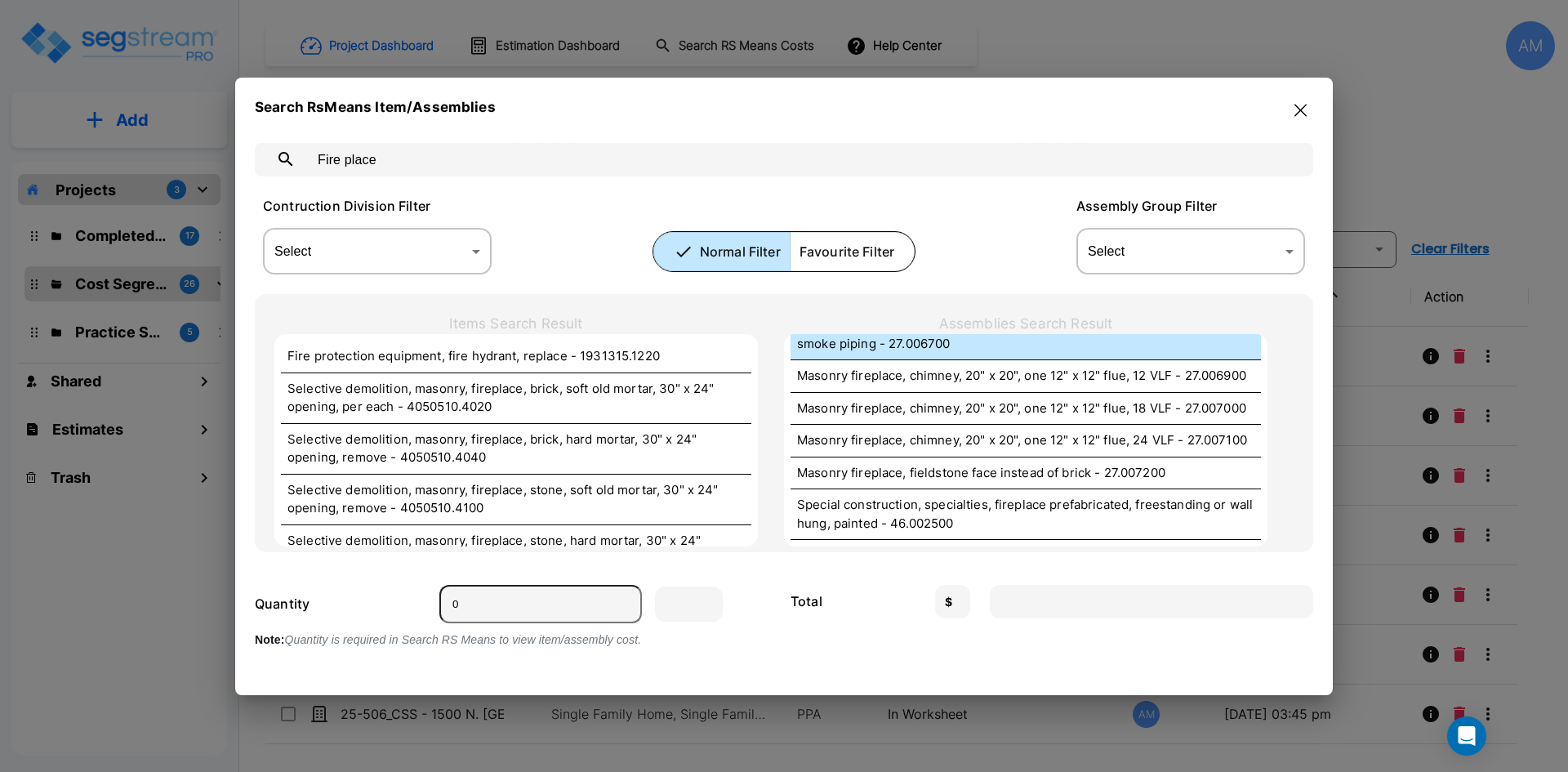
scroll to position [163, 0]
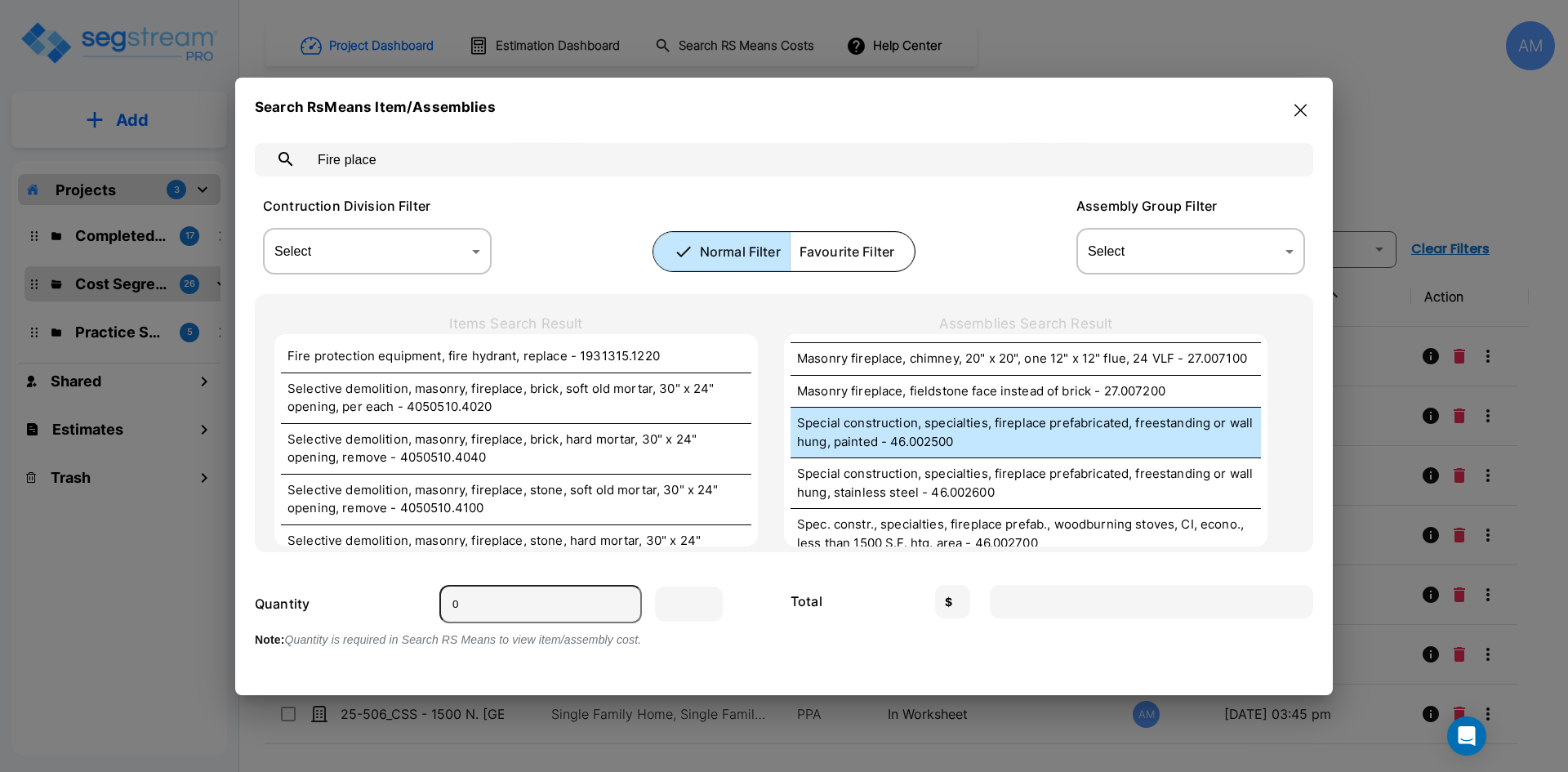
type input "Fire place"
click at [982, 423] on p "Special construction, specialties, fireplace prefabricated, freestanding or wal…" at bounding box center [1026, 432] width 457 height 36
type input "Ea."
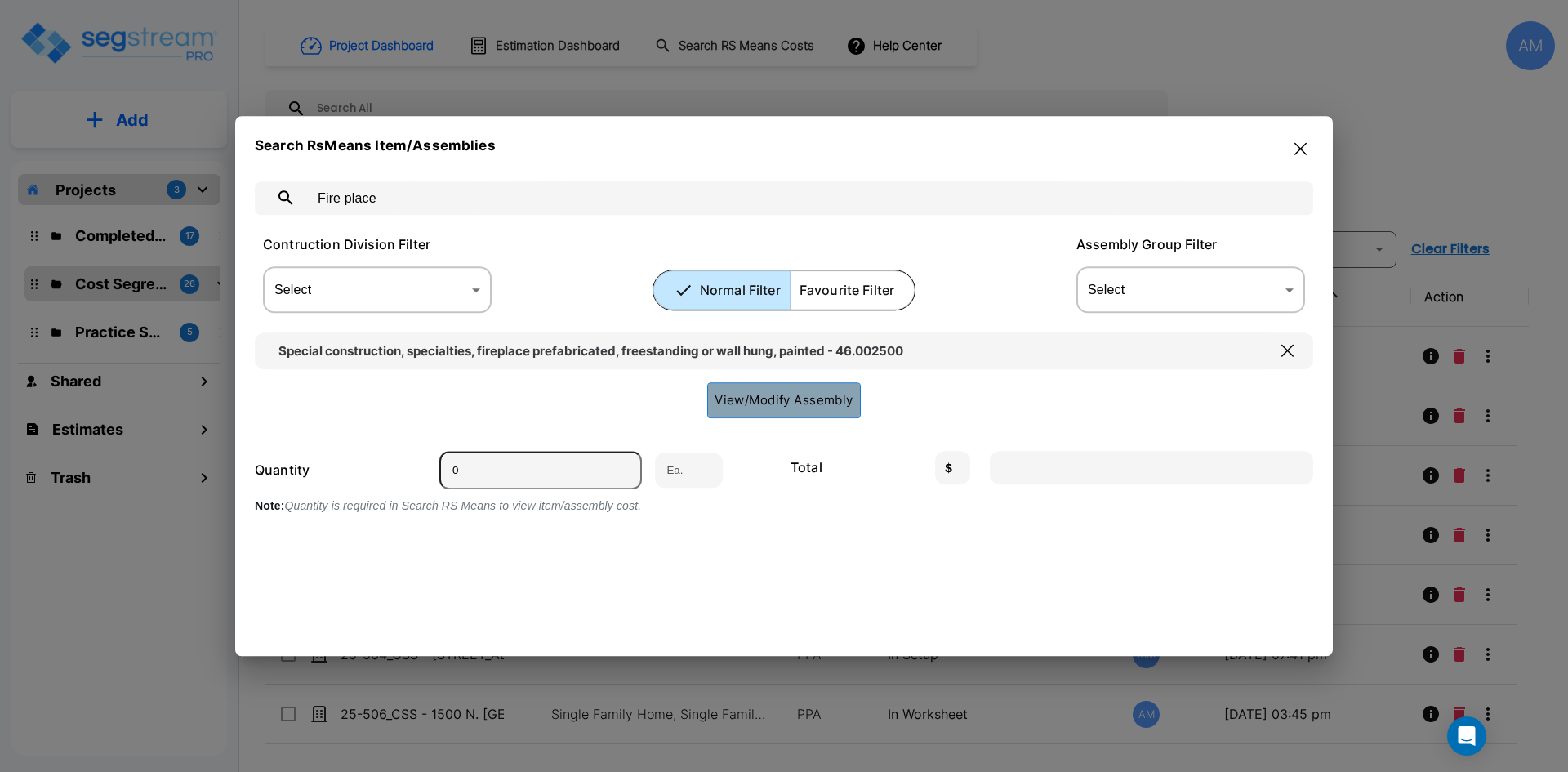
click at [812, 401] on button "View/Modify Assembly" at bounding box center [784, 401] width 154 height 36
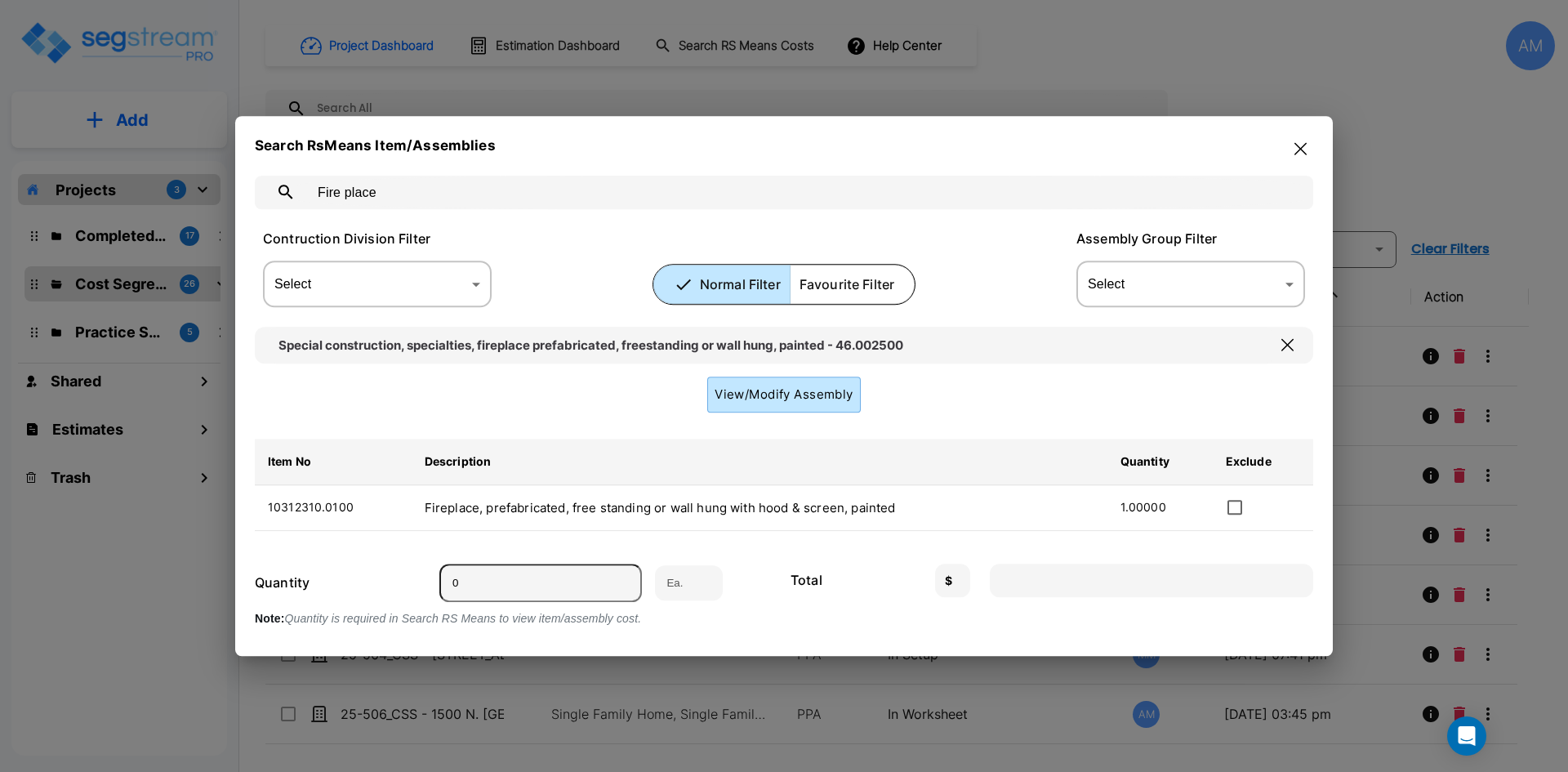
scroll to position [8, 0]
click at [479, 583] on input "0" at bounding box center [541, 580] width 202 height 38
type input "1"
type input "4435.00"
type input "1"
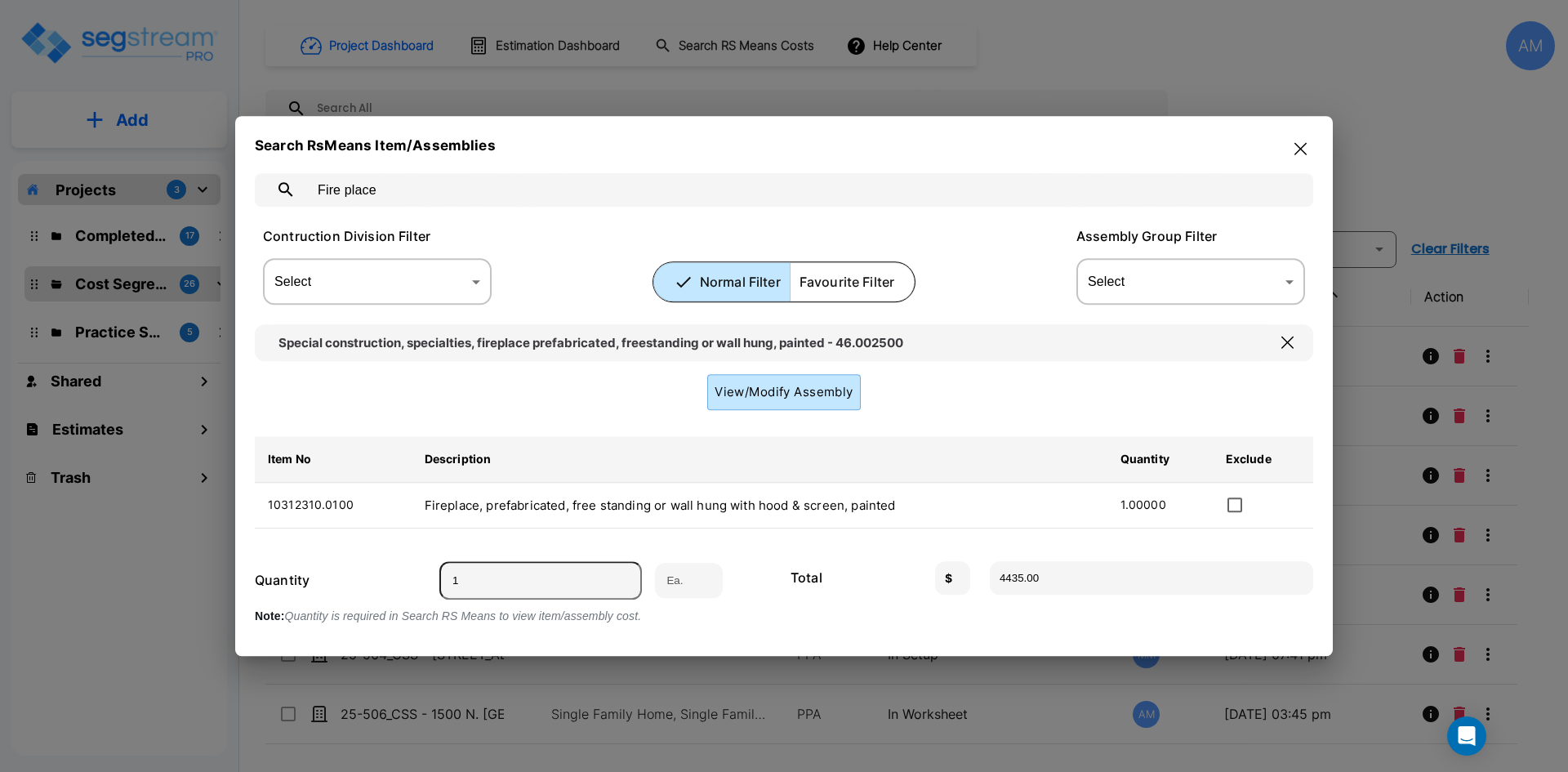
click at [792, 508] on td "Fireplace, prefabricated, free standing or wall hung with hood & screen, painted" at bounding box center [760, 506] width 696 height 46
click at [796, 388] on button "View/Modify Assembly" at bounding box center [784, 392] width 154 height 36
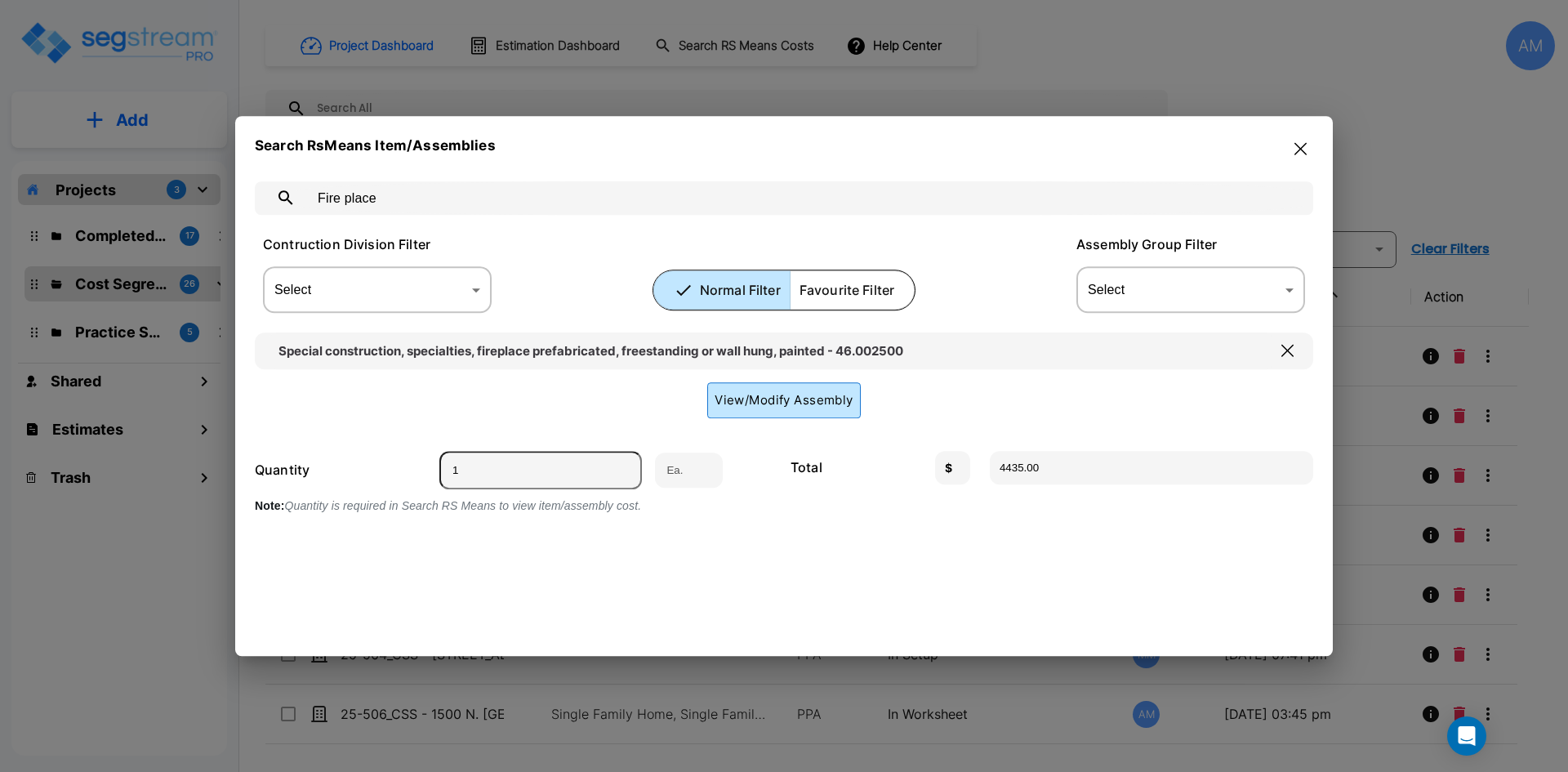
click at [796, 388] on button "View/Modify Assembly" at bounding box center [784, 401] width 154 height 36
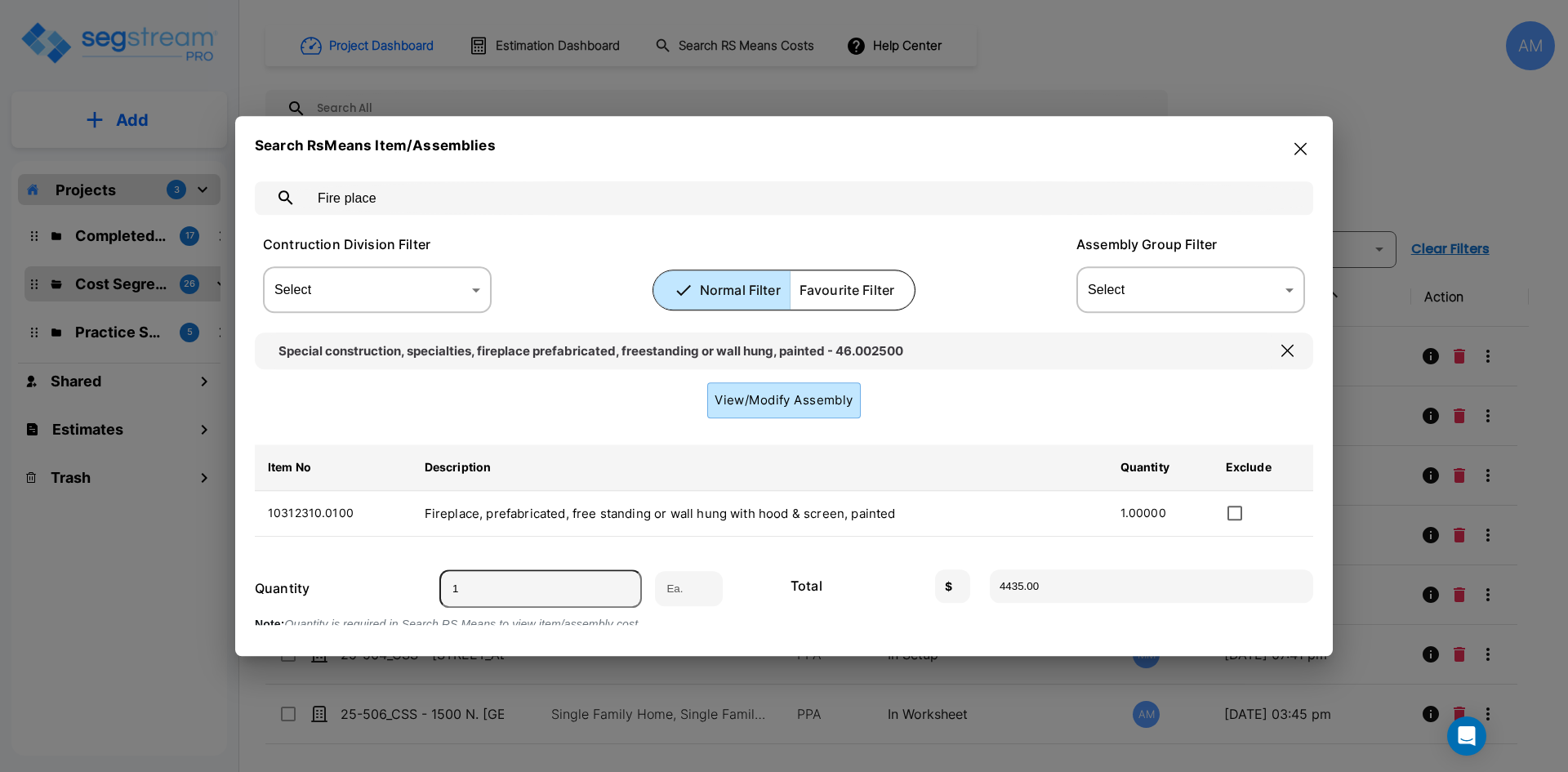
scroll to position [8, 0]
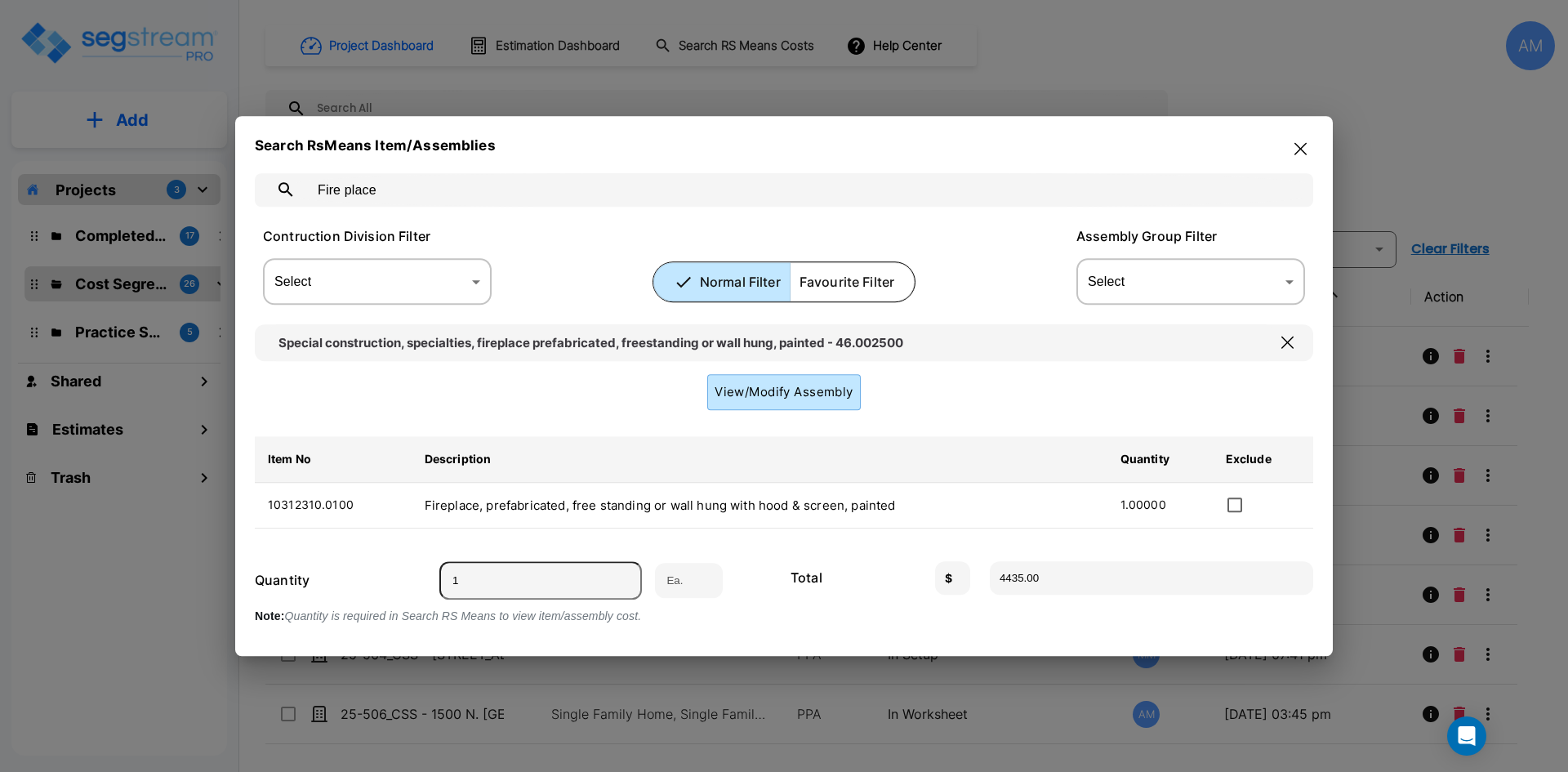
drag, startPoint x: 403, startPoint y: 185, endPoint x: 305, endPoint y: 186, distance: 98.0
click at [305, 186] on div "Fire place ​" at bounding box center [800, 190] width 1010 height 34
click at [451, 197] on input "text" at bounding box center [800, 190] width 988 height 46
click at [1302, 148] on icon "button" at bounding box center [1301, 148] width 12 height 12
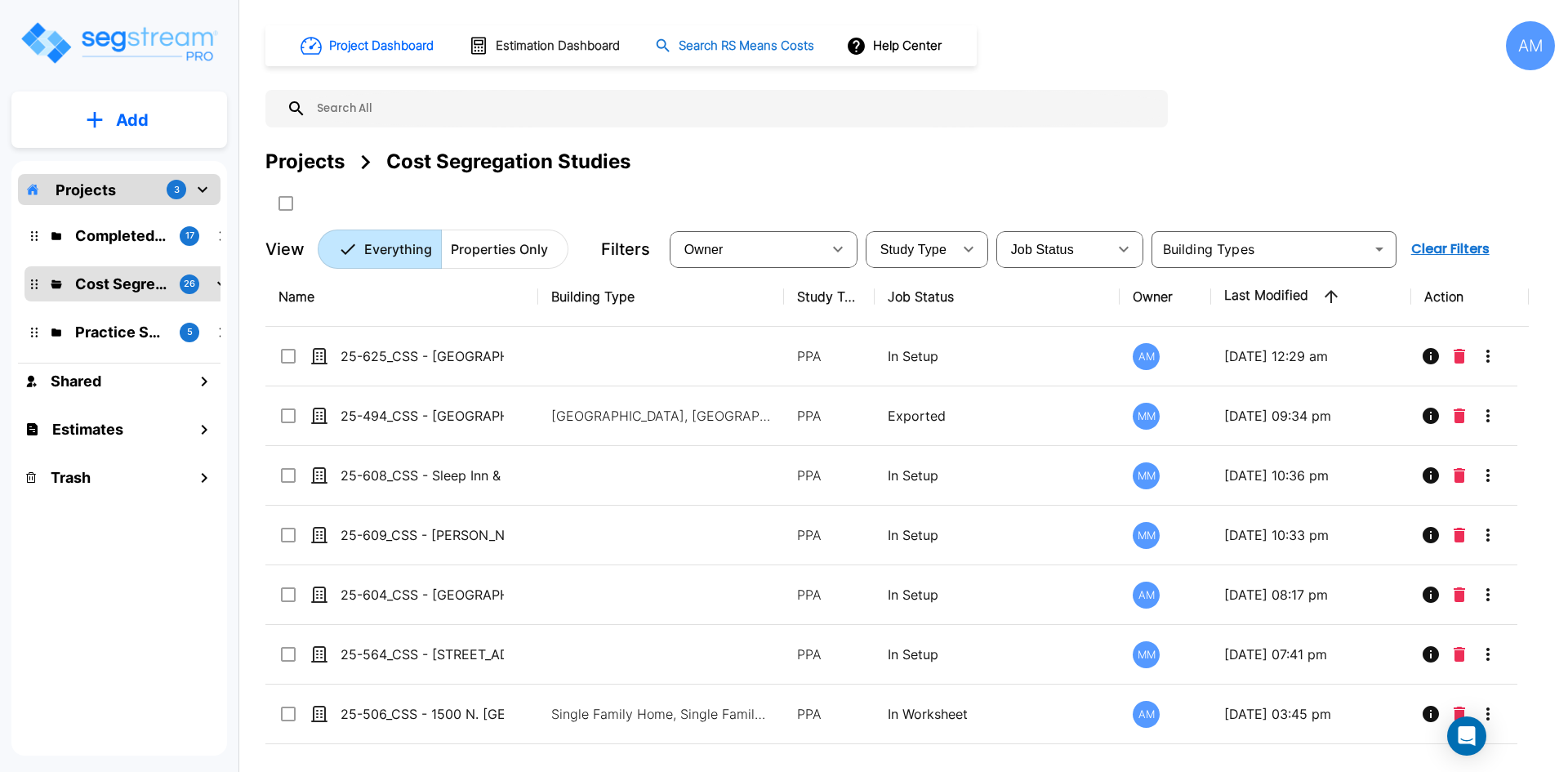
click at [750, 46] on h1 "Search RS Means Costs" at bounding box center [747, 45] width 136 height 19
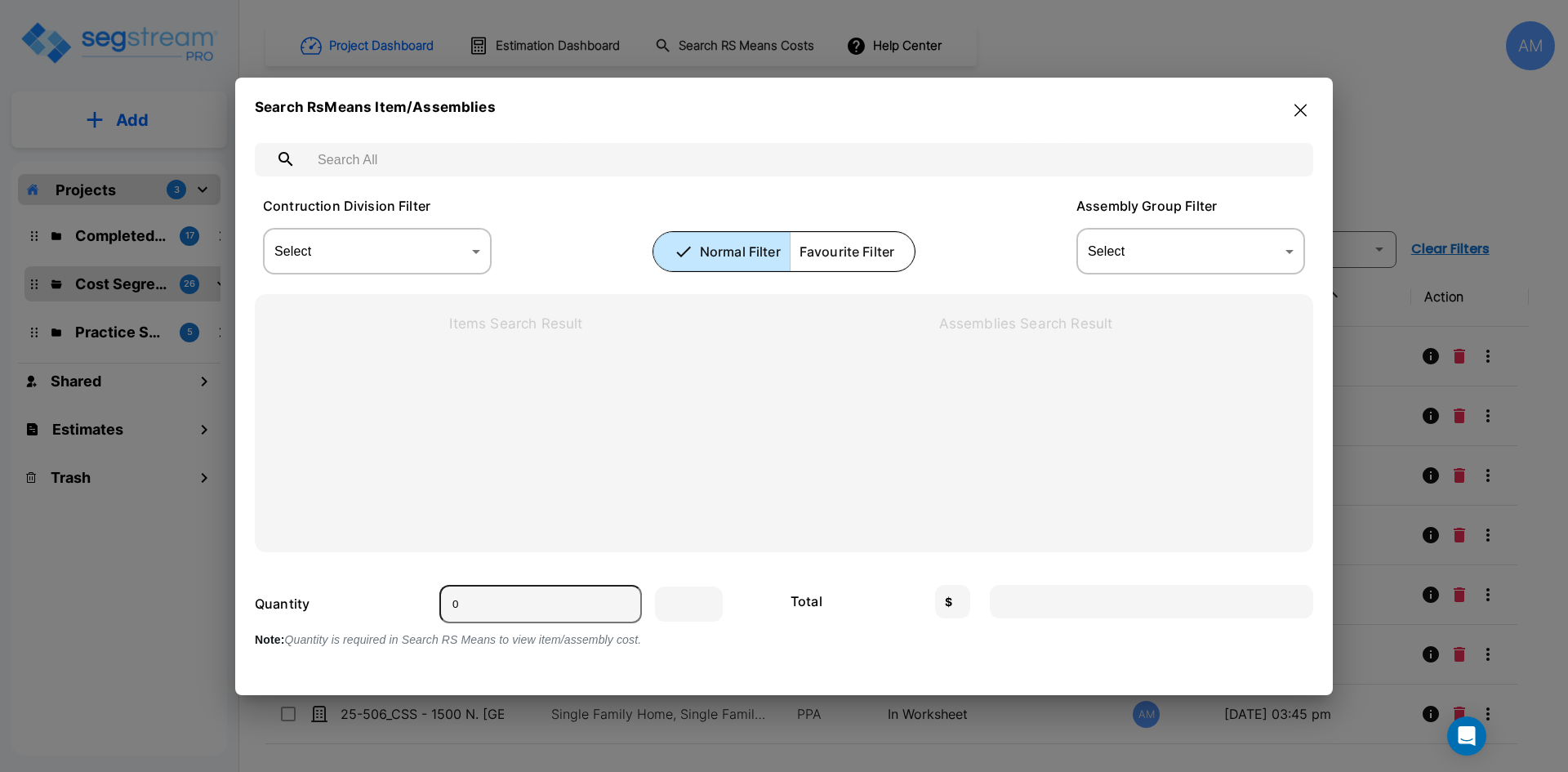
click at [516, 169] on input "text" at bounding box center [800, 160] width 988 height 46
type input "s"
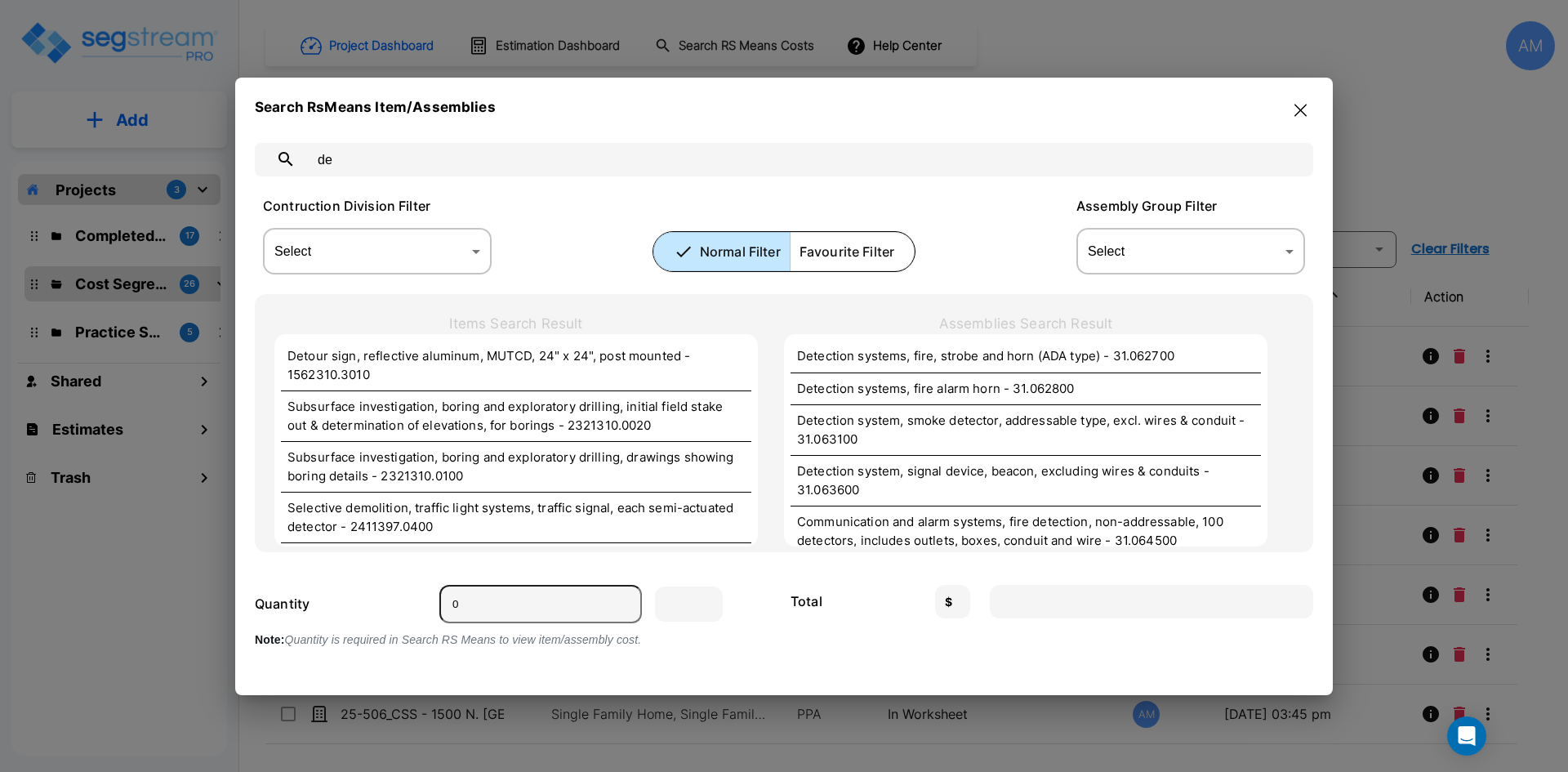
type input "d"
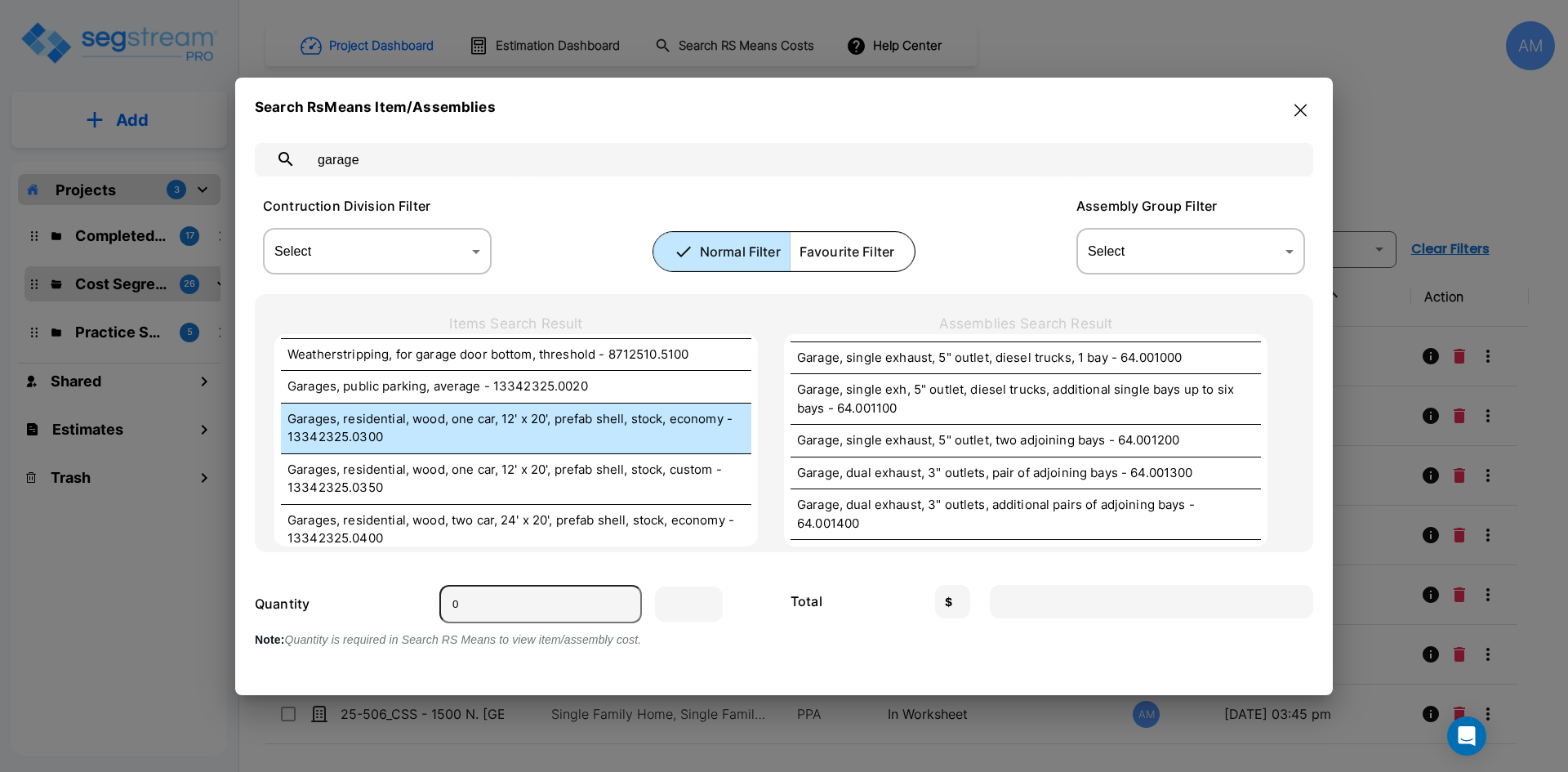
scroll to position [1798, 0]
type input "garage"
click at [541, 426] on p "Garages, residential, wood, one car, 12' x 20', prefab shell, stock, economy - …" at bounding box center [516, 429] width 457 height 36
type input "Total"
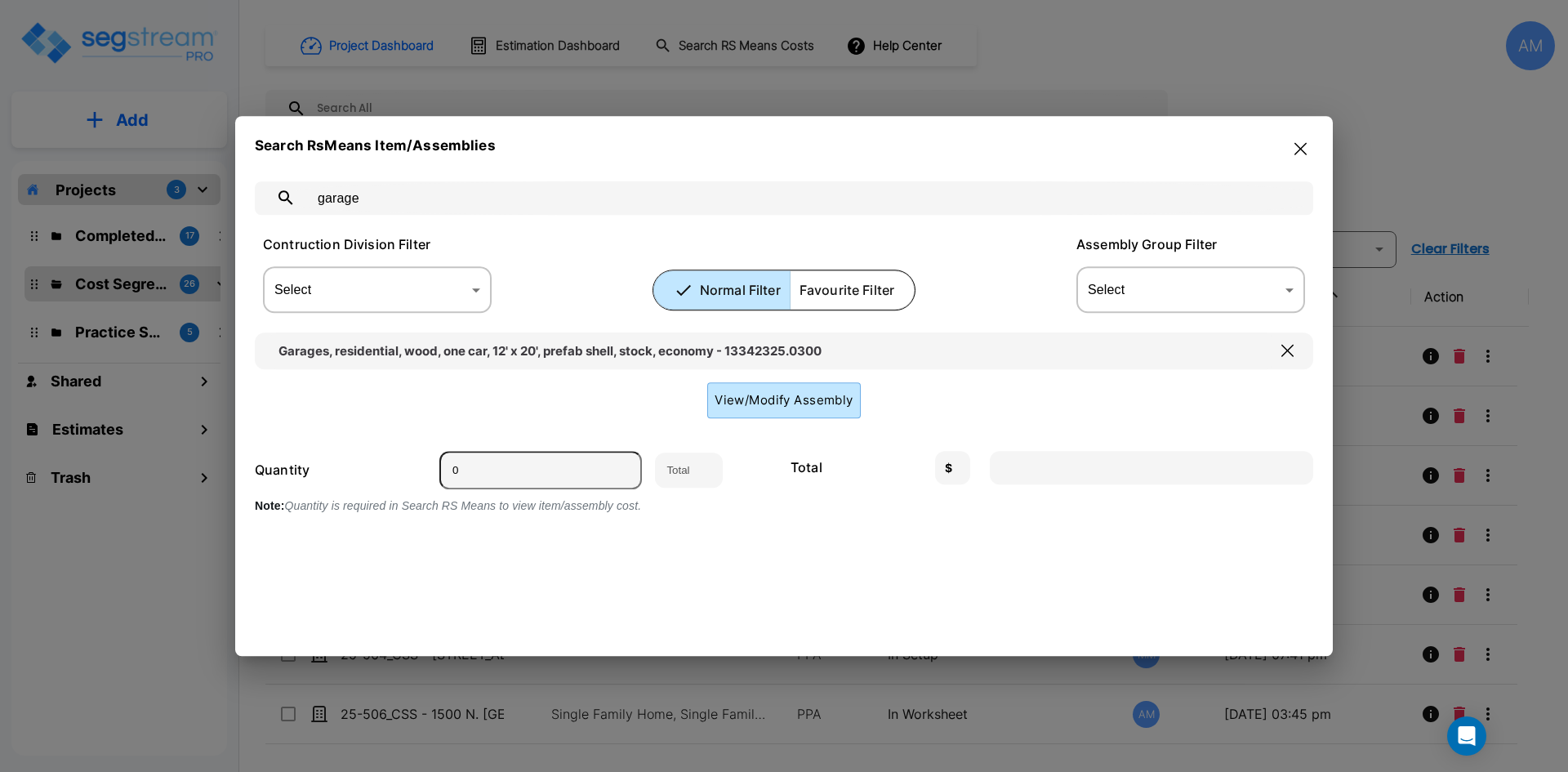
click at [487, 466] on input "0" at bounding box center [541, 470] width 202 height 38
type input "1"
type input "6575.00"
type input "1"
drag, startPoint x: 394, startPoint y: 197, endPoint x: 285, endPoint y: 183, distance: 109.9
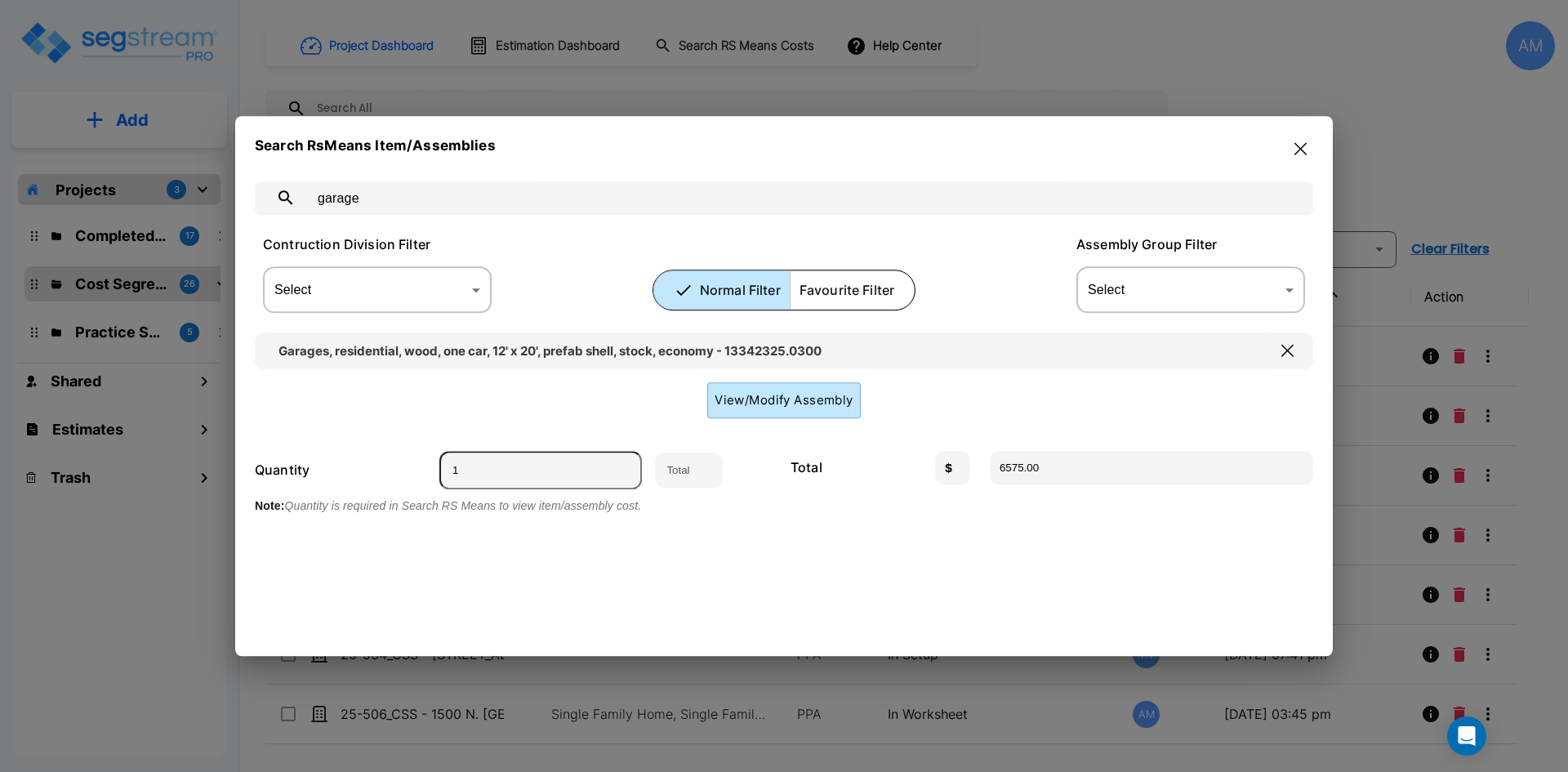
click at [285, 183] on div "garage ​" at bounding box center [784, 198] width 1058 height 34
type input "floor ceramic"
click at [1303, 151] on icon "button" at bounding box center [1301, 148] width 12 height 12
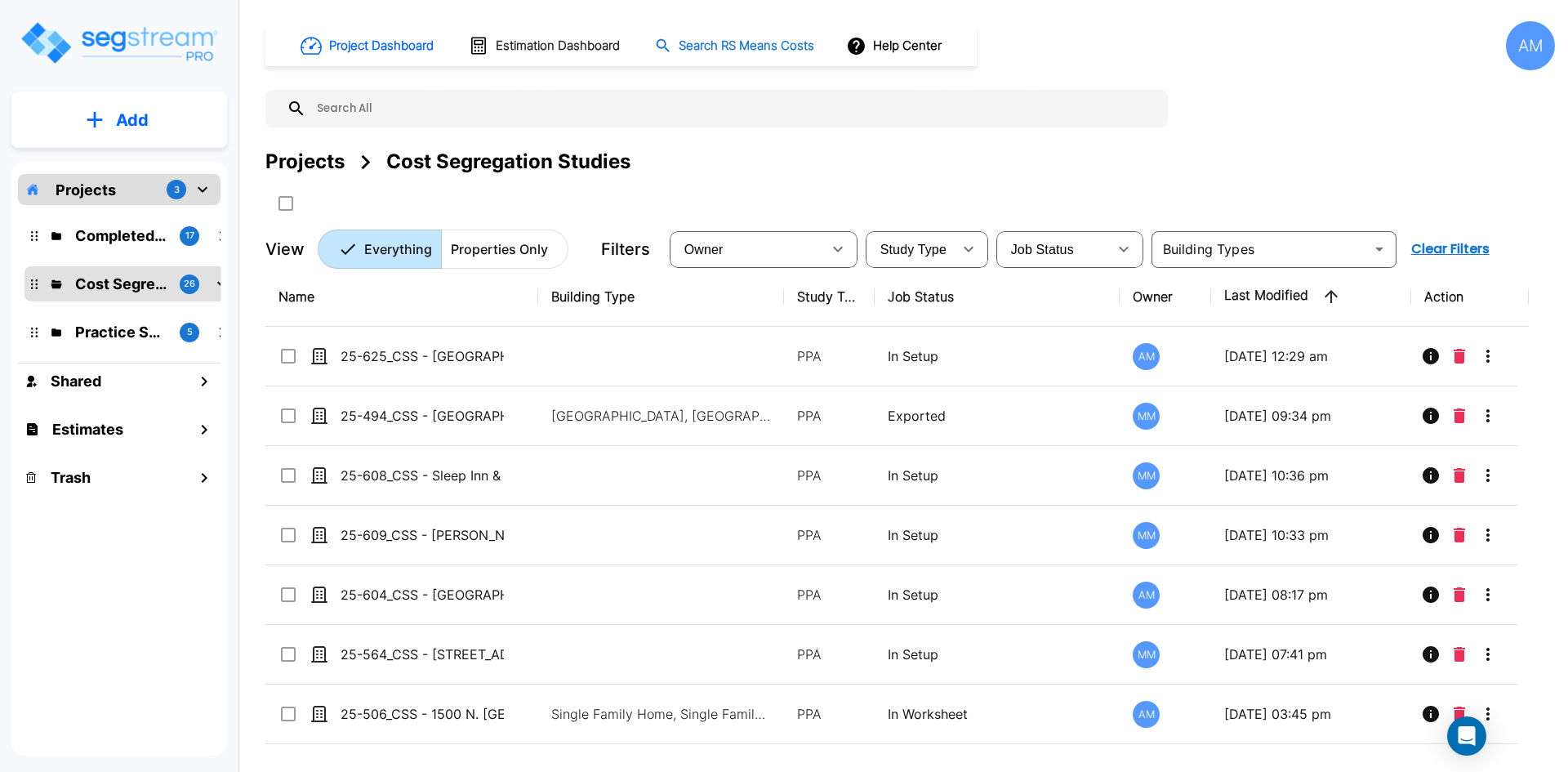
click at [716, 49] on h1 "Search RS Means Costs" at bounding box center [747, 45] width 136 height 19
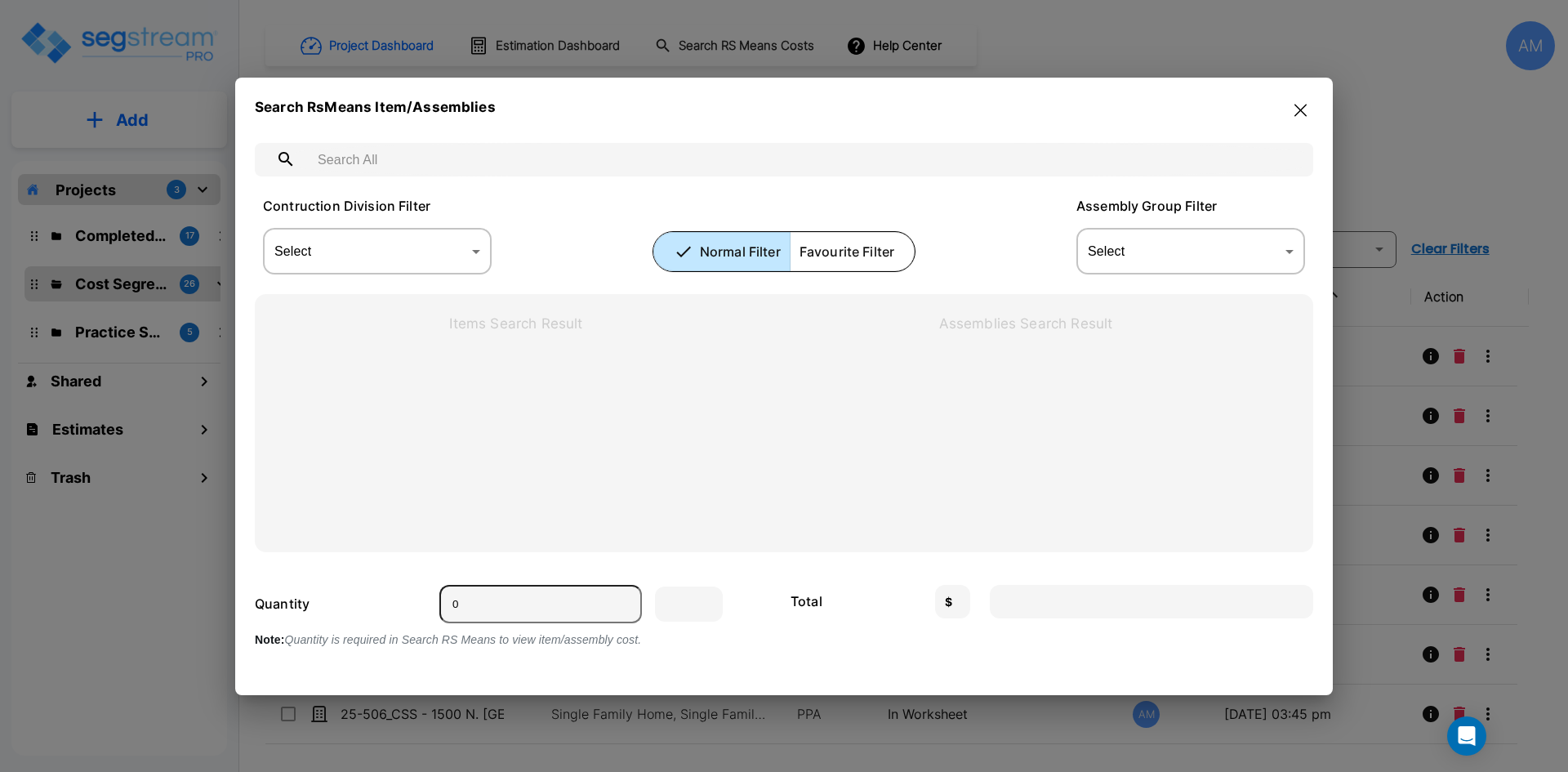
click at [514, 149] on input "text" at bounding box center [800, 160] width 988 height 46
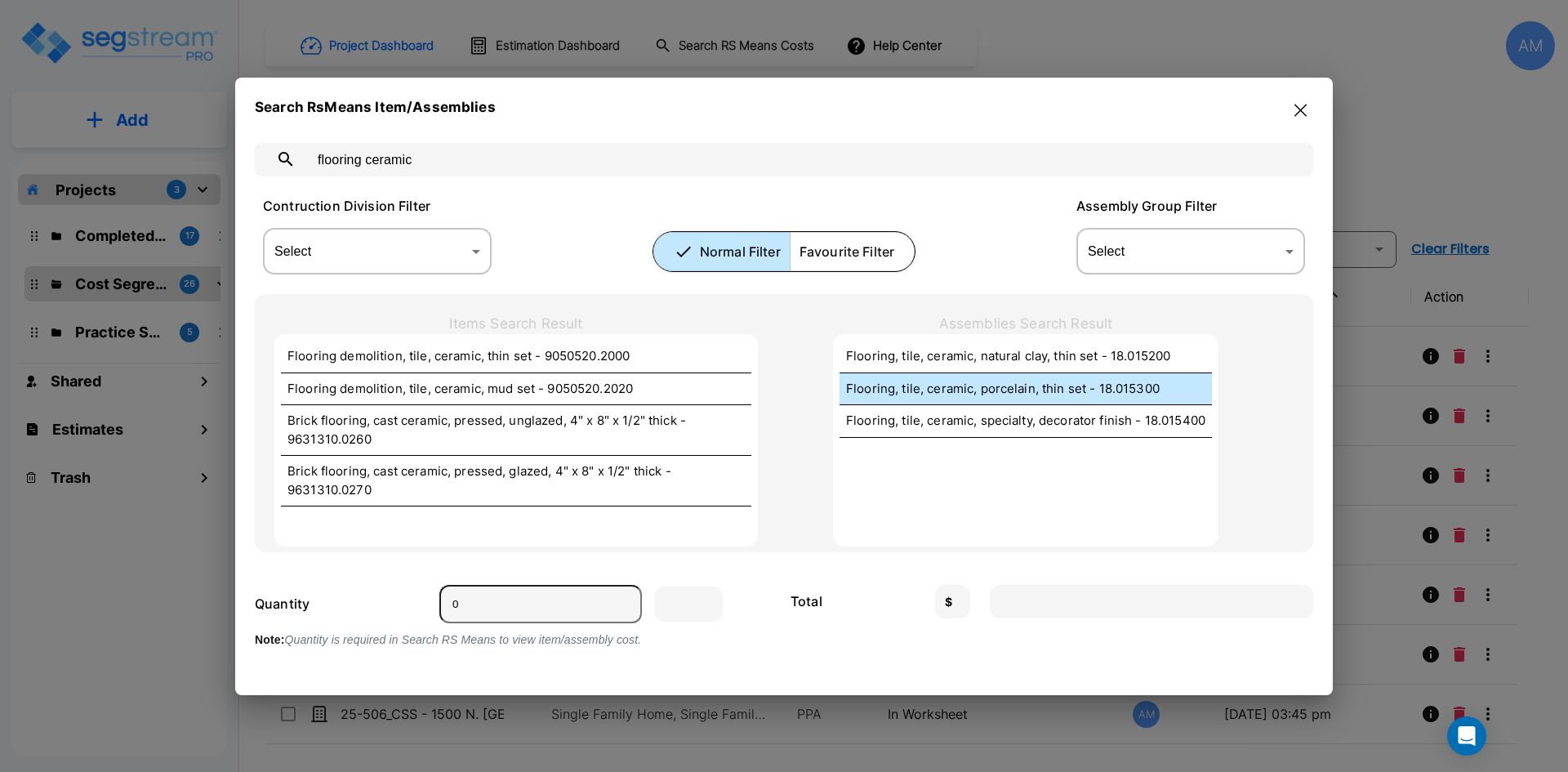
type input "flooring ceramic"
click at [1094, 392] on p "Flooring, tile, ceramic, porcelain, thin set - 18.015300" at bounding box center [1026, 389] width 360 height 19
type input "S.F."
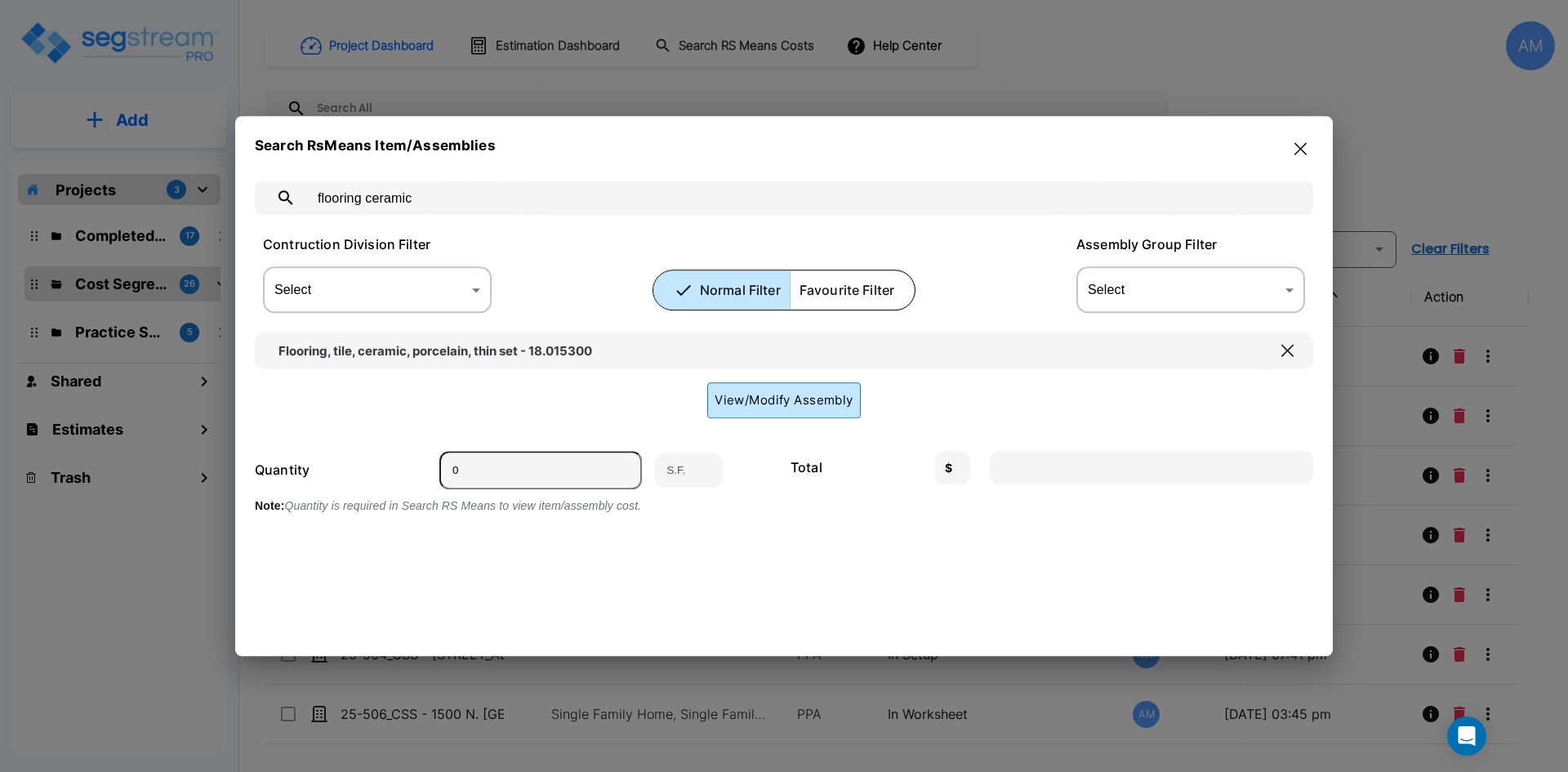
click at [763, 404] on button "View/Modify Assembly" at bounding box center [784, 401] width 154 height 36
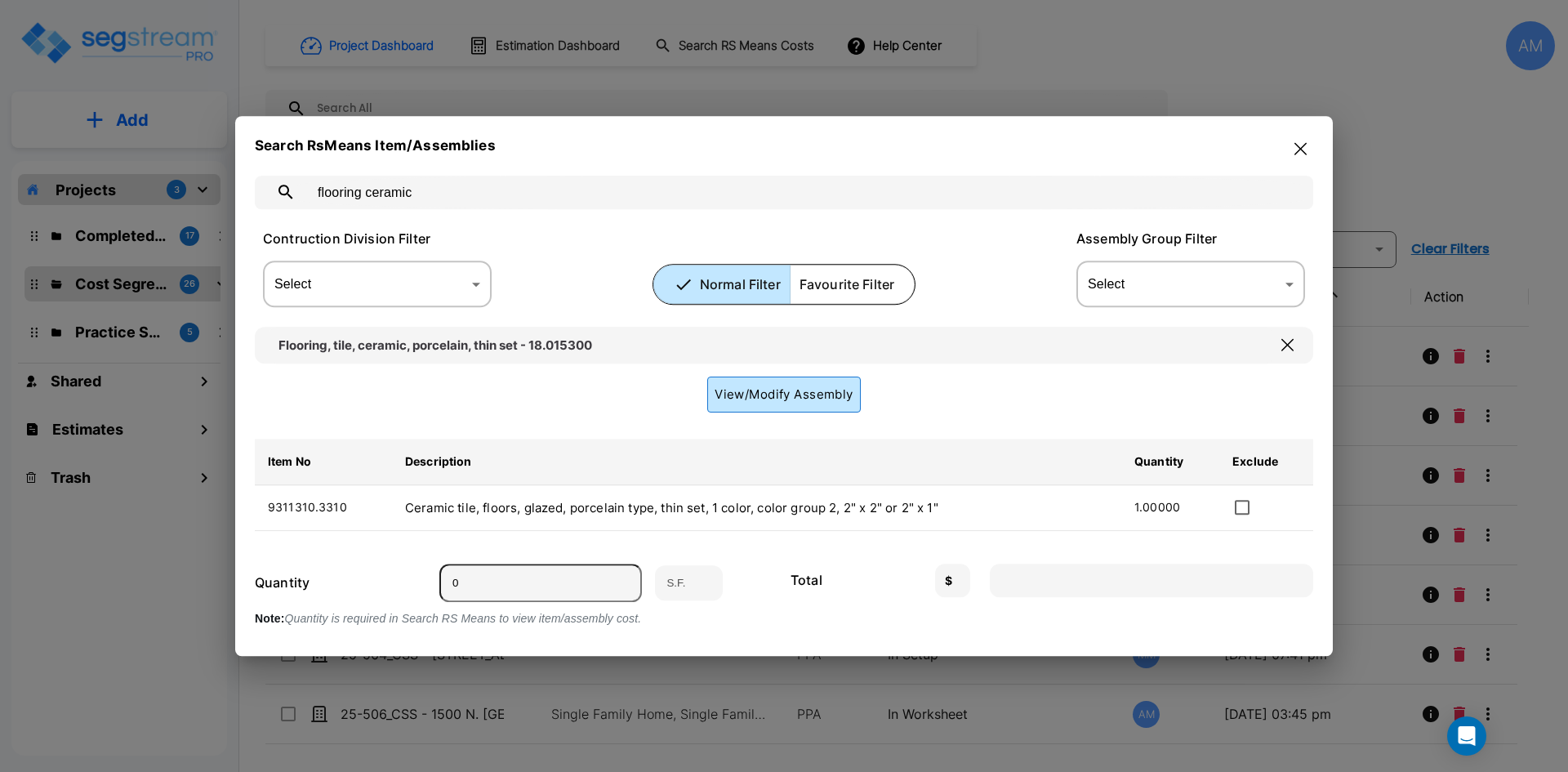
scroll to position [8, 0]
click at [482, 573] on input "0" at bounding box center [541, 580] width 202 height 38
click at [474, 586] on input "number" at bounding box center [541, 580] width 202 height 38
type input "2"
type input "23.96"
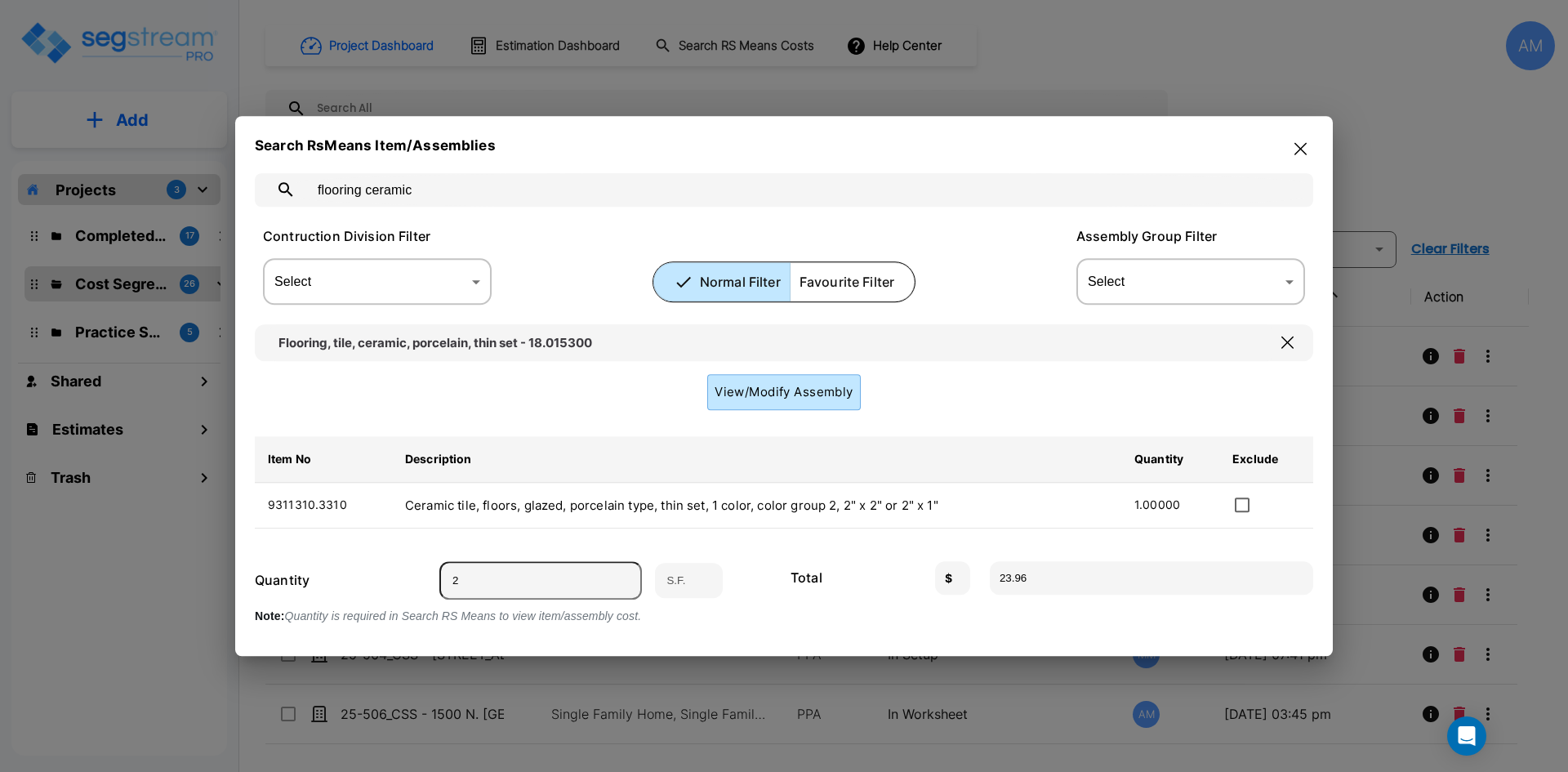
type input "20"
type input "239.60"
type input "200"
type input "2396.00"
type input "200"
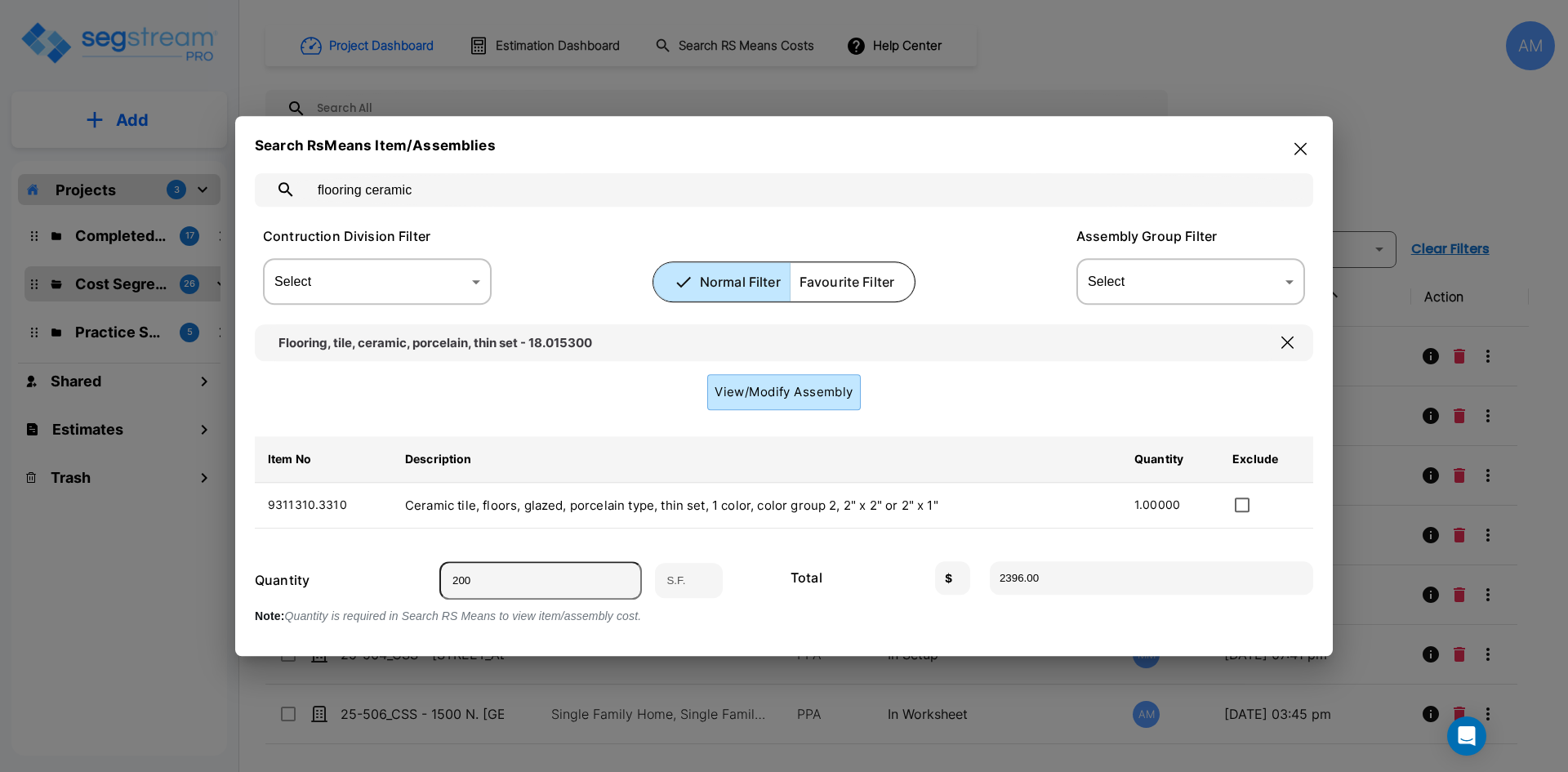
drag, startPoint x: 1298, startPoint y: 151, endPoint x: 838, endPoint y: 242, distance: 468.9
click at [1298, 151] on icon "button" at bounding box center [1301, 148] width 12 height 12
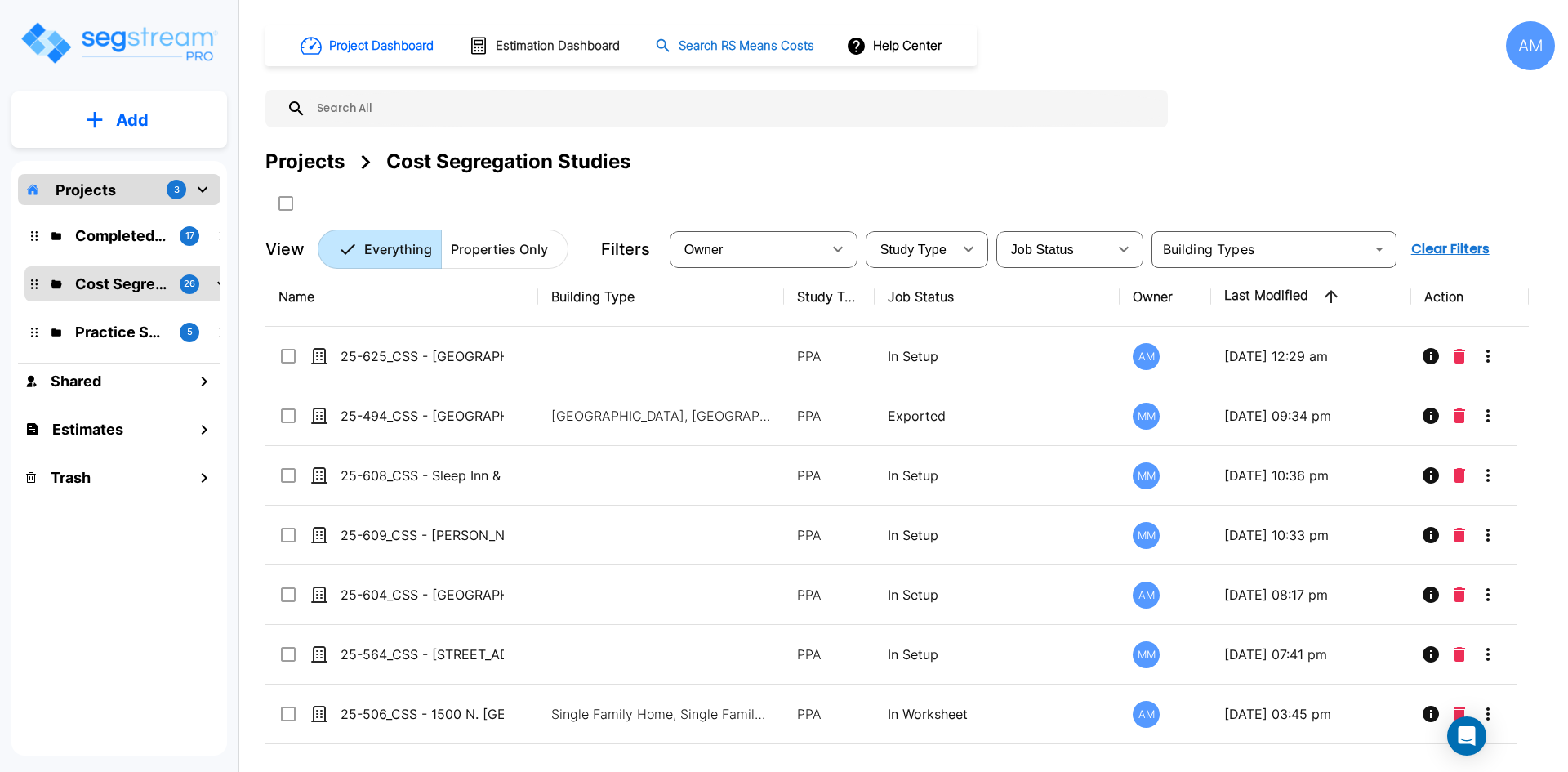
click at [744, 36] on h1 "Search RS Means Costs" at bounding box center [747, 45] width 136 height 19
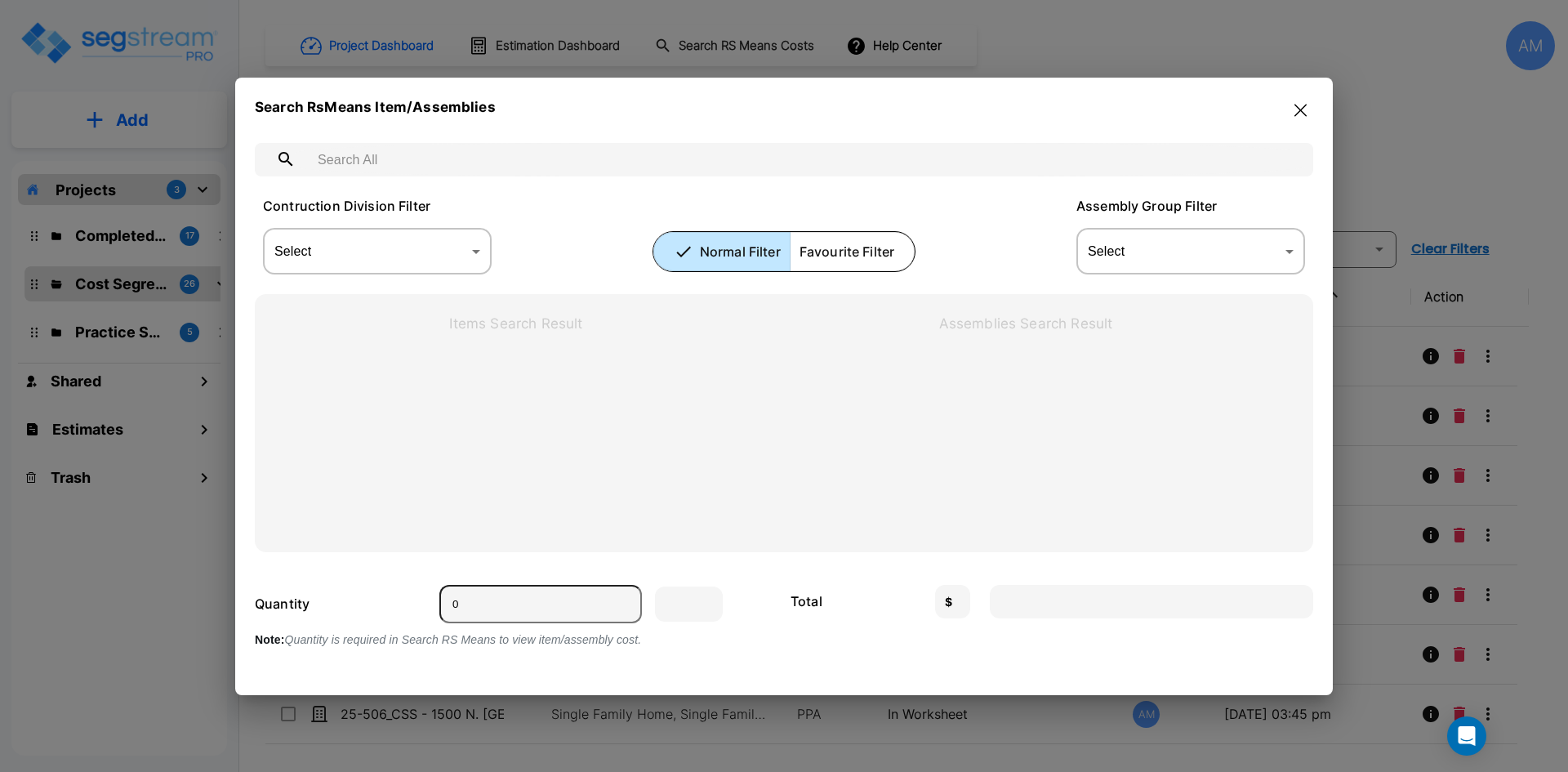
click at [517, 144] on input "text" at bounding box center [800, 160] width 988 height 46
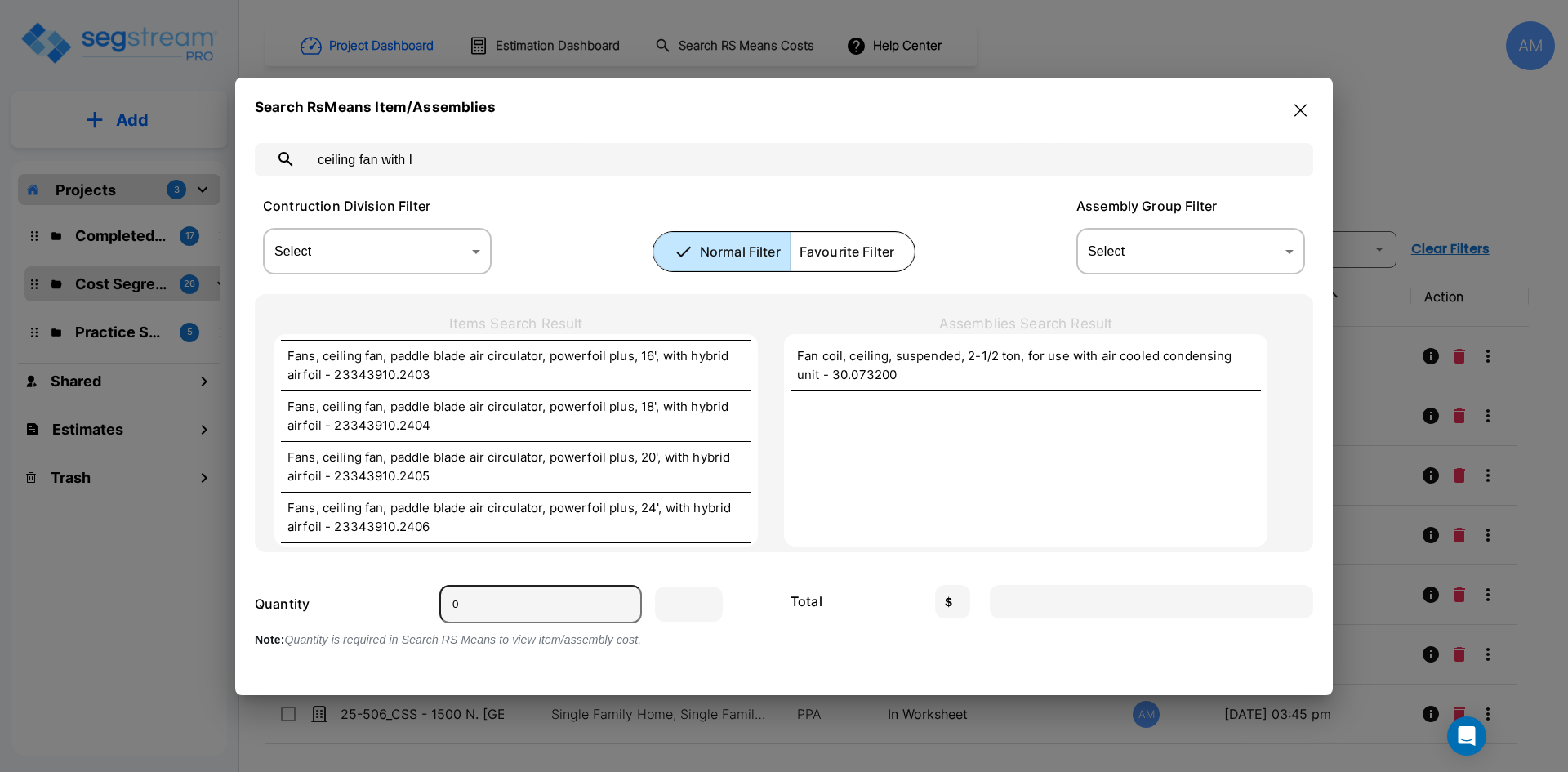
scroll to position [657, 0]
drag, startPoint x: 373, startPoint y: 166, endPoint x: 383, endPoint y: 163, distance: 10.4
click at [383, 163] on input "ceiling fan with l" at bounding box center [800, 160] width 988 height 46
drag, startPoint x: 429, startPoint y: 165, endPoint x: 382, endPoint y: 170, distance: 47.3
click at [382, 170] on input "ceiling fan with l" at bounding box center [800, 160] width 988 height 46
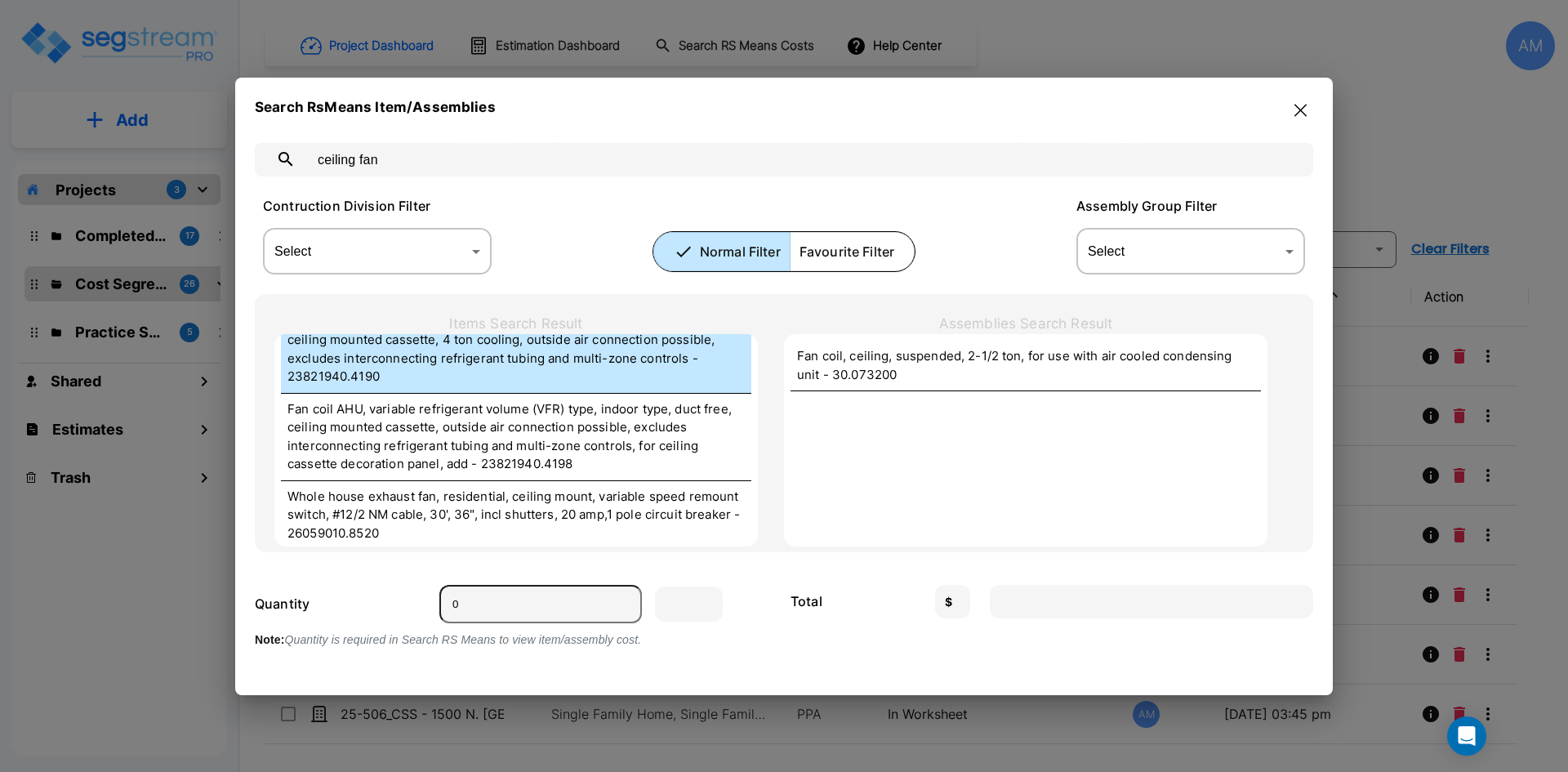
scroll to position [6412, 0]
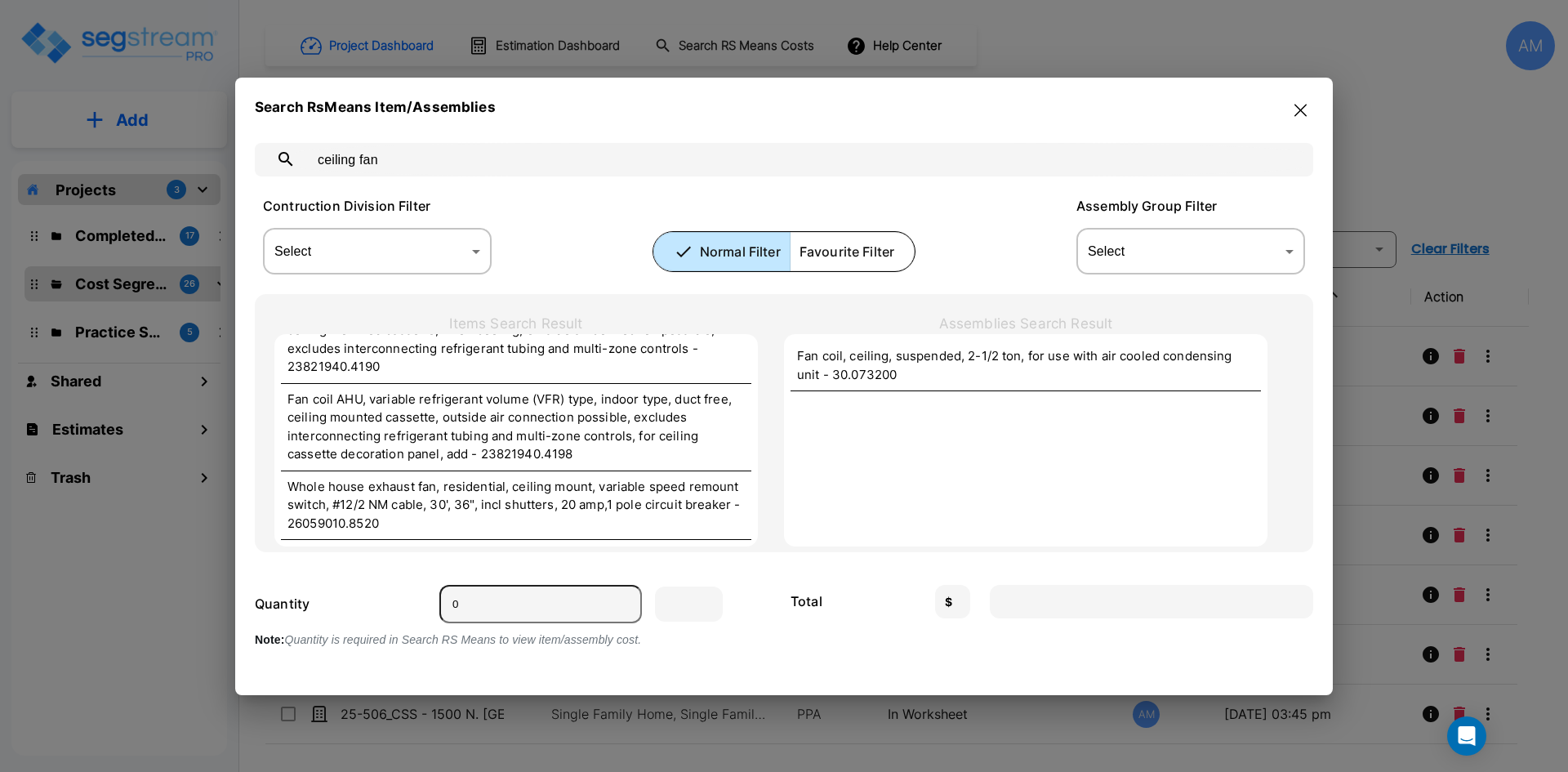
type input "ceiling fan"
click at [1300, 117] on button "button" at bounding box center [1301, 109] width 26 height 26
